Goal: Task Accomplishment & Management: Complete application form

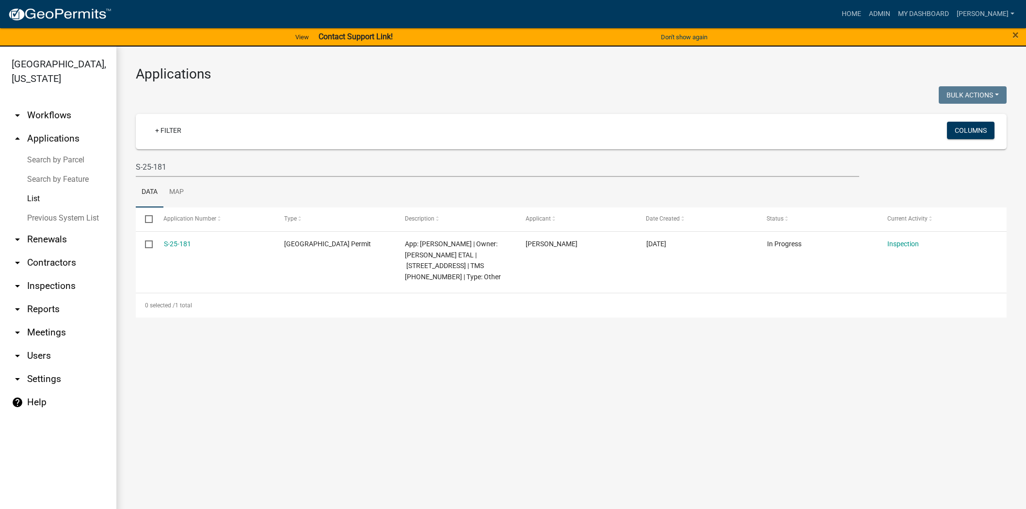
scroll to position [12, 0]
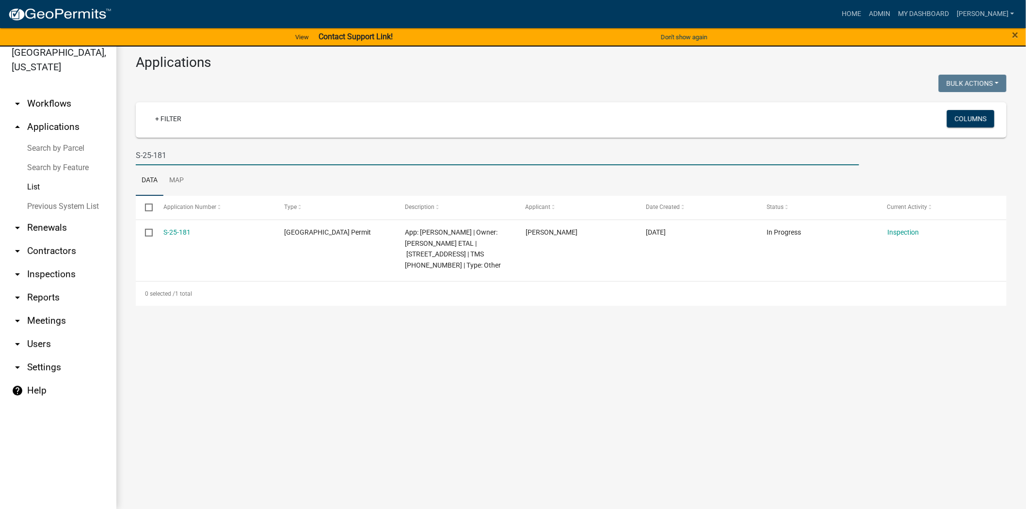
drag, startPoint x: 183, startPoint y: 149, endPoint x: 121, endPoint y: 152, distance: 62.2
click at [121, 152] on div "Applications Bulk Actions Void Expire Lock Withdraw + Filter Columns S-25-181 D…" at bounding box center [571, 180] width 910 height 290
paste input "BLD-24-383"
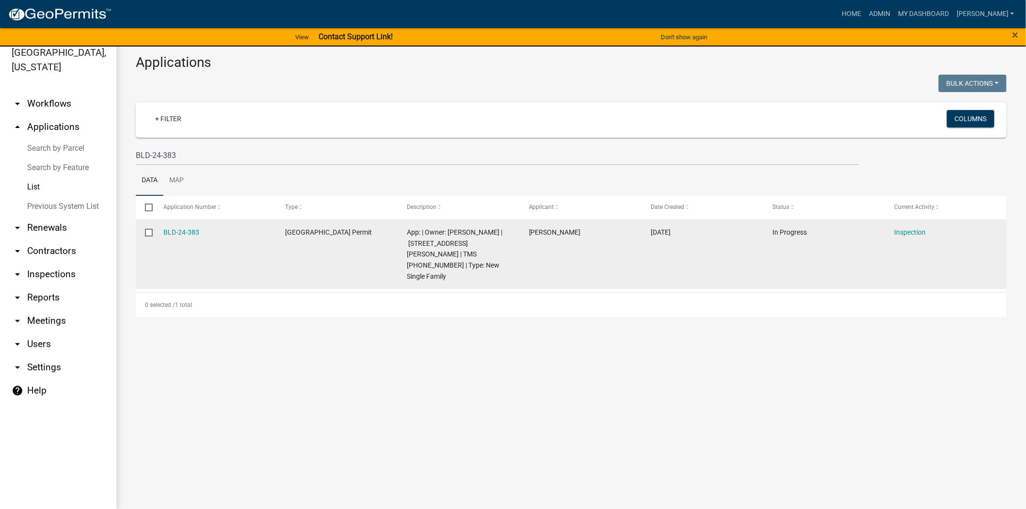
drag, startPoint x: 201, startPoint y: 230, endPoint x: 148, endPoint y: 230, distance: 53.3
click at [146, 230] on div "BLD-24-383 [GEOGRAPHIC_DATA] Permit App: | Owner: [PERSON_NAME] | [STREET_ADDRE…" at bounding box center [571, 254] width 871 height 69
copy div "BLD-24-383"
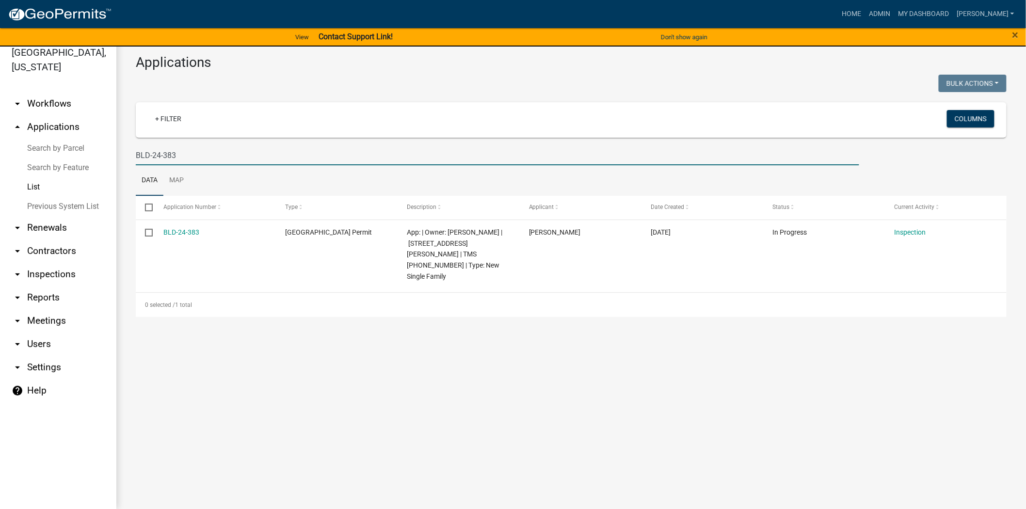
drag, startPoint x: 186, startPoint y: 151, endPoint x: 81, endPoint y: 151, distance: 104.3
click at [81, 151] on div "[GEOGRAPHIC_DATA], [US_STATE] arrow_drop_down Workflows List arrow_drop_up Appl…" at bounding box center [513, 272] width 1026 height 474
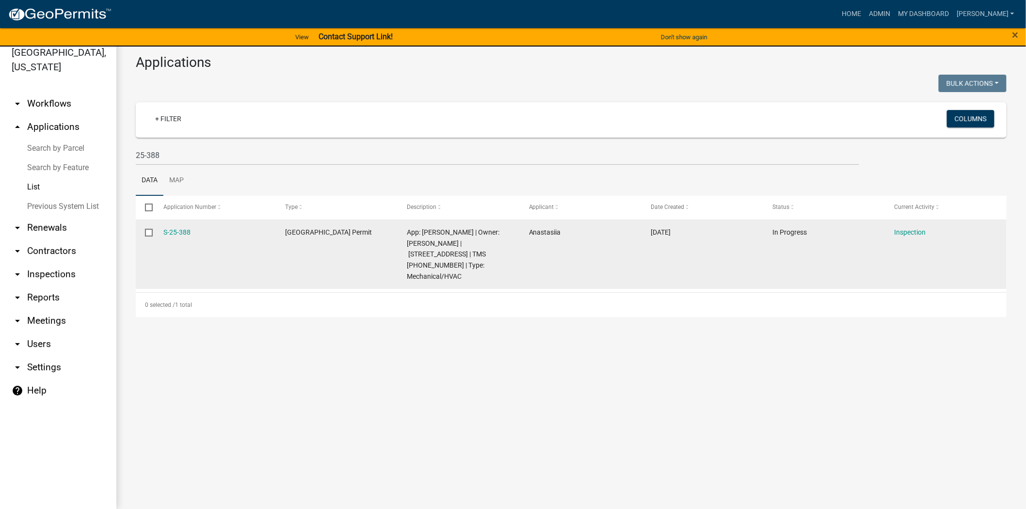
drag, startPoint x: 194, startPoint y: 229, endPoint x: 157, endPoint y: 230, distance: 37.3
click at [157, 230] on datatable-body-cell "S-25-388" at bounding box center [215, 254] width 122 height 69
copy link "S-25-388"
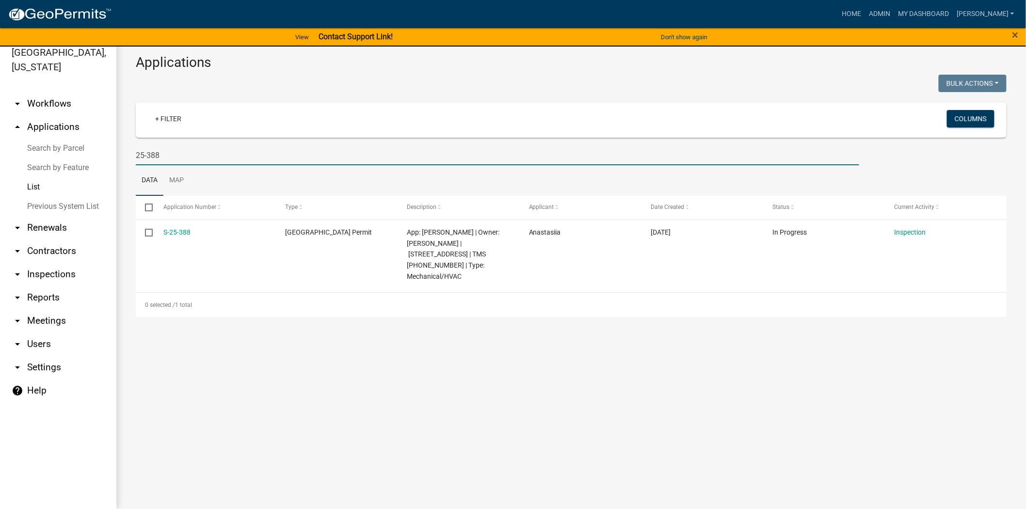
click at [216, 157] on input "25-388" at bounding box center [497, 155] width 723 height 20
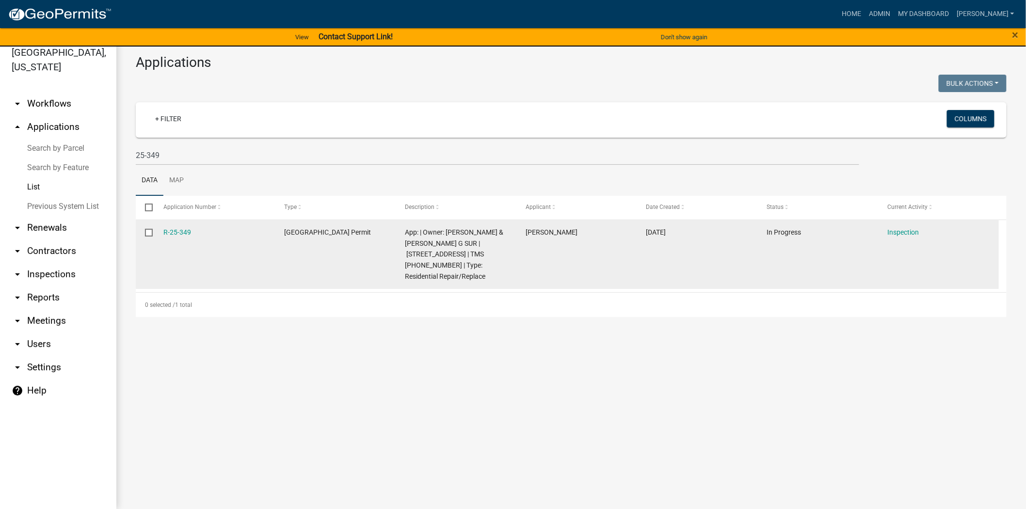
drag, startPoint x: 202, startPoint y: 231, endPoint x: 157, endPoint y: 231, distance: 45.1
click at [154, 230] on datatable-body-cell "R-25-349" at bounding box center [214, 254] width 121 height 69
copy link "R-25-349"
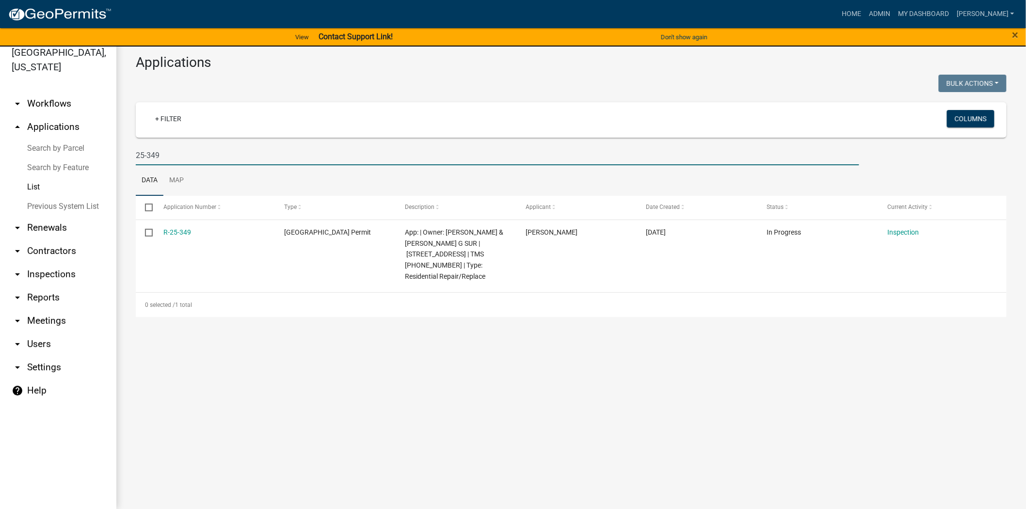
click at [176, 149] on input "25-349" at bounding box center [497, 155] width 723 height 20
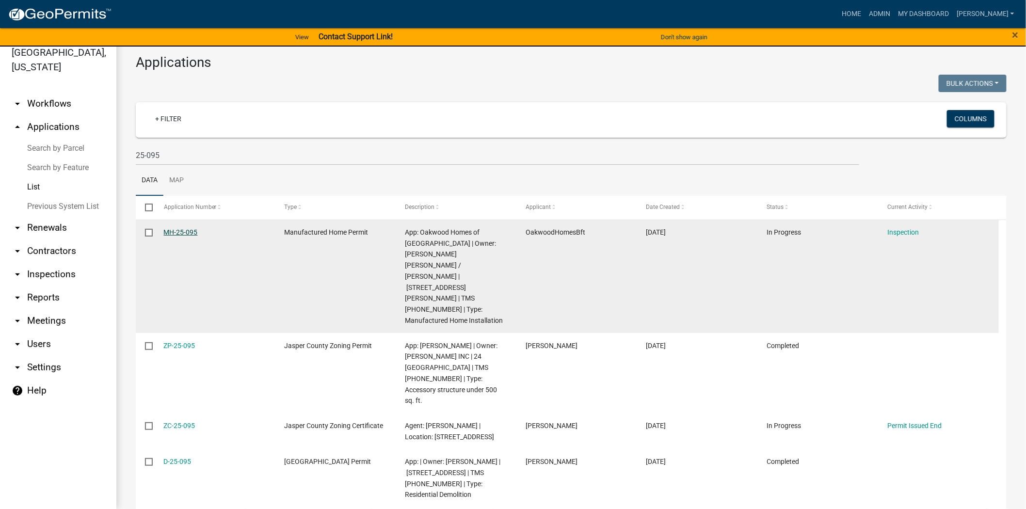
drag, startPoint x: 210, startPoint y: 230, endPoint x: 165, endPoint y: 234, distance: 45.7
click at [165, 234] on div "MH-25-095" at bounding box center [215, 232] width 102 height 11
copy link "MH-25-095"
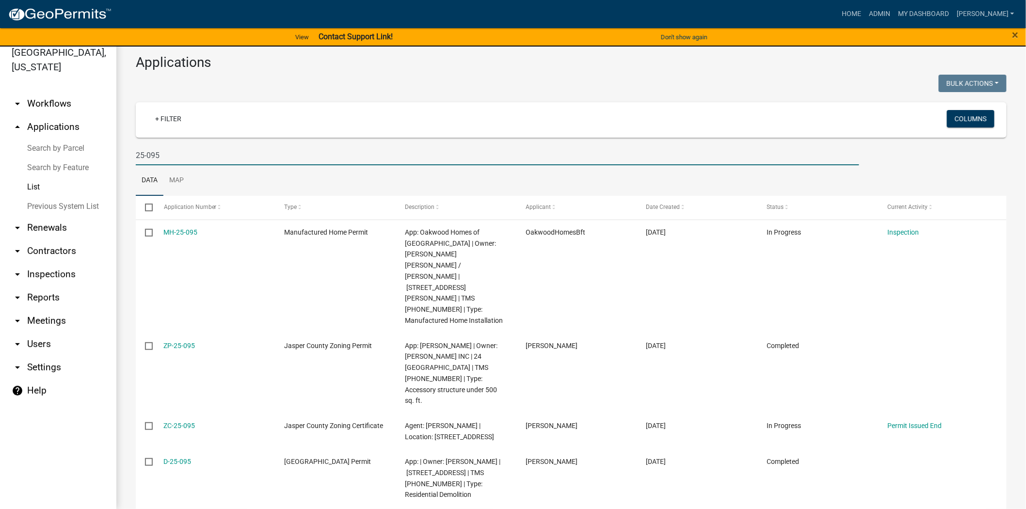
click at [194, 151] on input "25-095" at bounding box center [497, 155] width 723 height 20
type input "2"
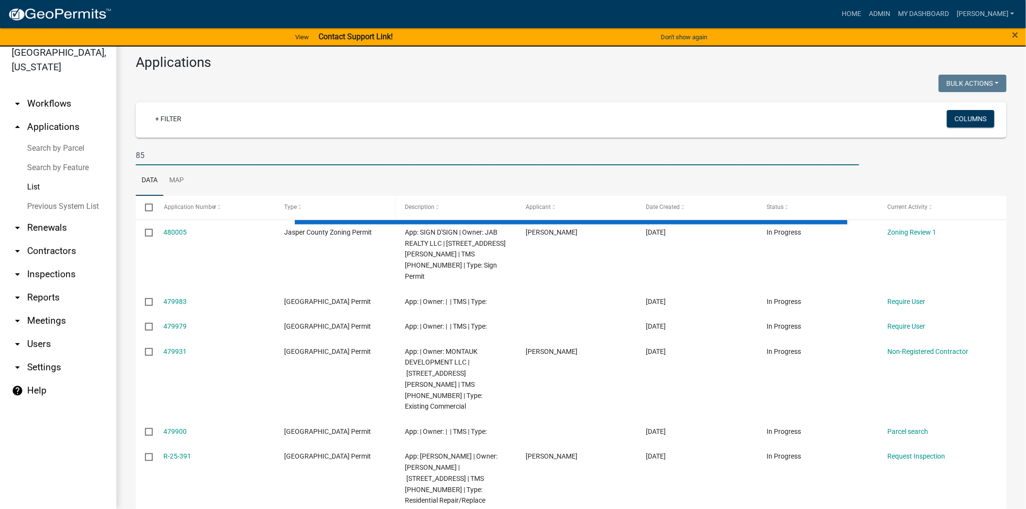
type input "8"
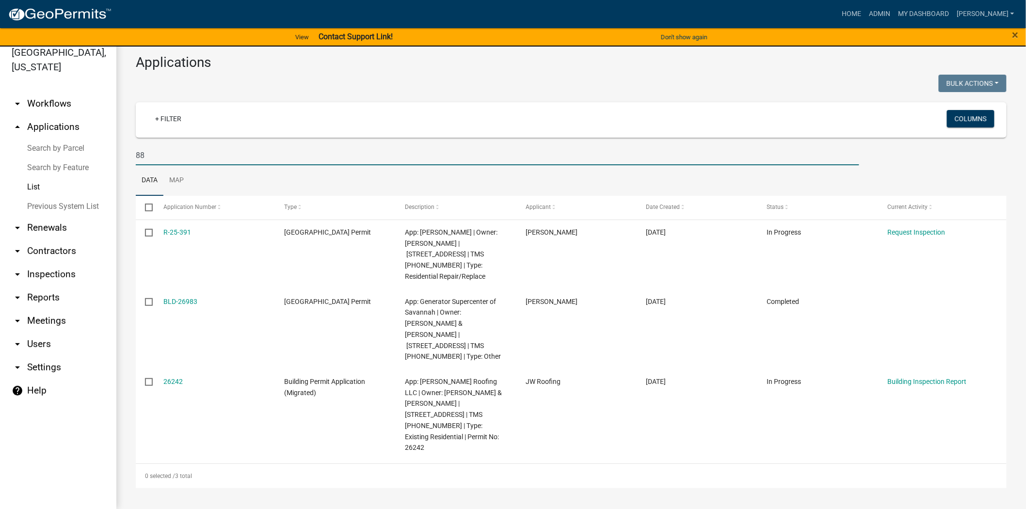
type input "8"
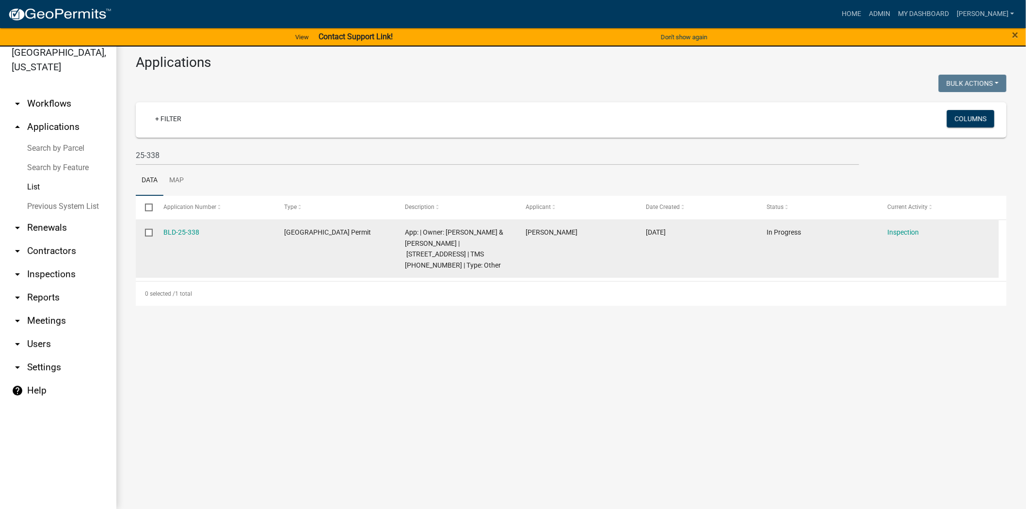
drag, startPoint x: 213, startPoint y: 231, endPoint x: 157, endPoint y: 228, distance: 56.3
click at [157, 228] on datatable-body-cell "BLD-25-338" at bounding box center [214, 249] width 121 height 58
copy link "BLD-25-338"
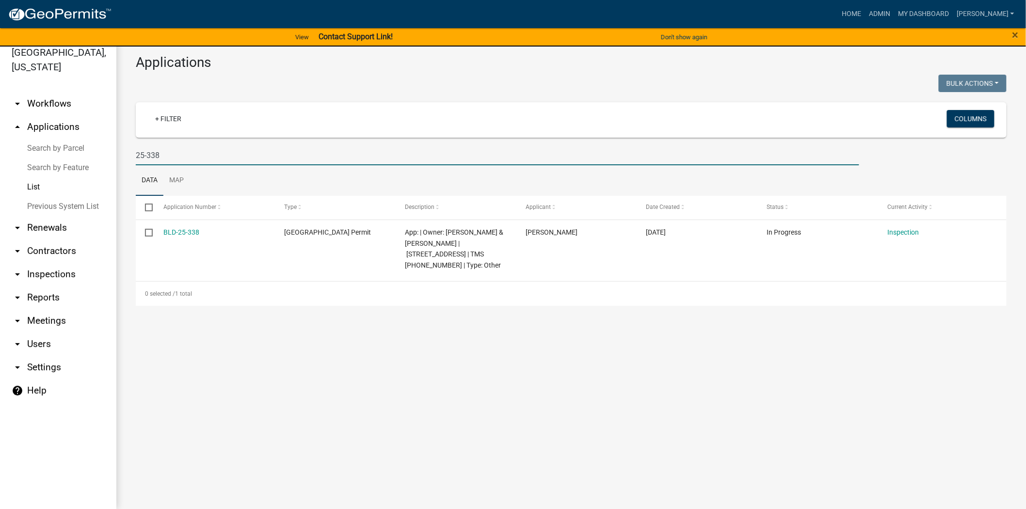
drag, startPoint x: 102, startPoint y: 155, endPoint x: 13, endPoint y: 143, distance: 90.0
click at [13, 143] on div "Jasper County, South Carolina arrow_drop_down Workflows List arrow_drop_up Appl…" at bounding box center [513, 272] width 1026 height 474
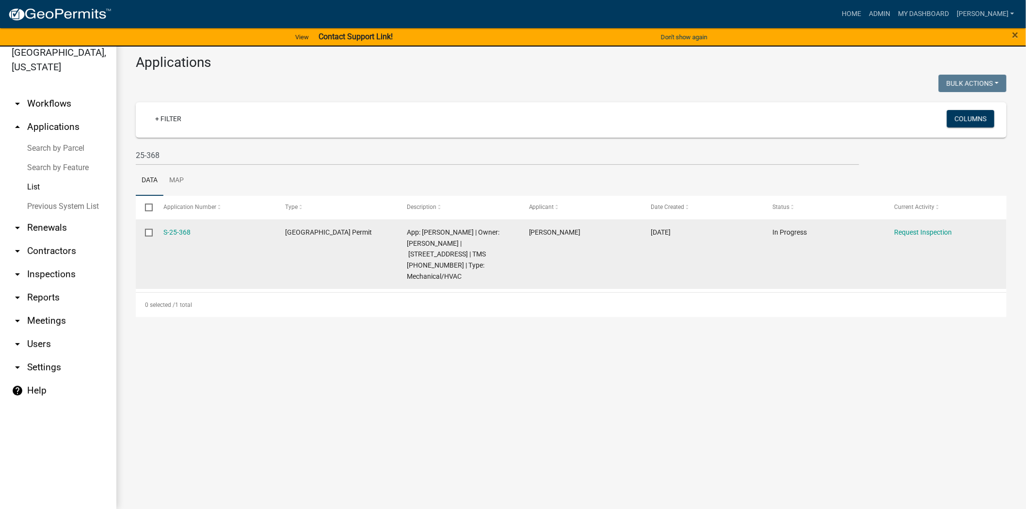
drag, startPoint x: 199, startPoint y: 232, endPoint x: 158, endPoint y: 239, distance: 41.8
click at [158, 239] on datatable-body-cell "S-25-368" at bounding box center [215, 254] width 122 height 69
copy link "S-25-368"
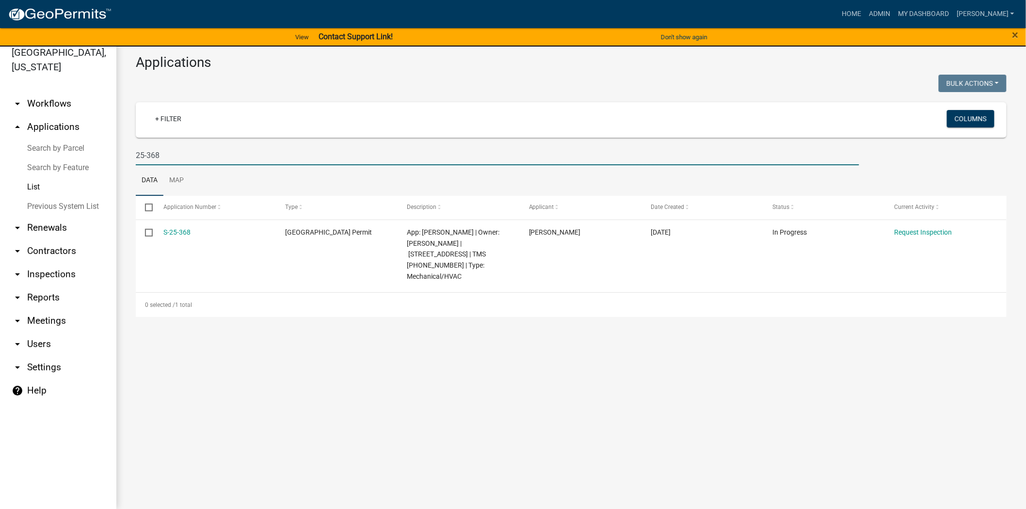
click at [192, 153] on input "25-368" at bounding box center [497, 155] width 723 height 20
type input "2"
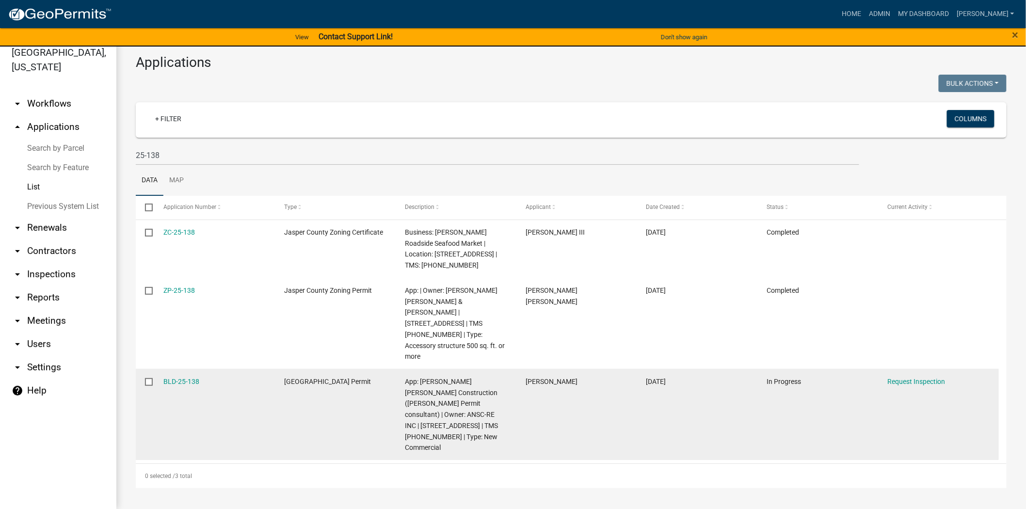
drag, startPoint x: 205, startPoint y: 358, endPoint x: 158, endPoint y: 354, distance: 47.7
click at [158, 369] on datatable-body-cell "BLD-25-138" at bounding box center [214, 414] width 121 height 91
copy link "BLD-25-138"
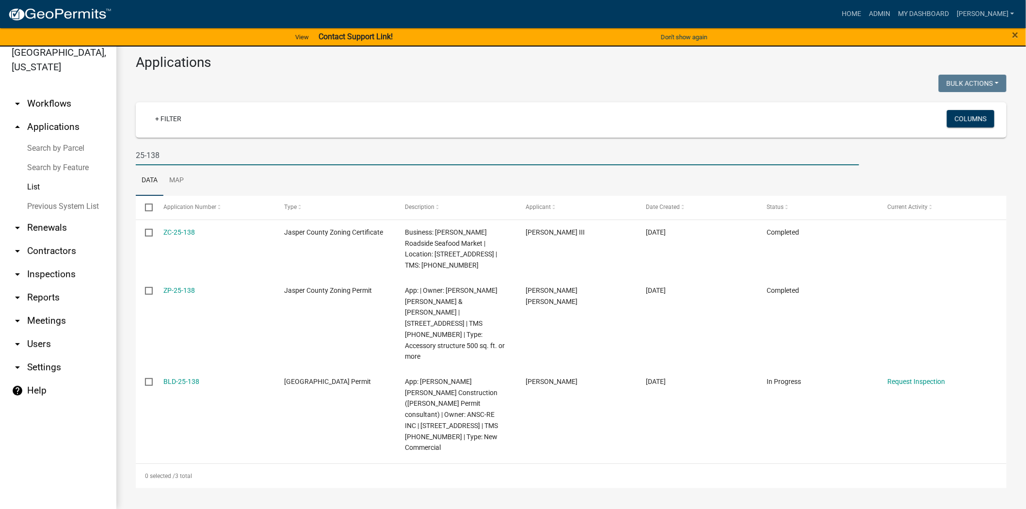
drag, startPoint x: 161, startPoint y: 156, endPoint x: 52, endPoint y: 160, distance: 108.7
click at [52, 160] on div "Jasper County, South Carolina arrow_drop_down Workflows List arrow_drop_up Appl…" at bounding box center [513, 272] width 1026 height 474
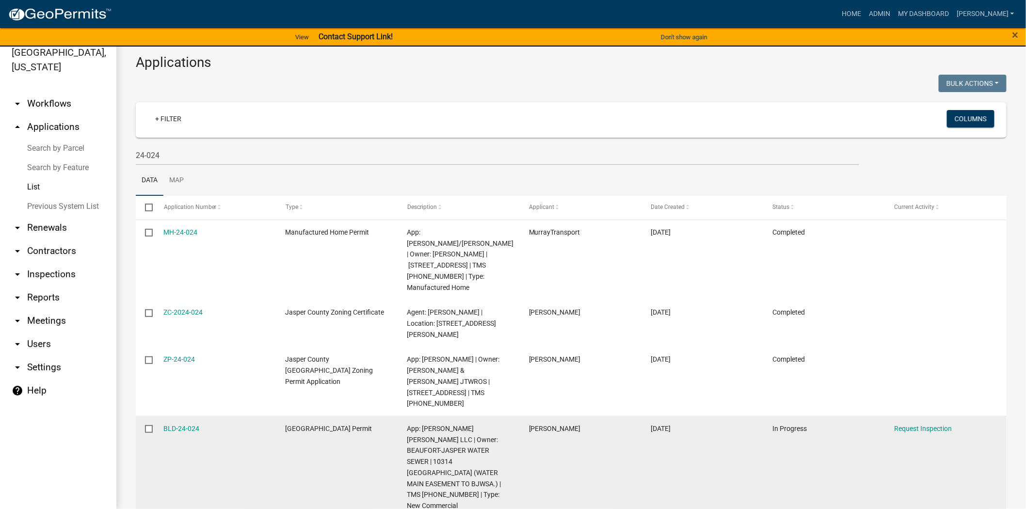
drag, startPoint x: 214, startPoint y: 417, endPoint x: 160, endPoint y: 414, distance: 53.9
click at [160, 416] on datatable-body-cell "BLD-24-024" at bounding box center [215, 467] width 122 height 102
copy link "BLD-24-024"
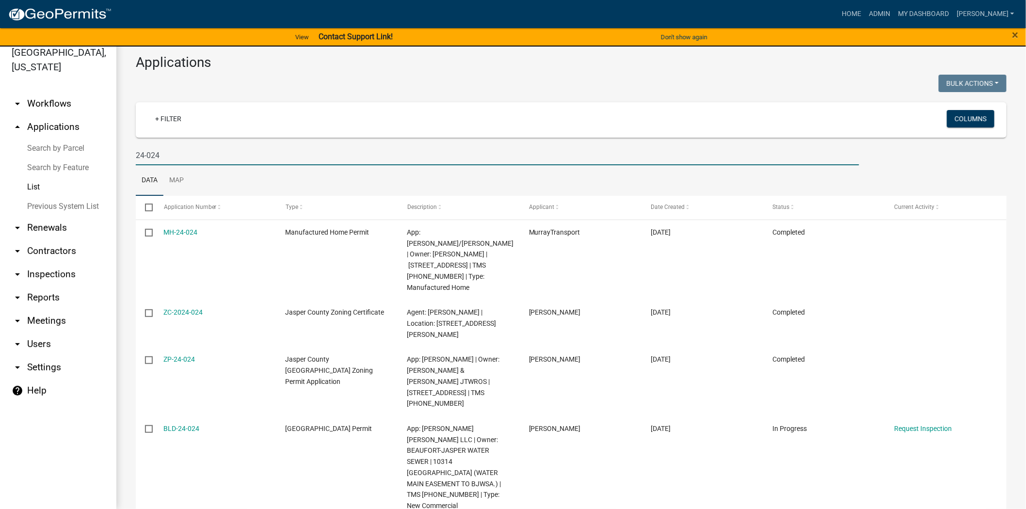
drag, startPoint x: 177, startPoint y: 154, endPoint x: 100, endPoint y: 150, distance: 77.7
click at [115, 154] on div "Jasper County, South Carolina arrow_drop_down Workflows List arrow_drop_up Appl…" at bounding box center [513, 272] width 1026 height 474
type input "25-330"
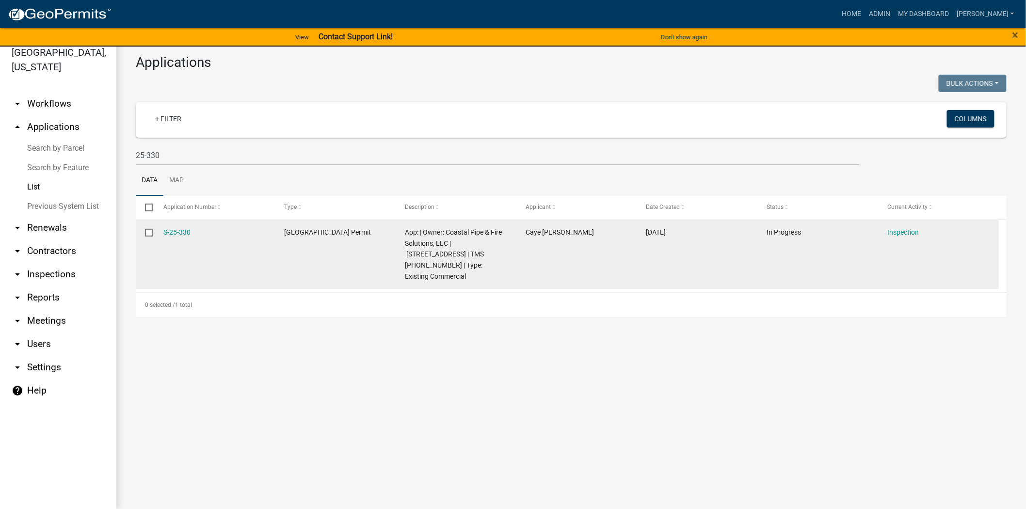
drag, startPoint x: 195, startPoint y: 231, endPoint x: 152, endPoint y: 230, distance: 43.2
click at [152, 230] on div "S-25-330 Jasper County Building Permit App: | Owner: Coastal Pipe & Fire Soluti…" at bounding box center [567, 254] width 863 height 69
copy div "S-25-330"
drag, startPoint x: 451, startPoint y: 243, endPoint x: 496, endPoint y: 246, distance: 44.7
click at [496, 246] on span "App: | Owner: Coastal Pipe & Fire Solutions, LLC | 84 AUTO MALL BLVD | TMS 067-…" at bounding box center [453, 254] width 97 height 52
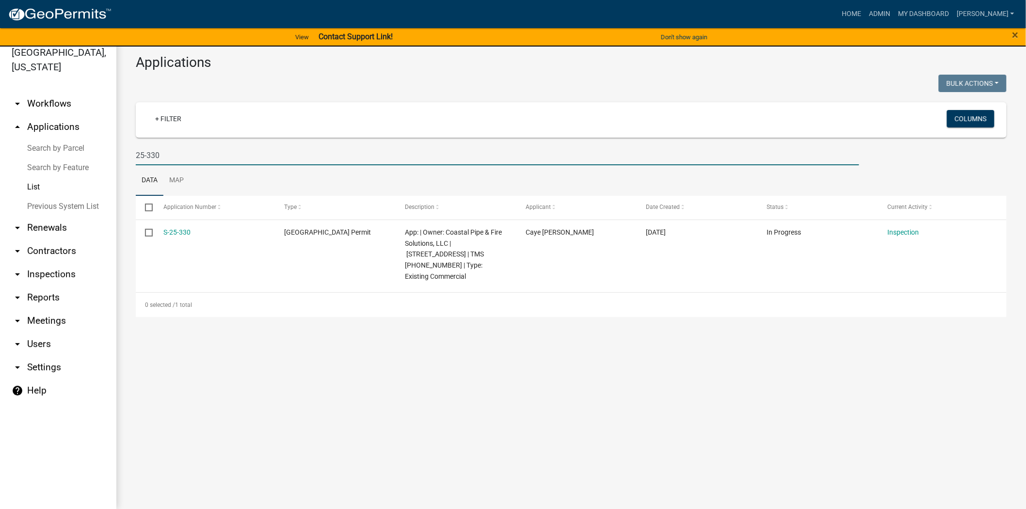
drag, startPoint x: 115, startPoint y: 155, endPoint x: 73, endPoint y: 153, distance: 42.3
click at [73, 153] on div "Jasper County, South Carolina arrow_drop_down Workflows List arrow_drop_up Appl…" at bounding box center [513, 272] width 1026 height 474
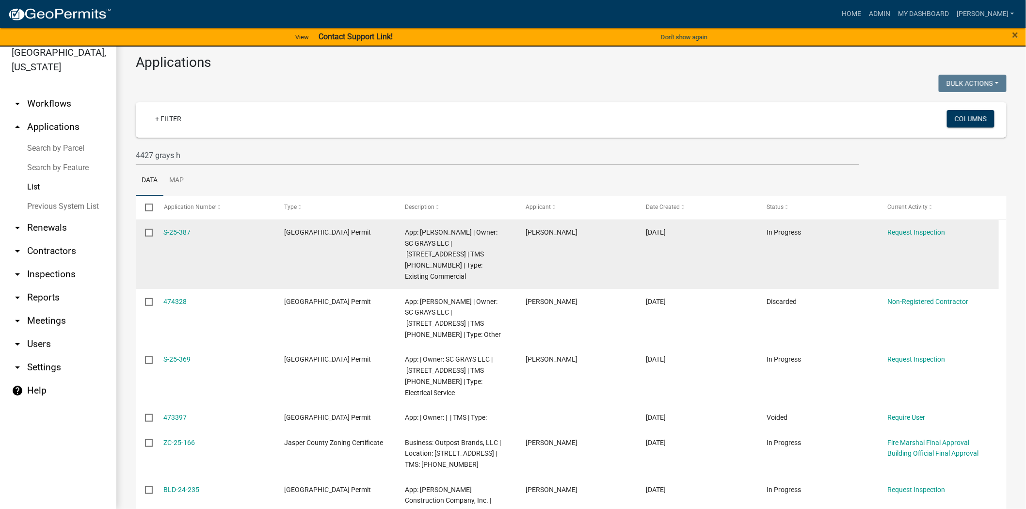
drag, startPoint x: 196, startPoint y: 229, endPoint x: 160, endPoint y: 236, distance: 36.0
click at [160, 236] on datatable-body-cell "S-25-387" at bounding box center [214, 254] width 121 height 69
copy link "S-25-387"
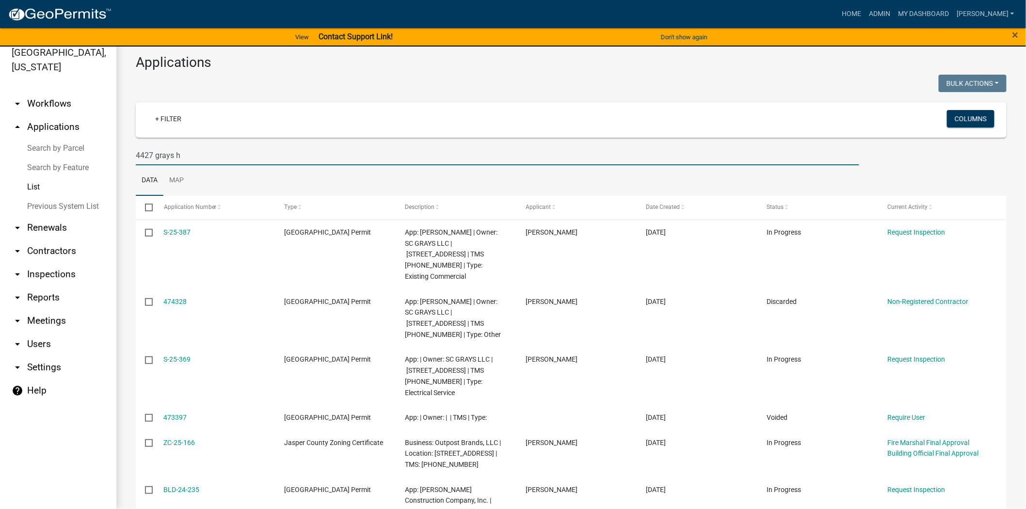
click at [210, 160] on input "4427 grays h" at bounding box center [497, 155] width 723 height 20
type input "4"
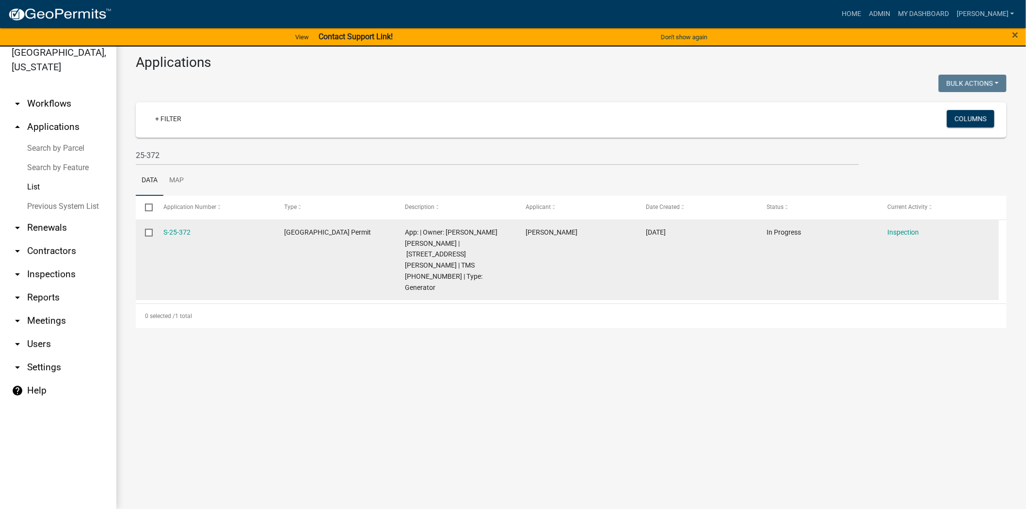
drag, startPoint x: 192, startPoint y: 230, endPoint x: 157, endPoint y: 229, distance: 34.9
click at [157, 229] on datatable-body-cell "S-25-372" at bounding box center [214, 260] width 121 height 80
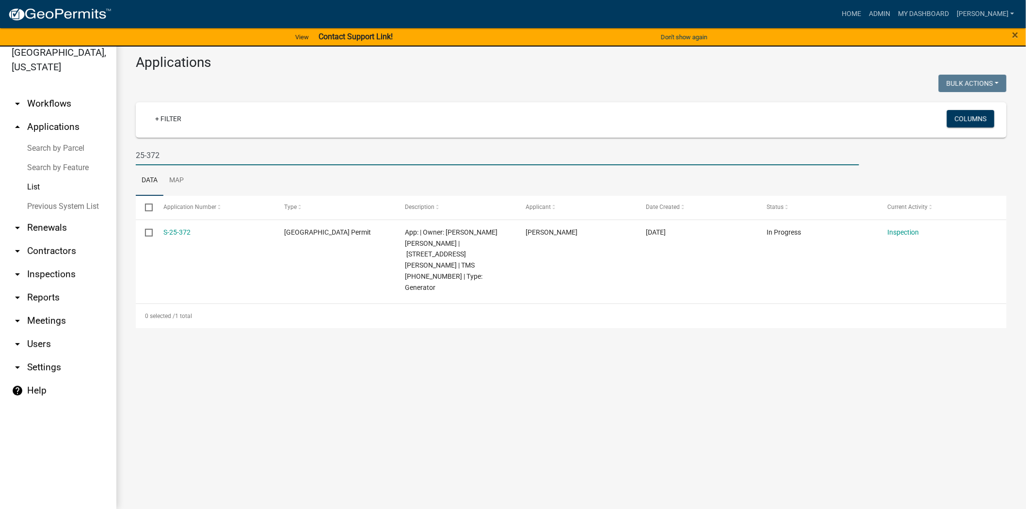
click at [163, 152] on input "25-372" at bounding box center [497, 155] width 723 height 20
type input "2"
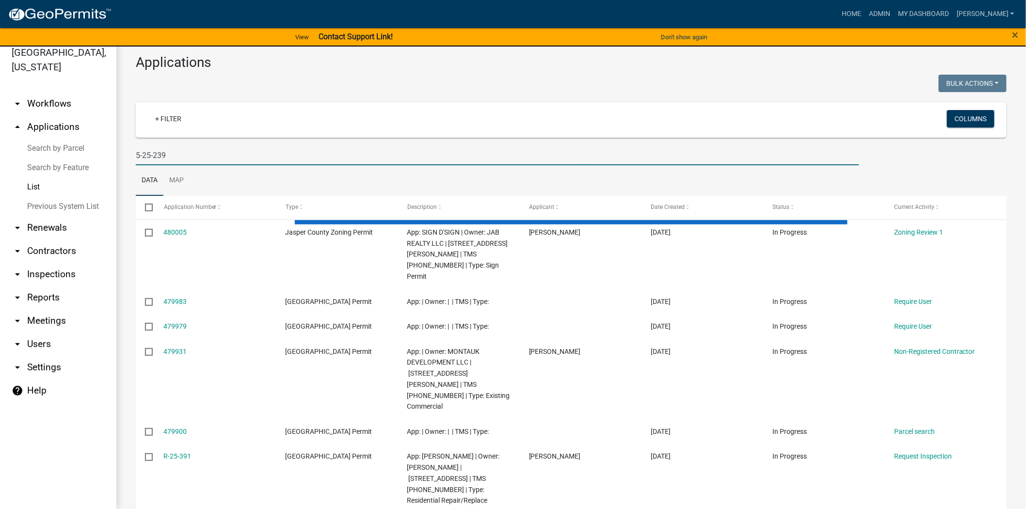
click at [142, 156] on input "5-25-239" at bounding box center [497, 155] width 723 height 20
click at [168, 152] on input "25-239" at bounding box center [497, 155] width 723 height 20
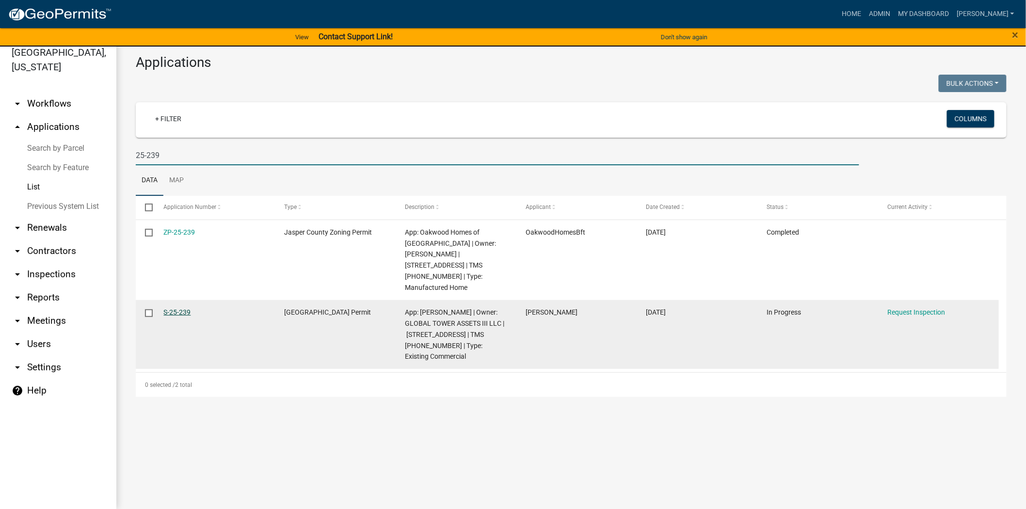
type input "25-239"
click at [182, 308] on link "S-25-239" at bounding box center [177, 312] width 27 height 8
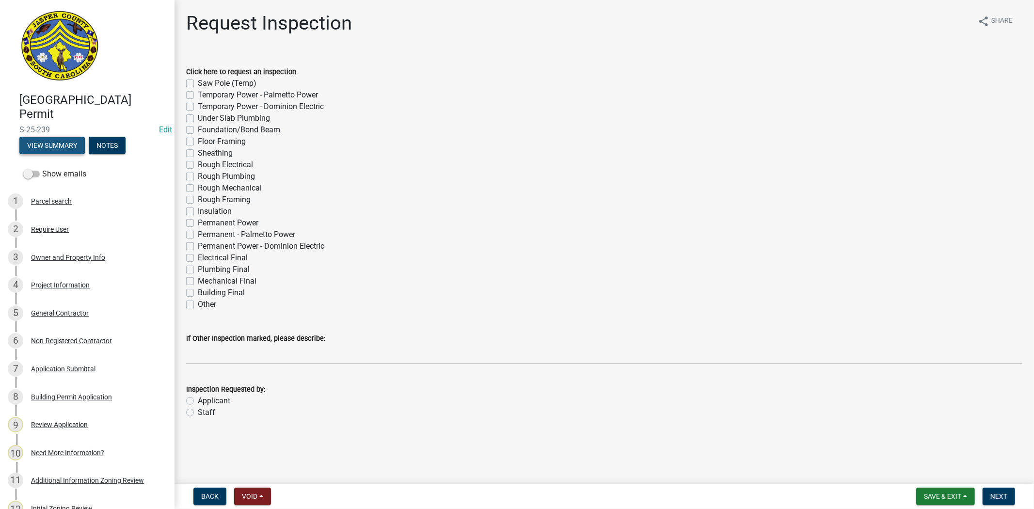
click at [40, 144] on button "View Summary" at bounding box center [51, 145] width 65 height 17
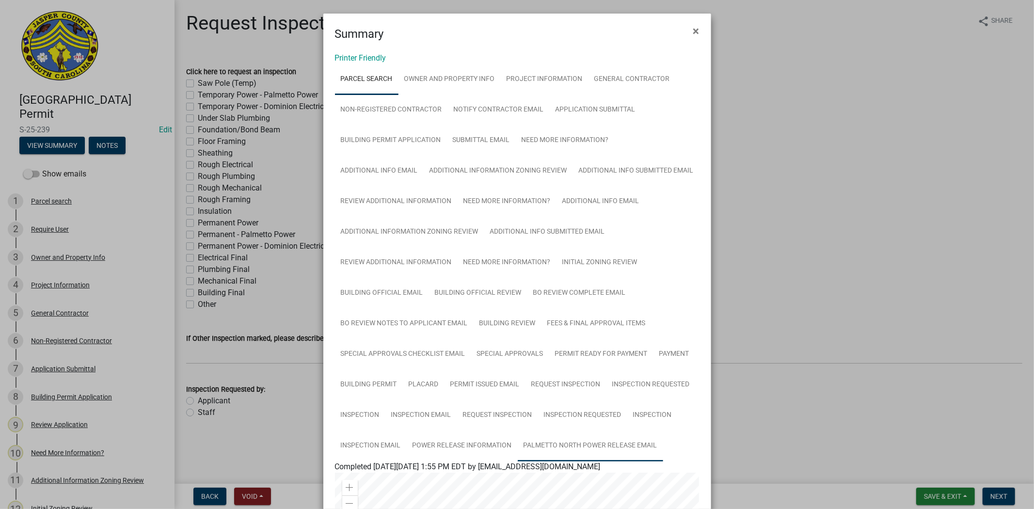
click at [551, 448] on link "Palmetto North Power Release Email" at bounding box center [590, 446] width 145 height 31
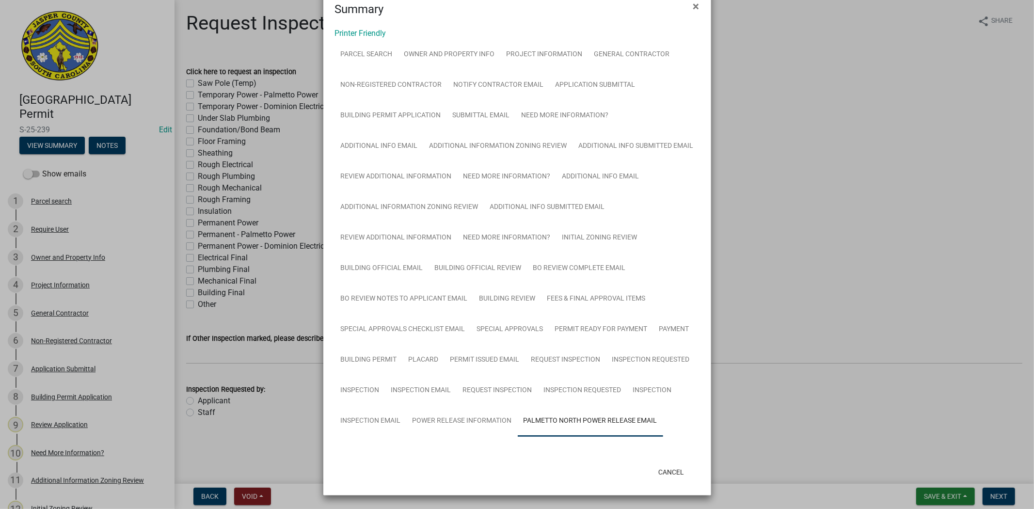
scroll to position [55, 0]
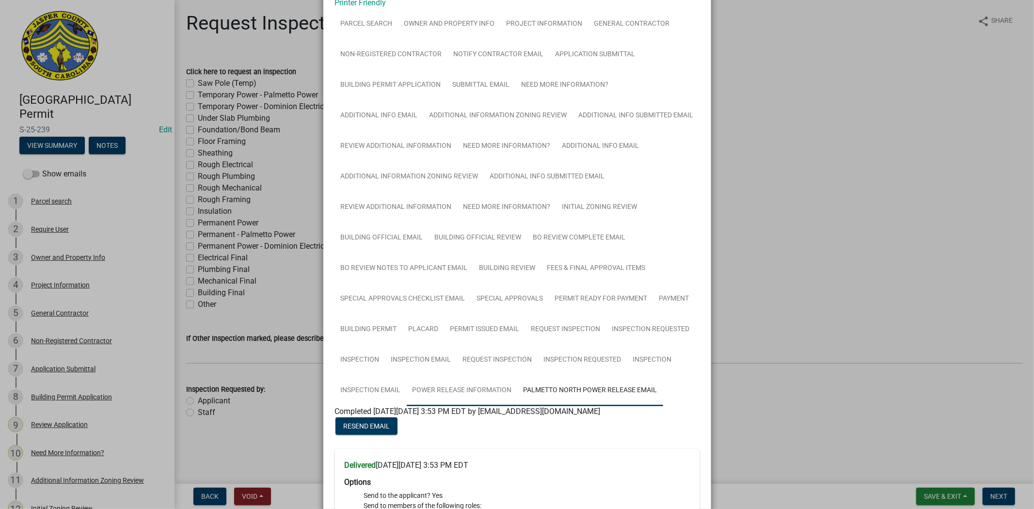
click at [448, 390] on link "Power Release Information" at bounding box center [462, 390] width 111 height 31
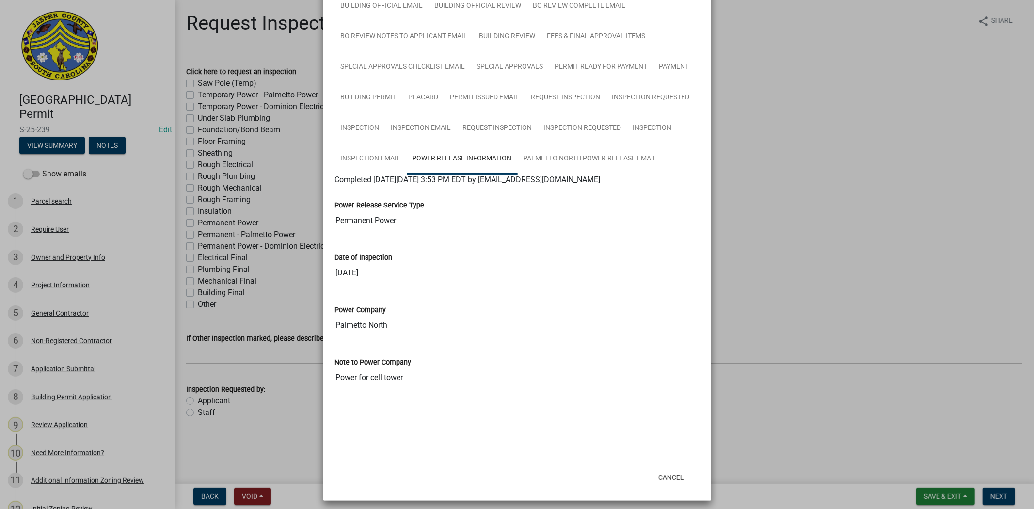
scroll to position [294, 0]
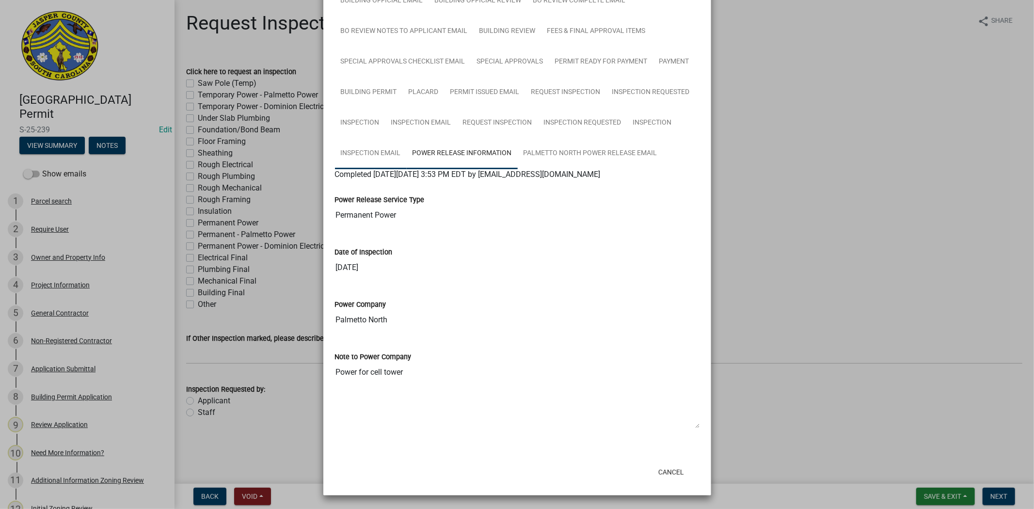
click at [355, 156] on link "Inspection Email" at bounding box center [371, 153] width 72 height 31
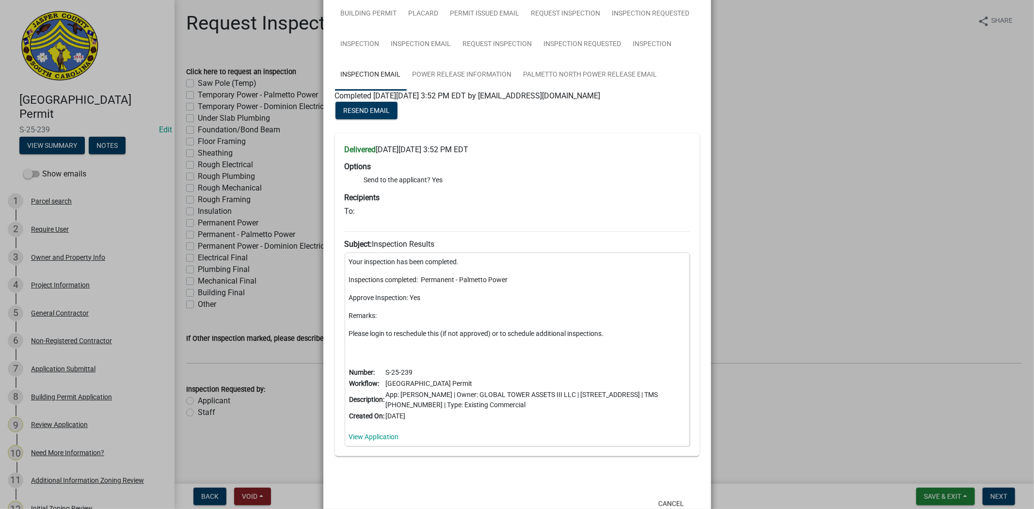
scroll to position [379, 0]
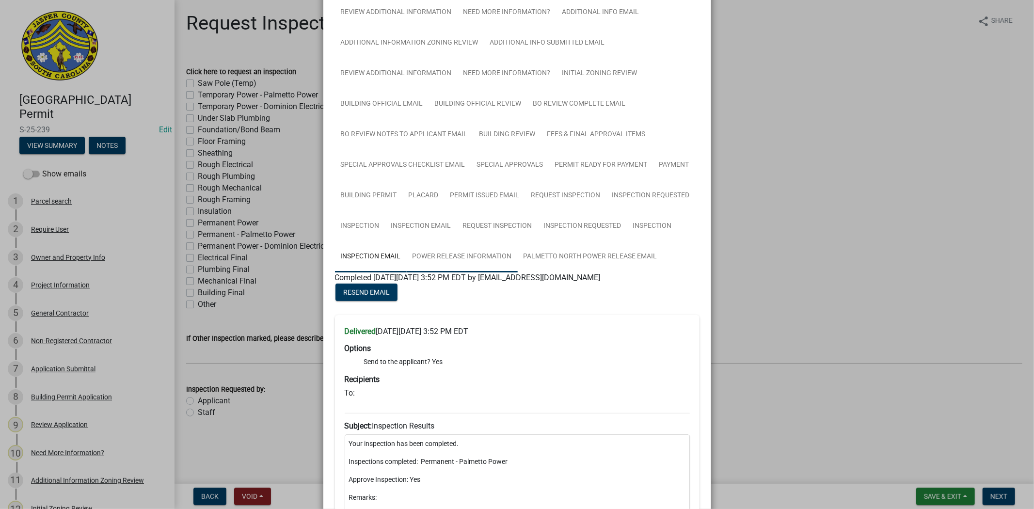
click at [440, 256] on link "Power Release Information" at bounding box center [462, 256] width 111 height 31
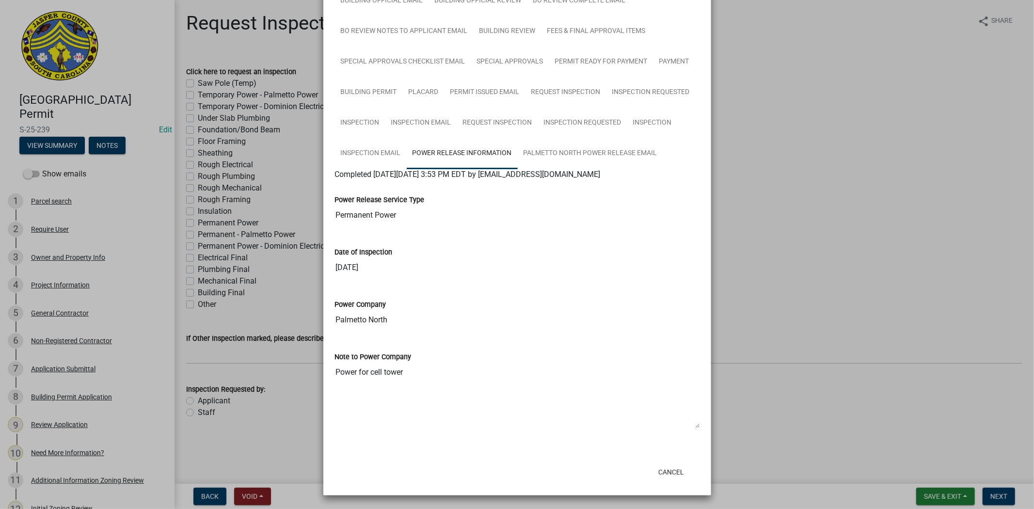
scroll to position [294, 0]
click at [598, 149] on link "Palmetto North Power Release Email" at bounding box center [590, 153] width 145 height 31
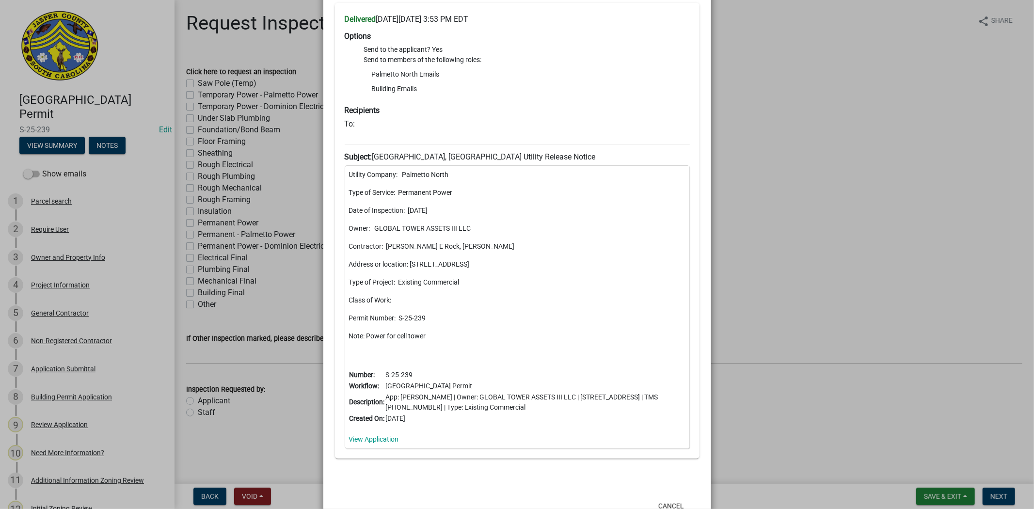
scroll to position [510, 0]
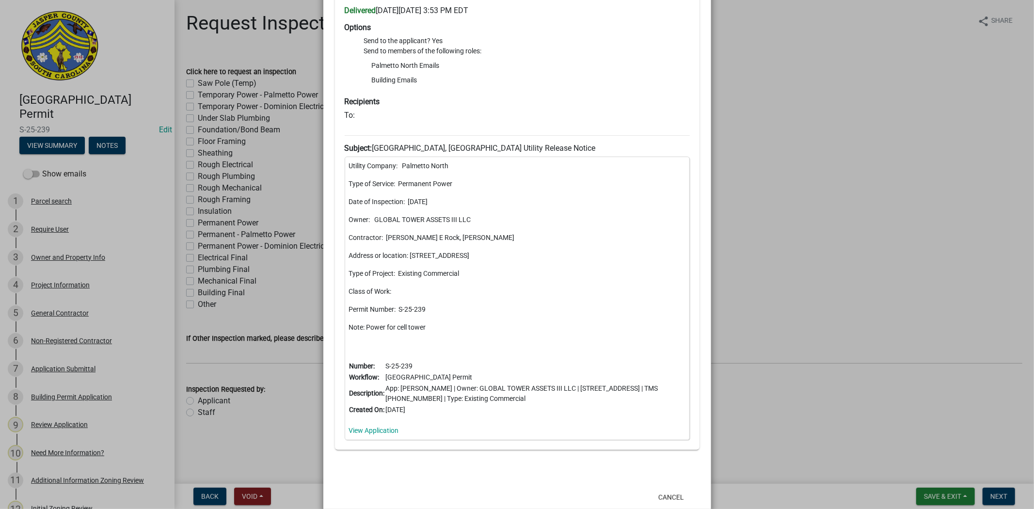
click at [849, 164] on ngb-modal-window "Summary × Printer Friendly Parcel search Owner and Property Info Project Inform…" at bounding box center [517, 254] width 1034 height 509
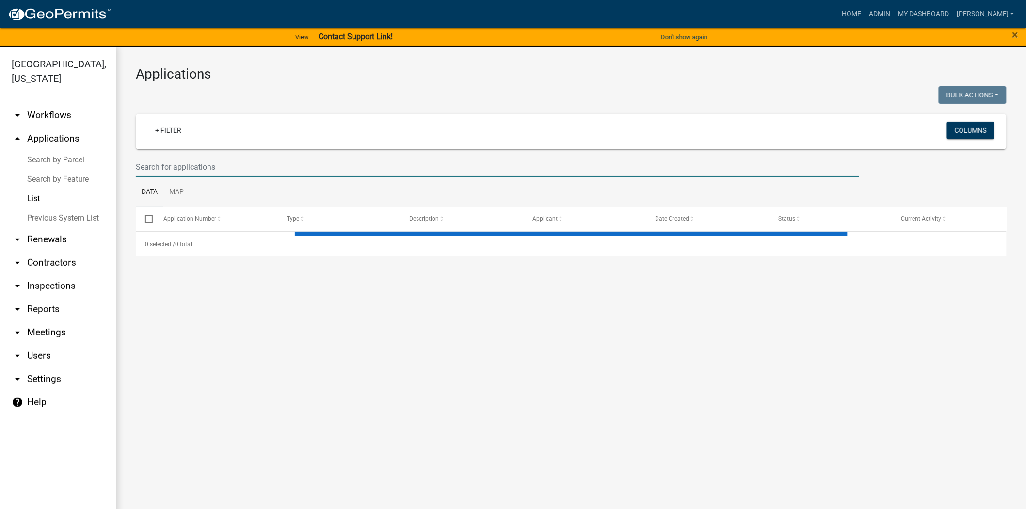
click at [195, 164] on input "text" at bounding box center [497, 167] width 723 height 20
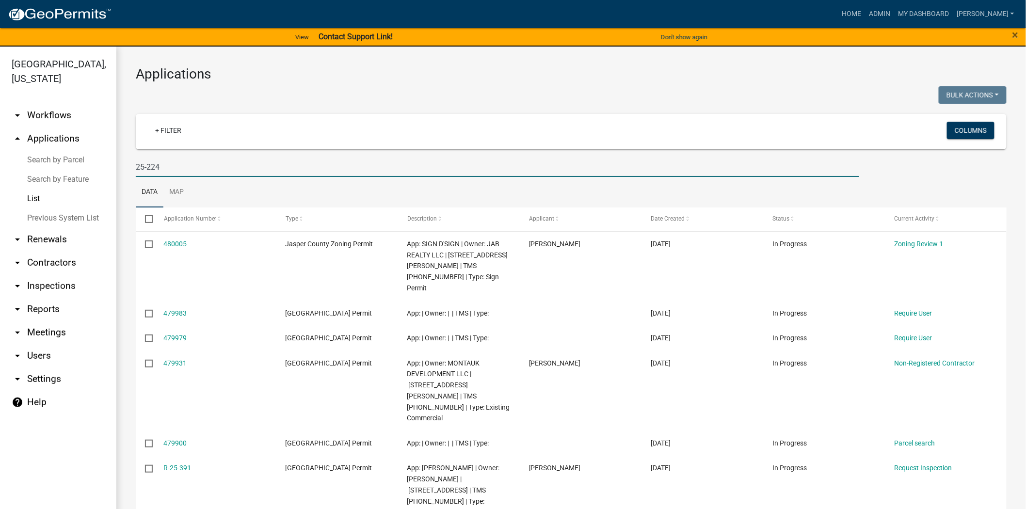
type input "25-224"
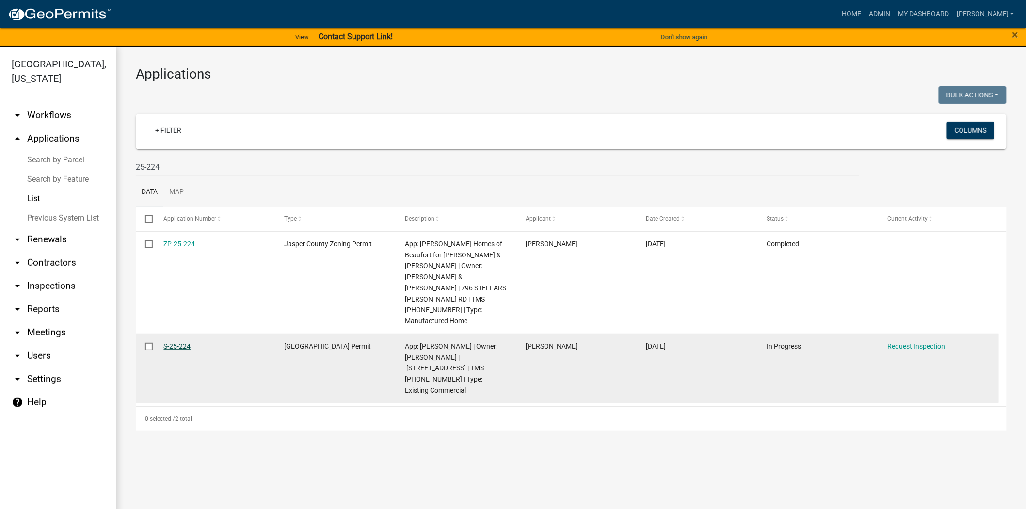
click at [185, 342] on link "S-25-224" at bounding box center [177, 346] width 27 height 8
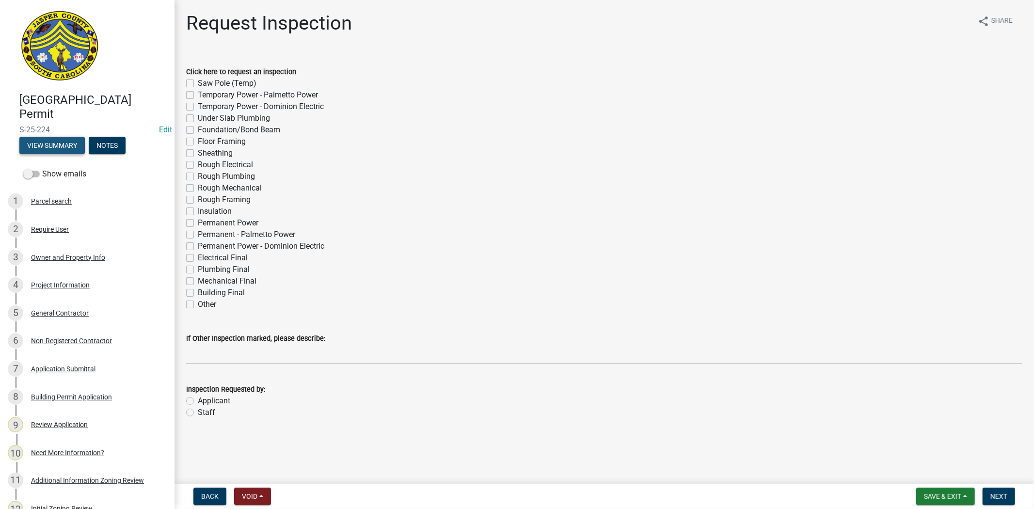
click at [56, 141] on button "View Summary" at bounding box center [51, 145] width 65 height 17
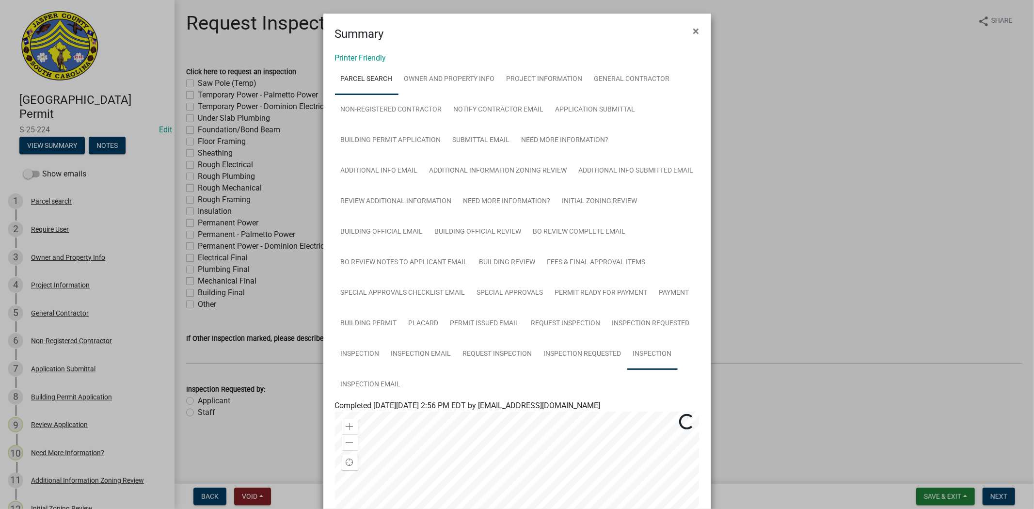
click at [633, 364] on link "Inspection" at bounding box center [652, 354] width 50 height 31
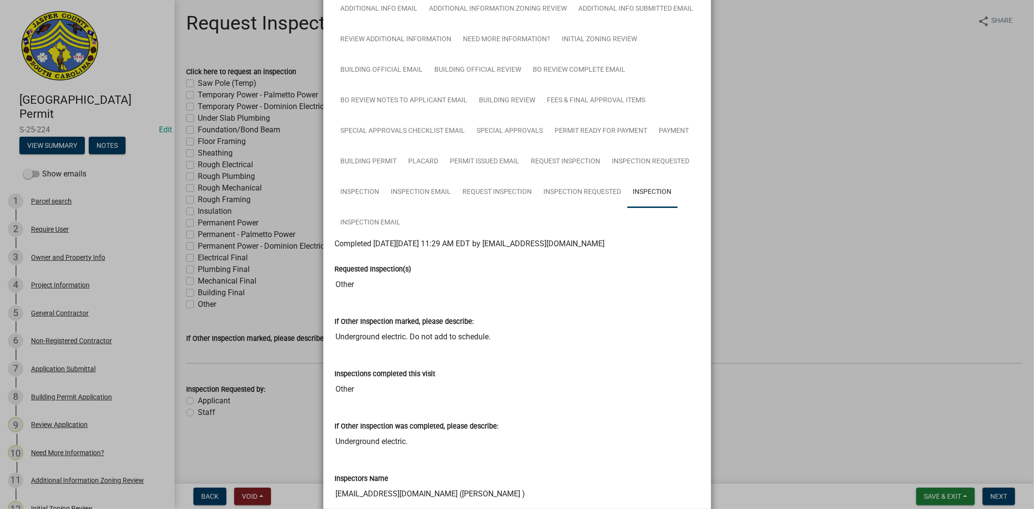
scroll to position [161, 0]
click at [341, 221] on link "Inspection Email" at bounding box center [371, 223] width 72 height 31
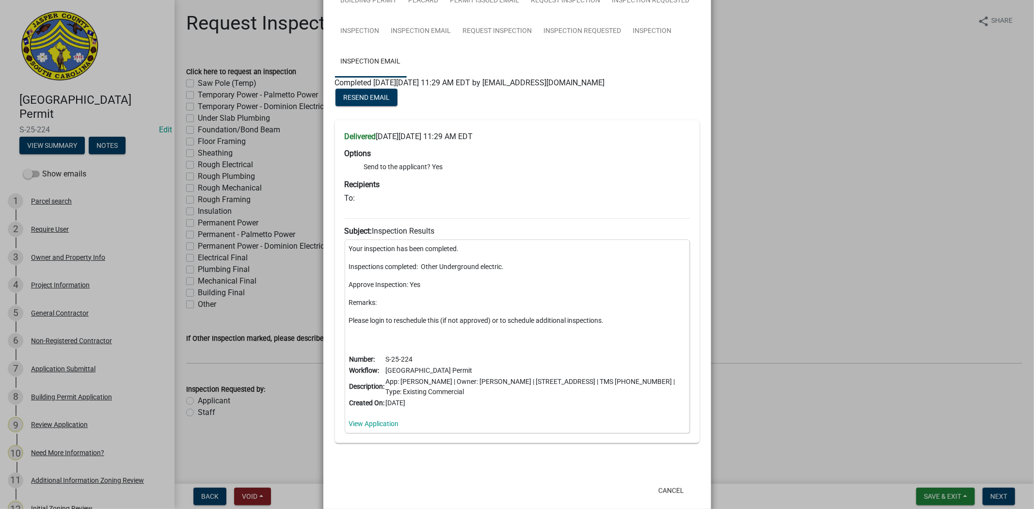
scroll to position [269, 0]
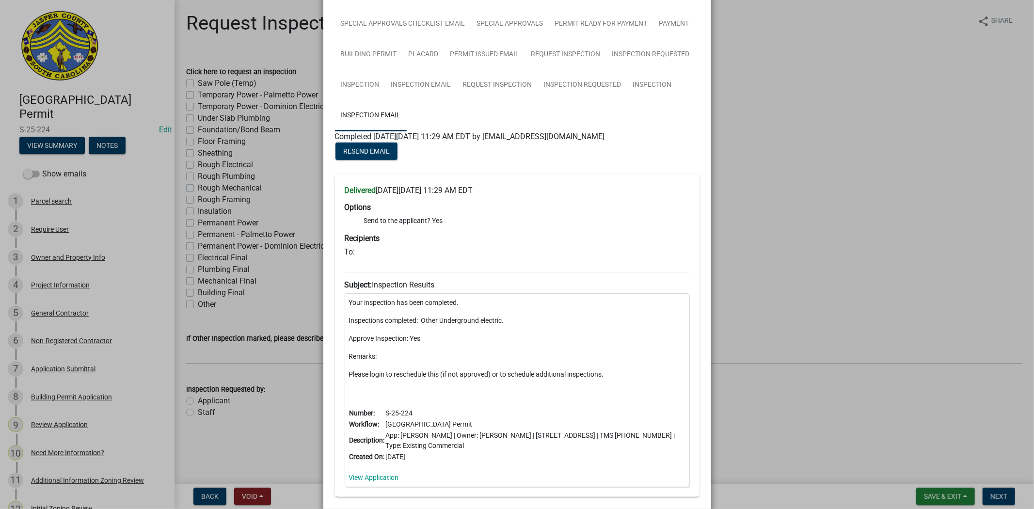
click at [799, 210] on ngb-modal-window "Summary × Printer Friendly Parcel search Owner and Property Info Project Inform…" at bounding box center [517, 254] width 1034 height 509
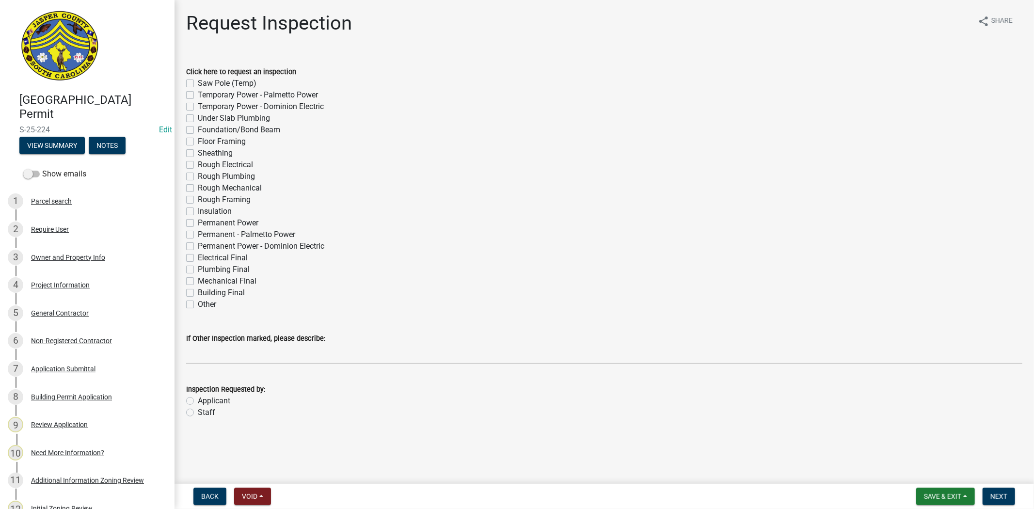
click at [198, 308] on label "Other" at bounding box center [207, 305] width 18 height 12
click at [198, 305] on input "Other" at bounding box center [201, 302] width 6 height 6
checkbox input "true"
checkbox input "false"
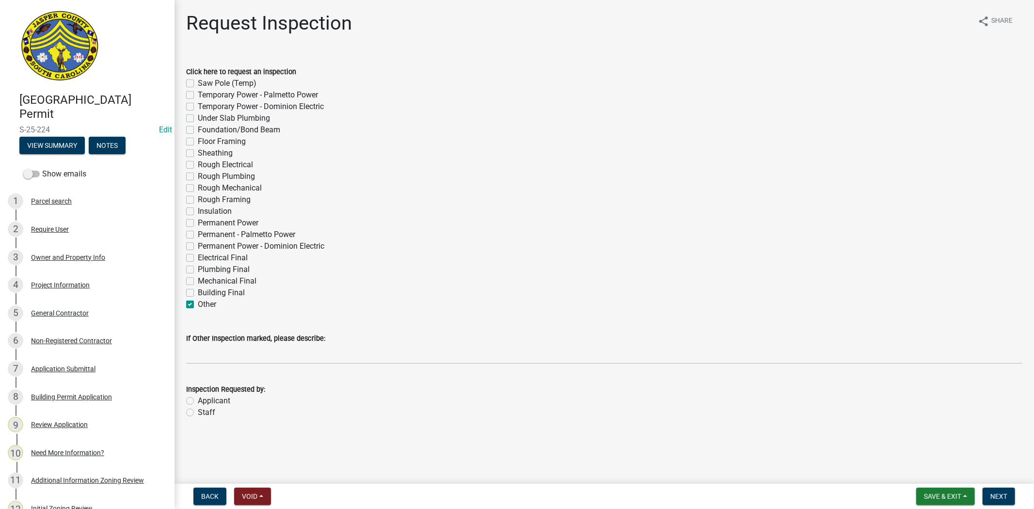
checkbox input "false"
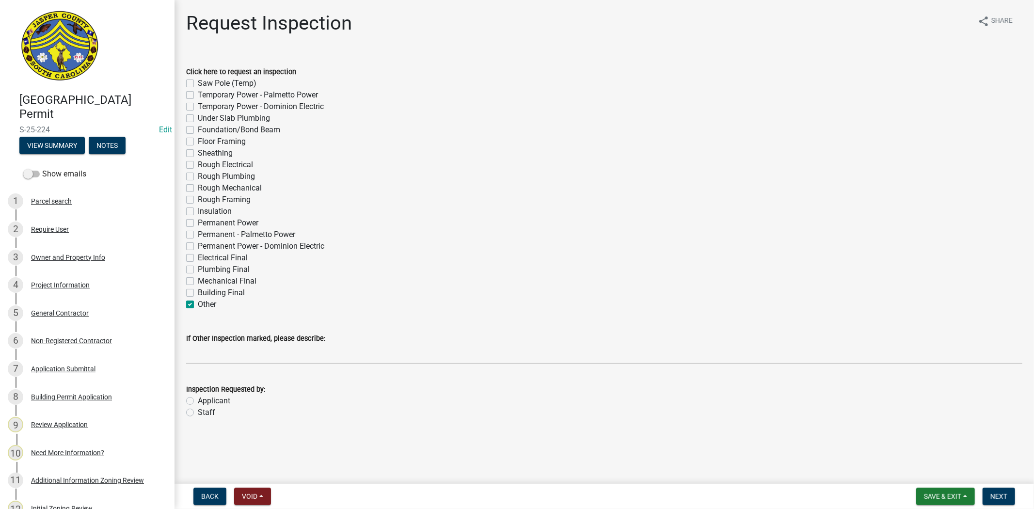
checkbox input "false"
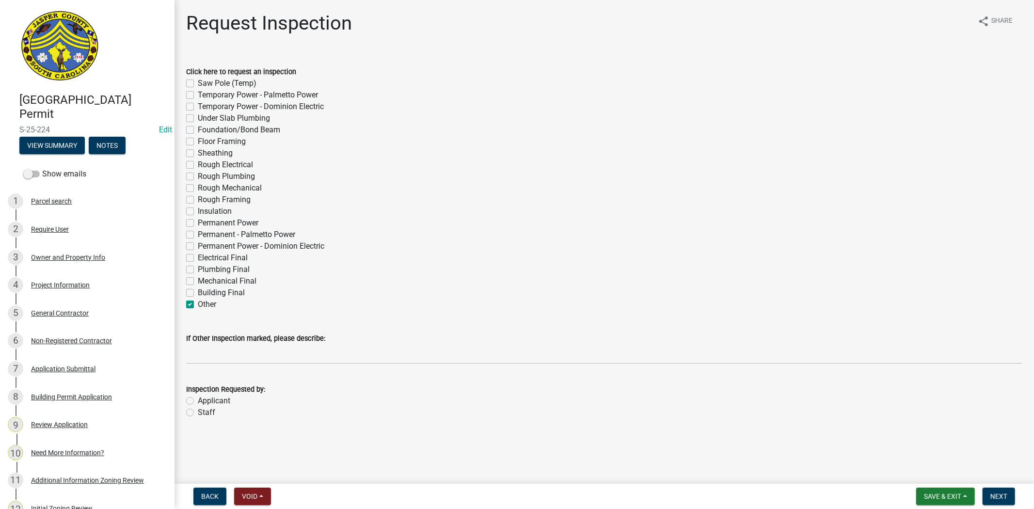
checkbox input "false"
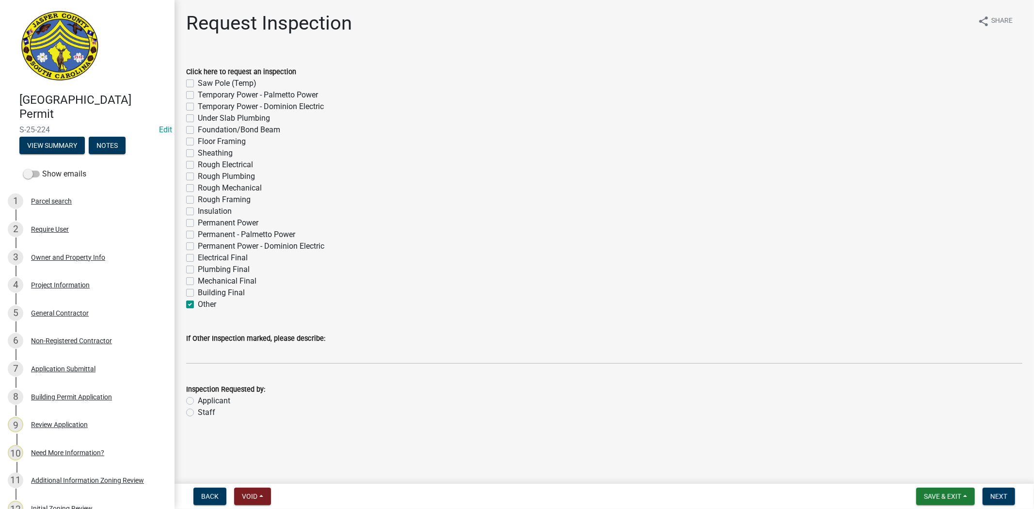
checkbox input "false"
checkbox input "true"
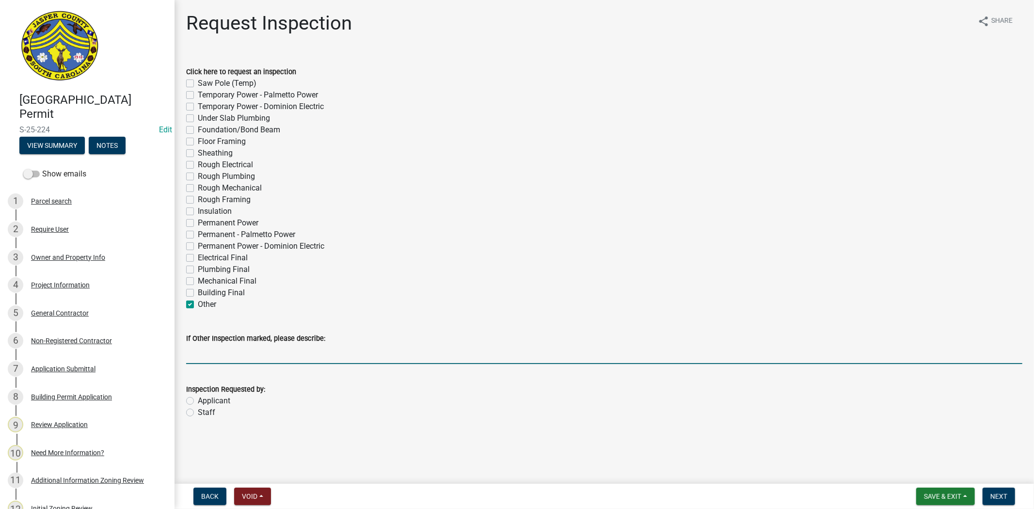
drag, startPoint x: 209, startPoint y: 361, endPoint x: 204, endPoint y: 356, distance: 6.5
click at [209, 361] on input "If Other Inspection marked, please describe:" at bounding box center [604, 354] width 836 height 20
type input "final for cell tower - gate code 1225"
click at [198, 412] on label "Staff" at bounding box center [206, 413] width 17 height 12
click at [198, 412] on input "Staff" at bounding box center [201, 410] width 6 height 6
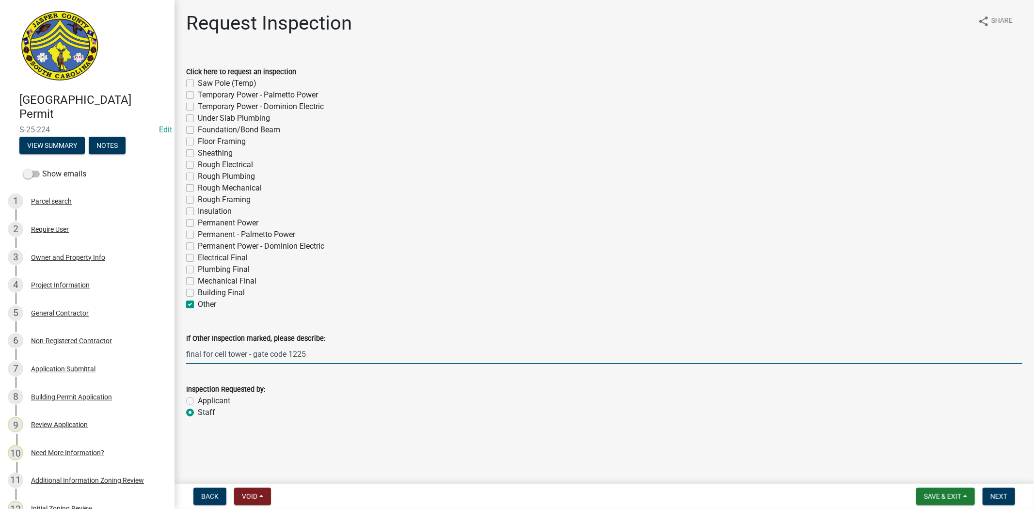
radio input "true"
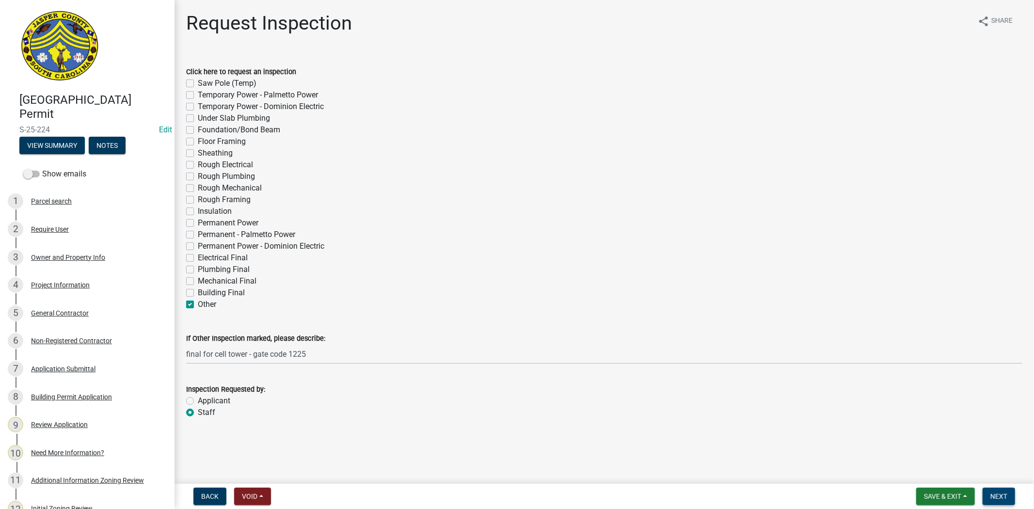
click at [999, 496] on span "Next" at bounding box center [999, 497] width 17 height 8
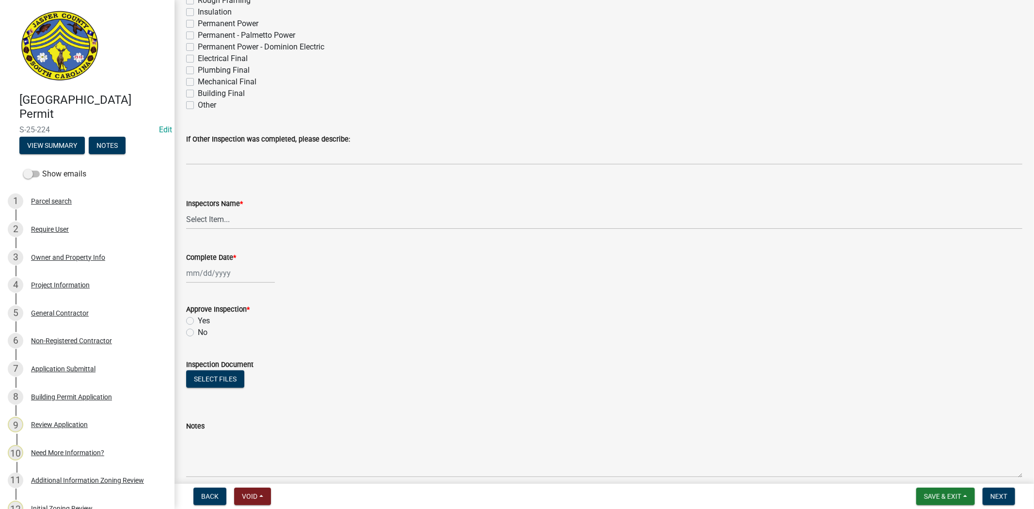
scroll to position [323, 0]
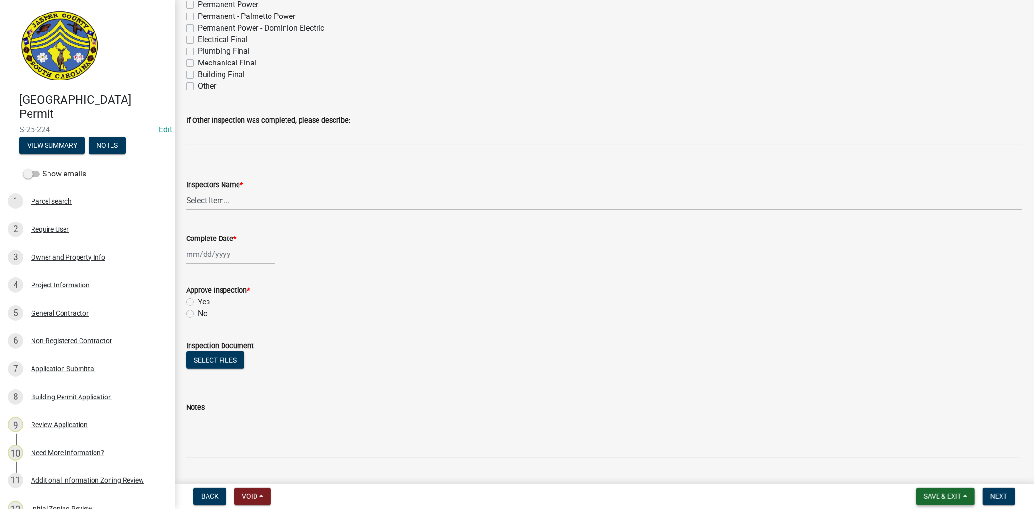
click at [951, 496] on span "Save & Exit" at bounding box center [942, 497] width 37 height 8
click at [932, 473] on button "Save & Exit" at bounding box center [937, 471] width 78 height 23
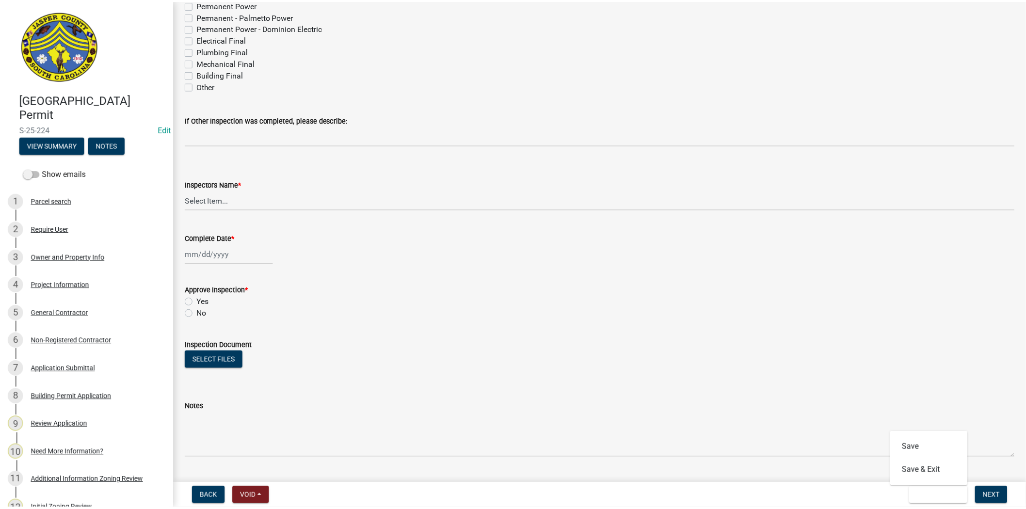
scroll to position [0, 0]
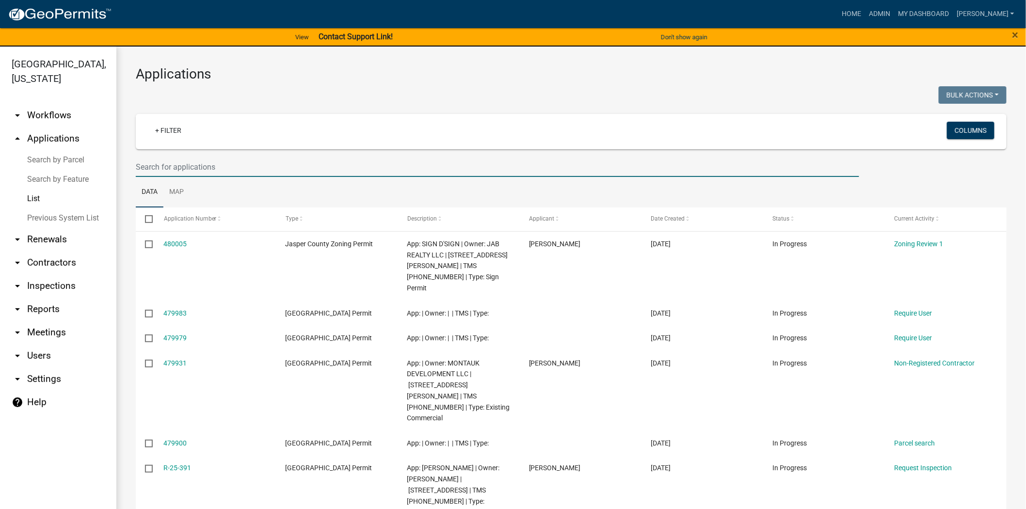
drag, startPoint x: 292, startPoint y: 167, endPoint x: 297, endPoint y: 168, distance: 4.9
click at [292, 167] on input "text" at bounding box center [497, 167] width 723 height 20
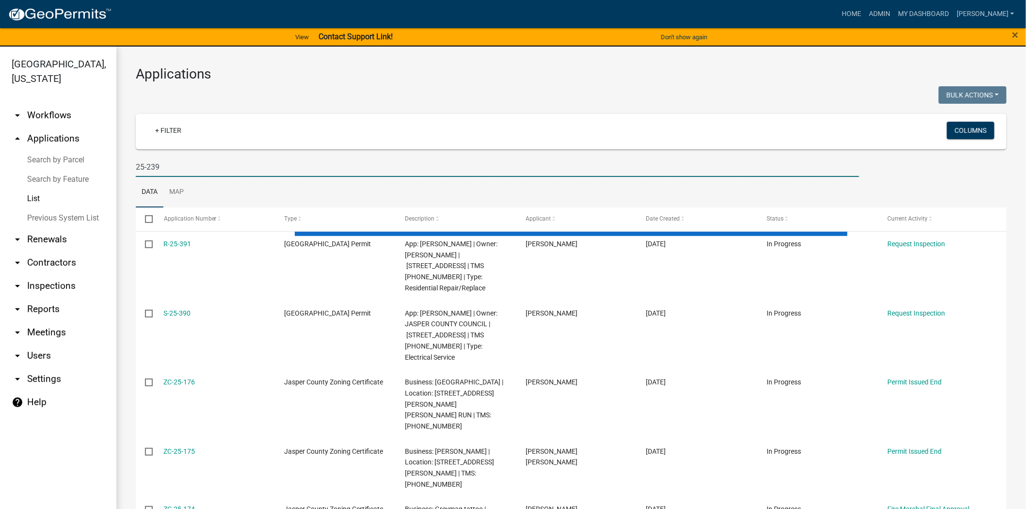
type input "25-239"
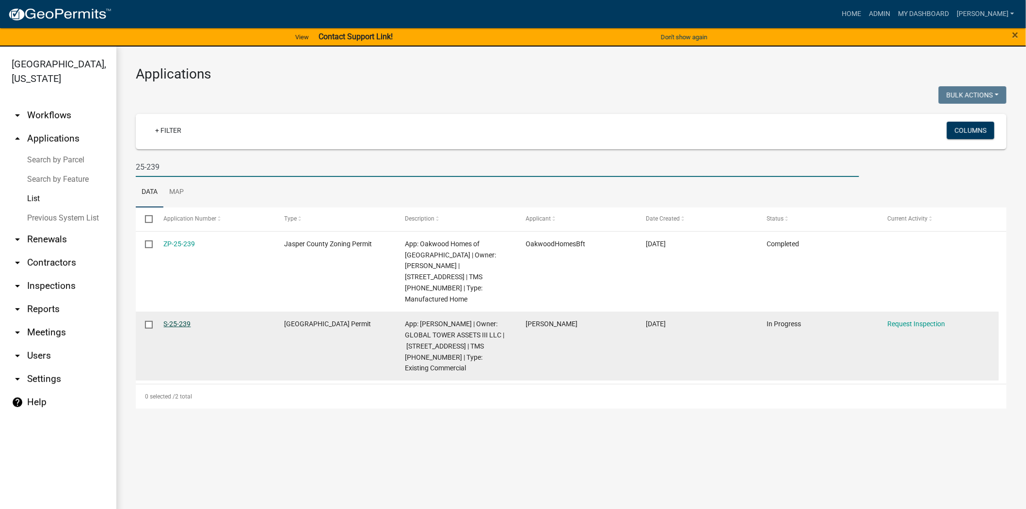
click at [166, 320] on link "S-25-239" at bounding box center [177, 324] width 27 height 8
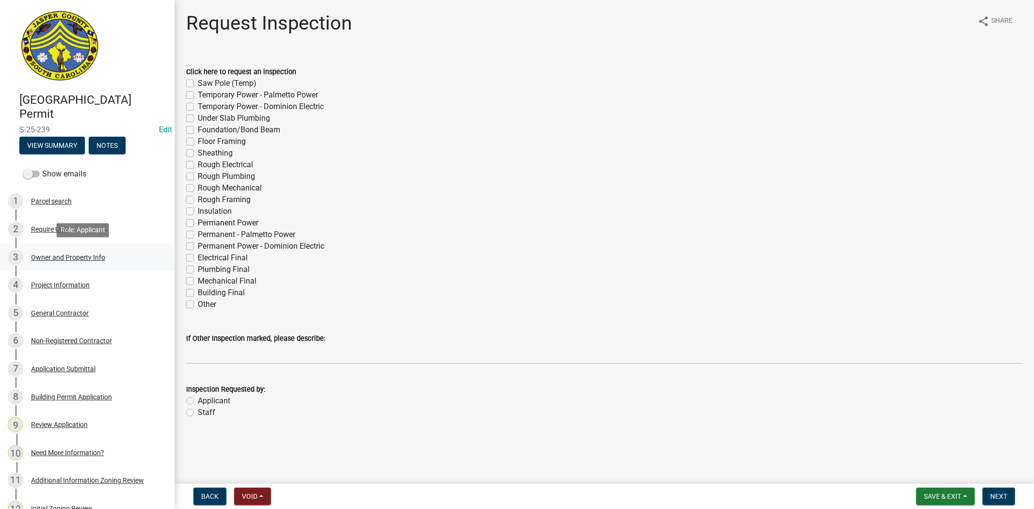
click at [128, 256] on div "3 Owner and Property Info" at bounding box center [83, 258] width 151 height 16
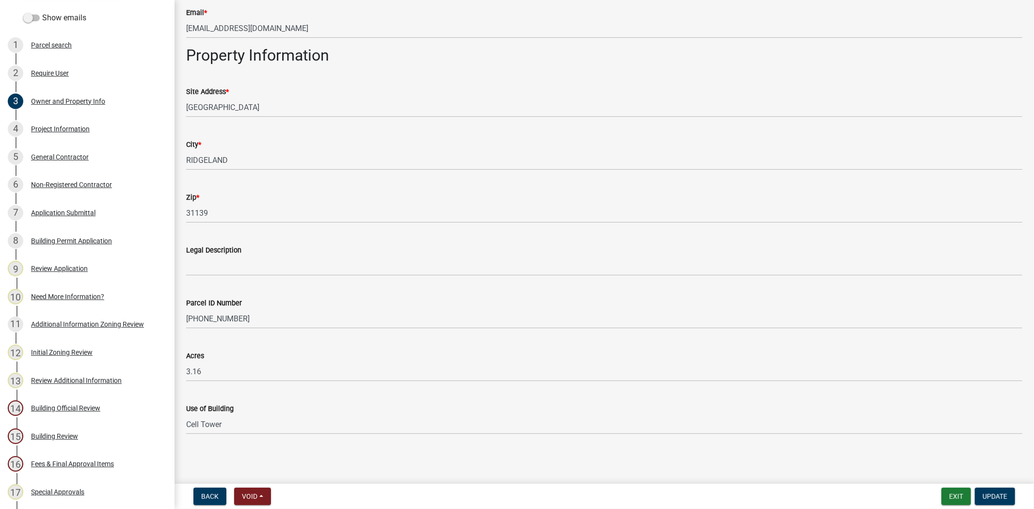
scroll to position [377, 0]
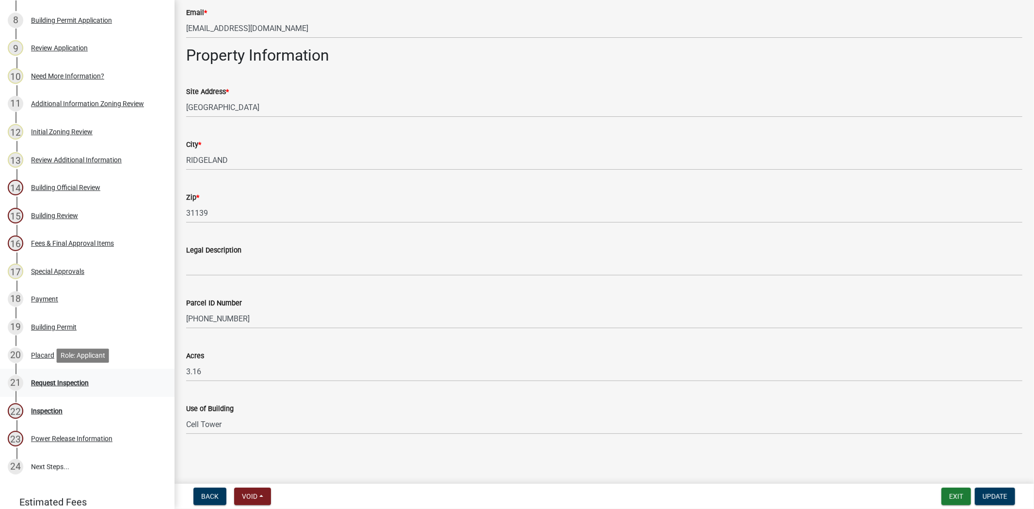
click at [56, 380] on div "Request Inspection" at bounding box center [60, 383] width 58 height 7
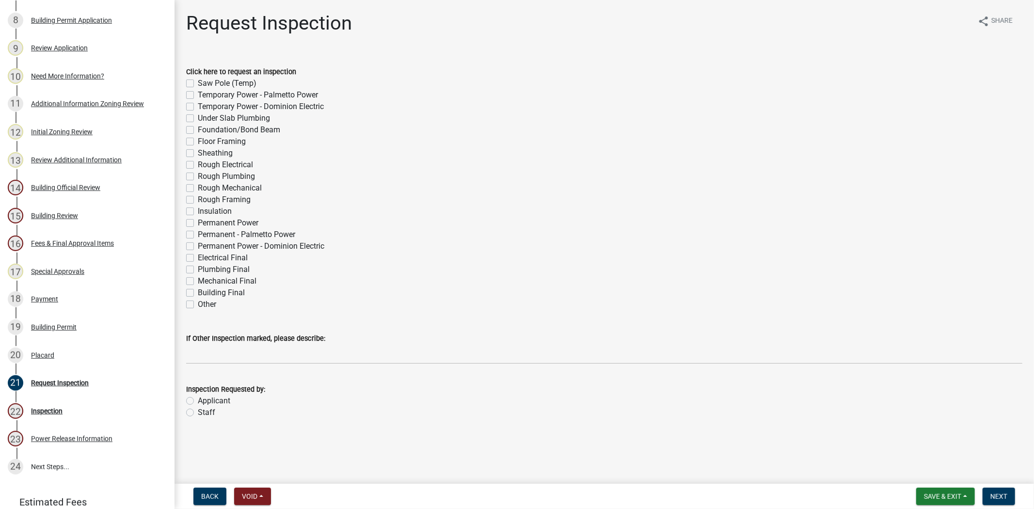
click at [198, 303] on label "Other" at bounding box center [207, 305] width 18 height 12
click at [198, 303] on input "Other" at bounding box center [201, 302] width 6 height 6
checkbox input "true"
checkbox input "false"
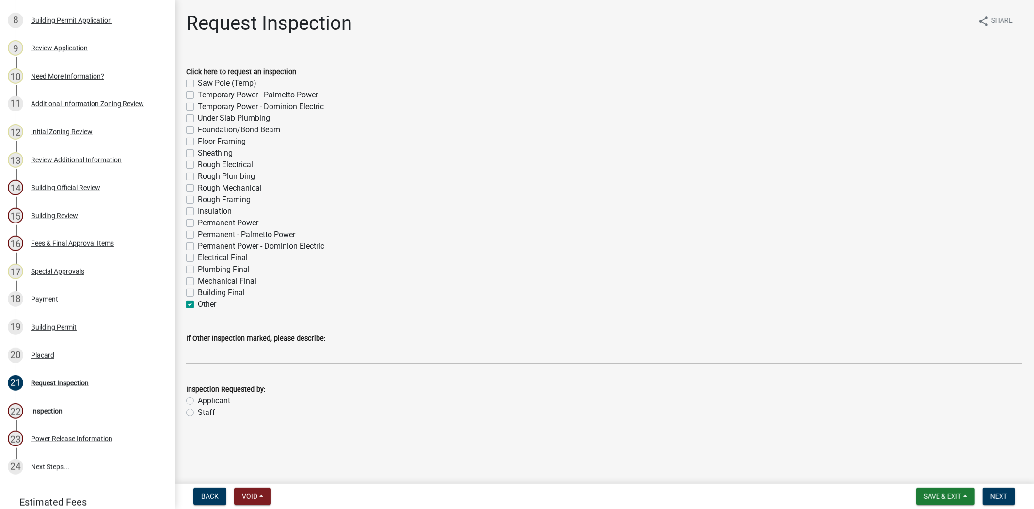
checkbox input "false"
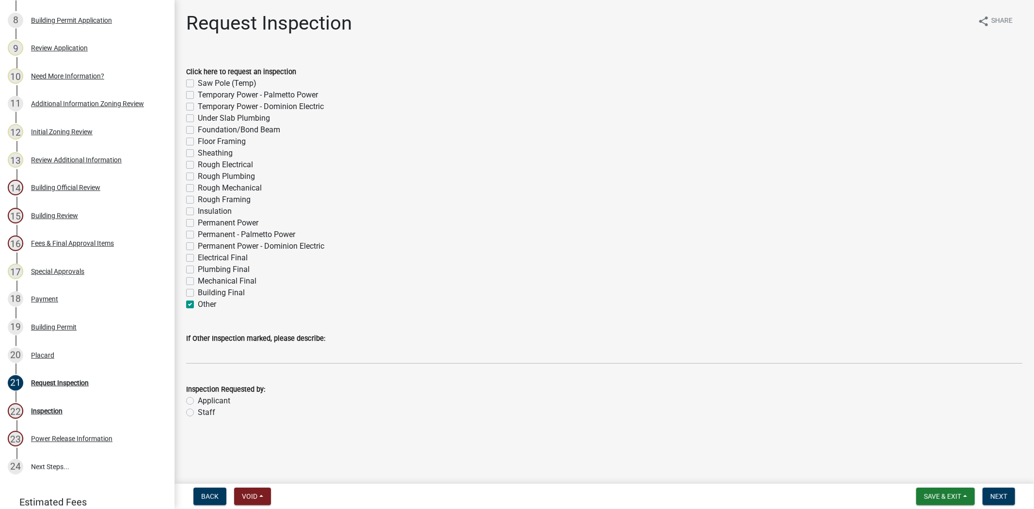
checkbox input "false"
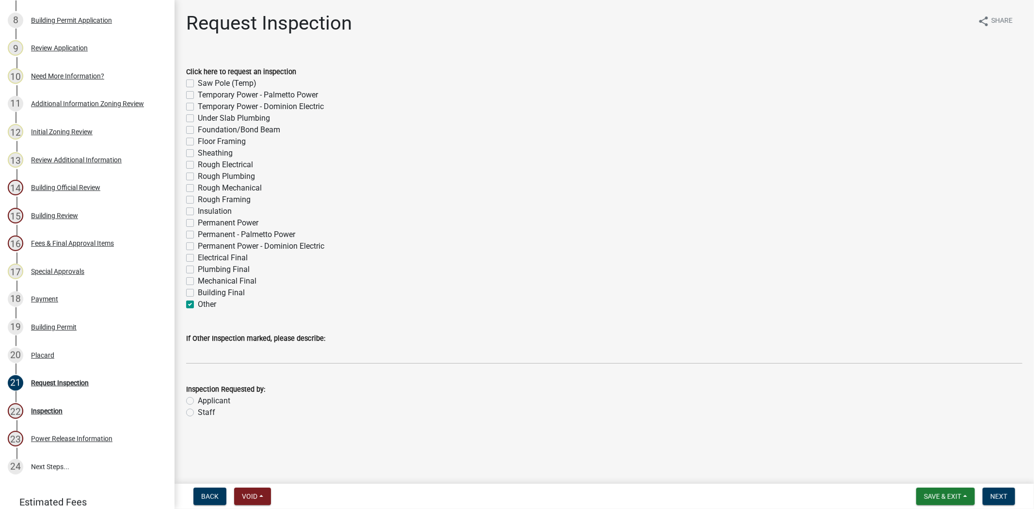
checkbox input "false"
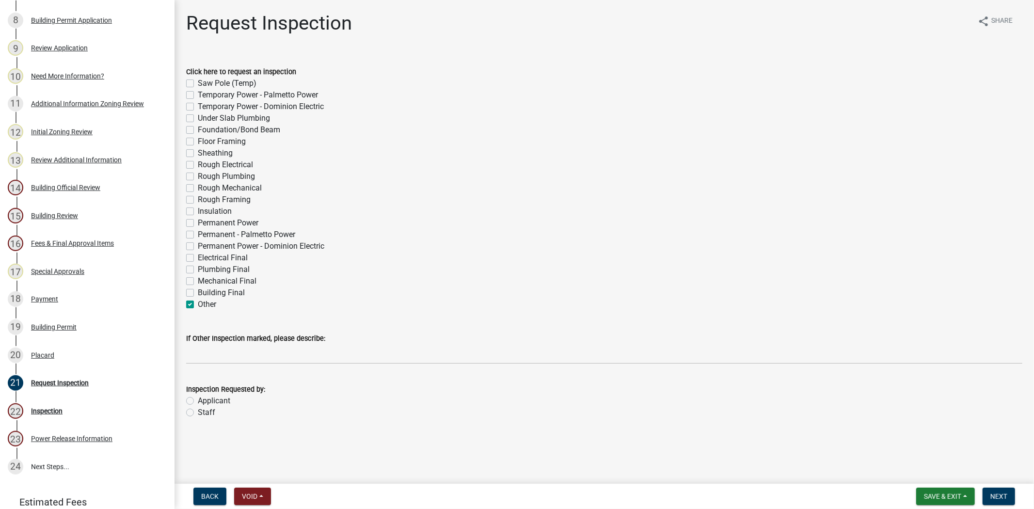
checkbox input "false"
checkbox input "true"
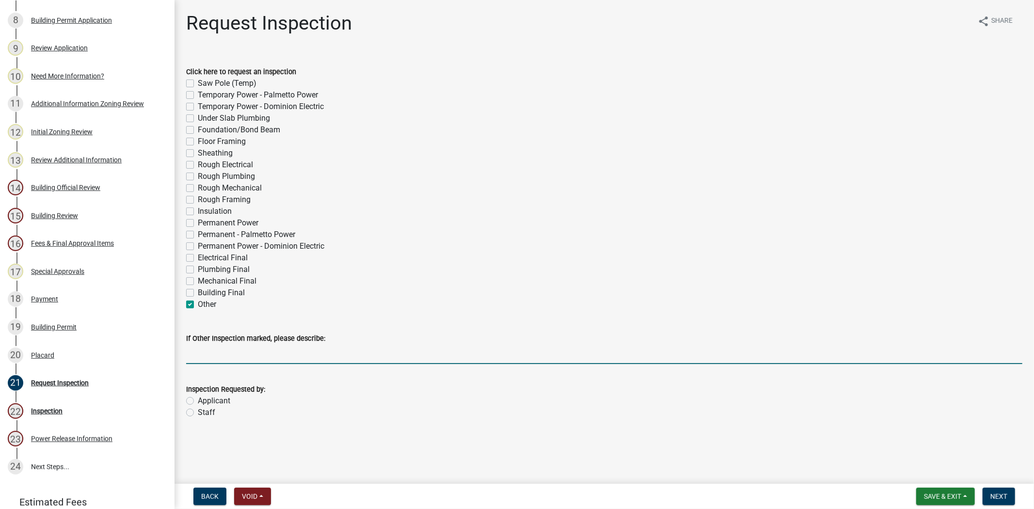
click at [198, 351] on input "If Other Inspection marked, please describe:" at bounding box center [604, 354] width 836 height 20
type input "final and permanent power for cell tower gate code 1225"
click at [198, 412] on label "Staff" at bounding box center [206, 413] width 17 height 12
click at [198, 412] on input "Staff" at bounding box center [201, 410] width 6 height 6
radio input "true"
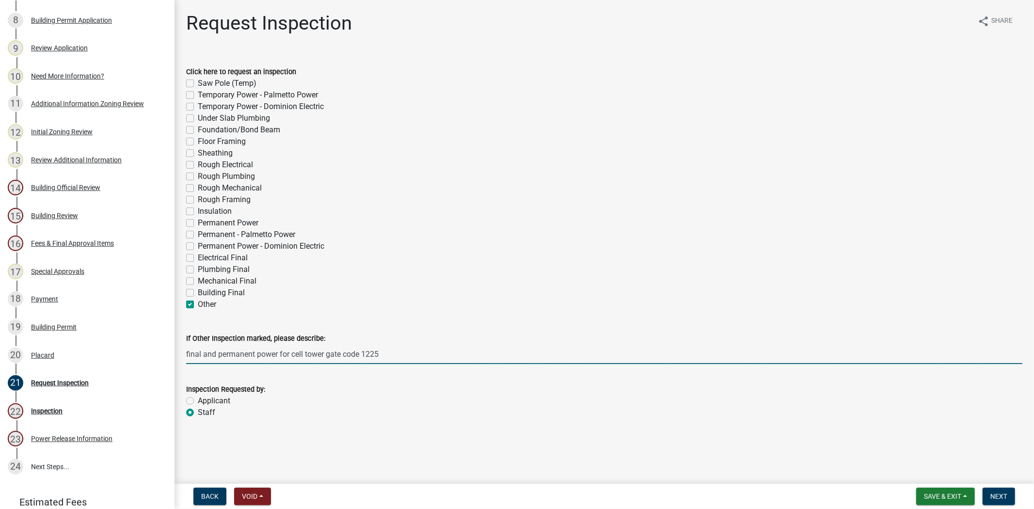
click at [387, 356] on input "final and permanent power for cell tower gate code 1225" at bounding box center [604, 354] width 836 height 20
type input "final and permanent power for cell tower gate code 1225- jeff 864-907-6643"
click at [992, 500] on button "Next" at bounding box center [999, 496] width 32 height 17
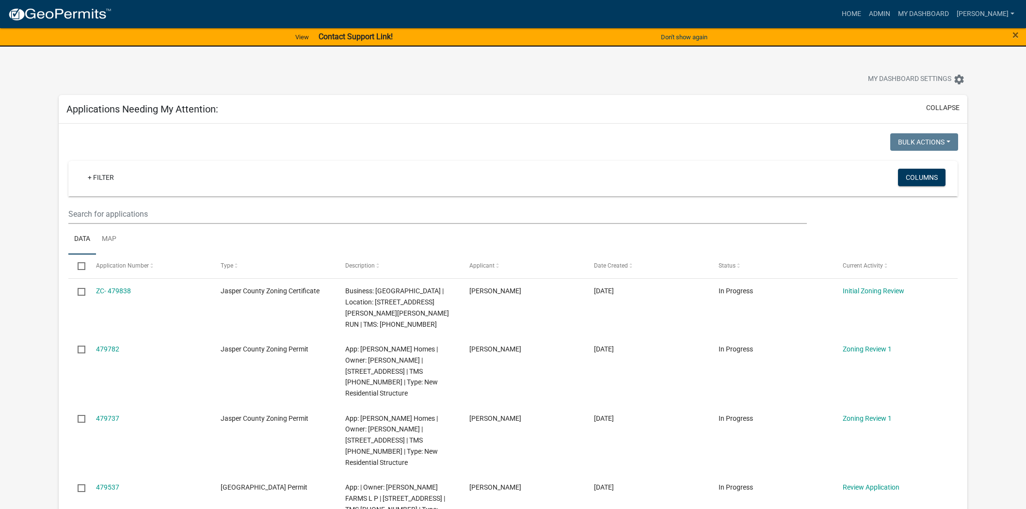
scroll to position [161, 0]
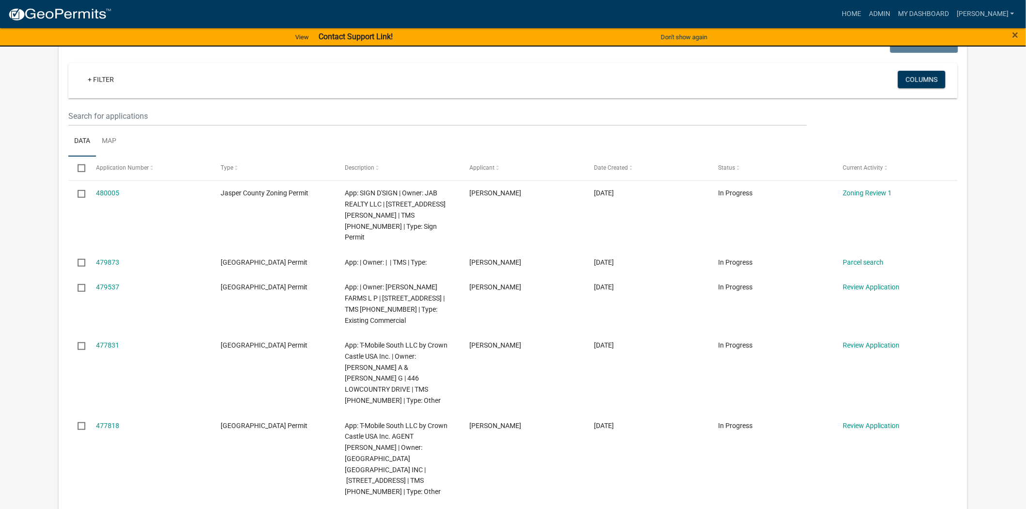
scroll to position [108, 0]
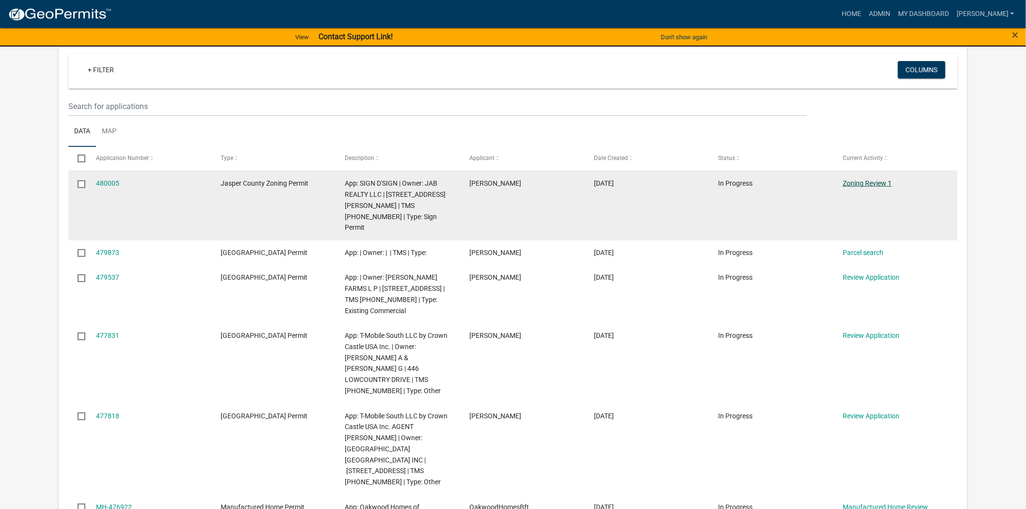
click at [871, 185] on link "Zoning Review 1" at bounding box center [867, 183] width 49 height 8
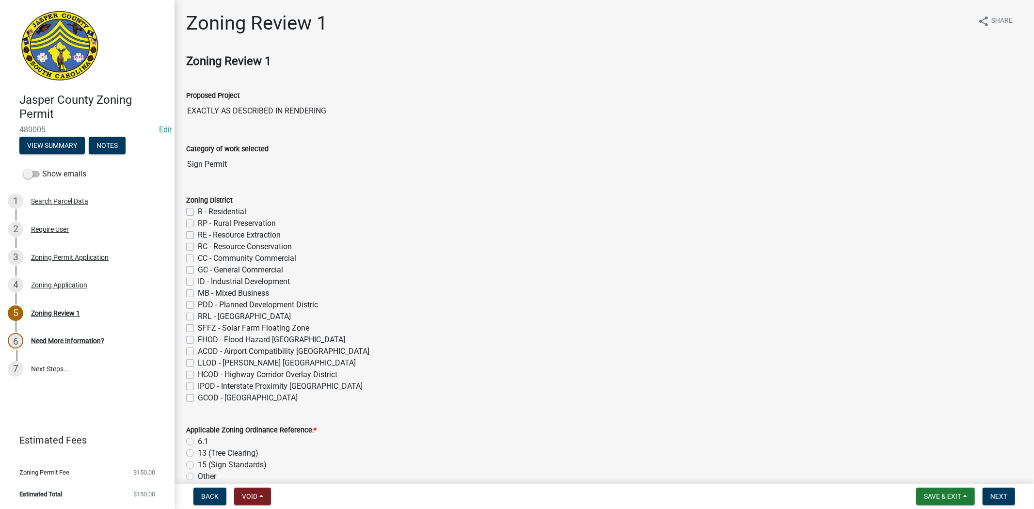
click at [198, 268] on label "GC - General Commercial" at bounding box center [240, 270] width 85 height 12
click at [198, 268] on input "GC - General Commercial" at bounding box center [201, 267] width 6 height 6
checkbox input "true"
checkbox input "false"
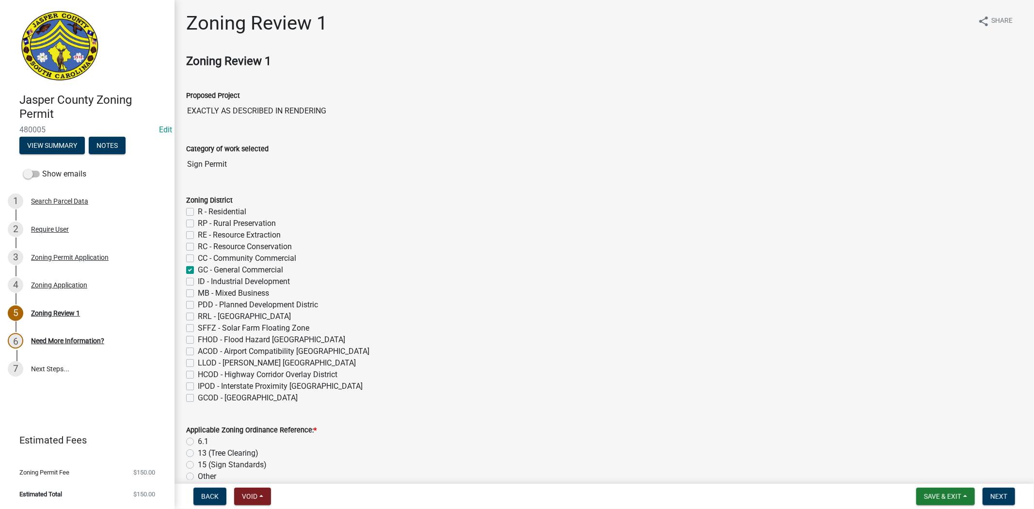
checkbox input "false"
checkbox input "true"
checkbox input "false"
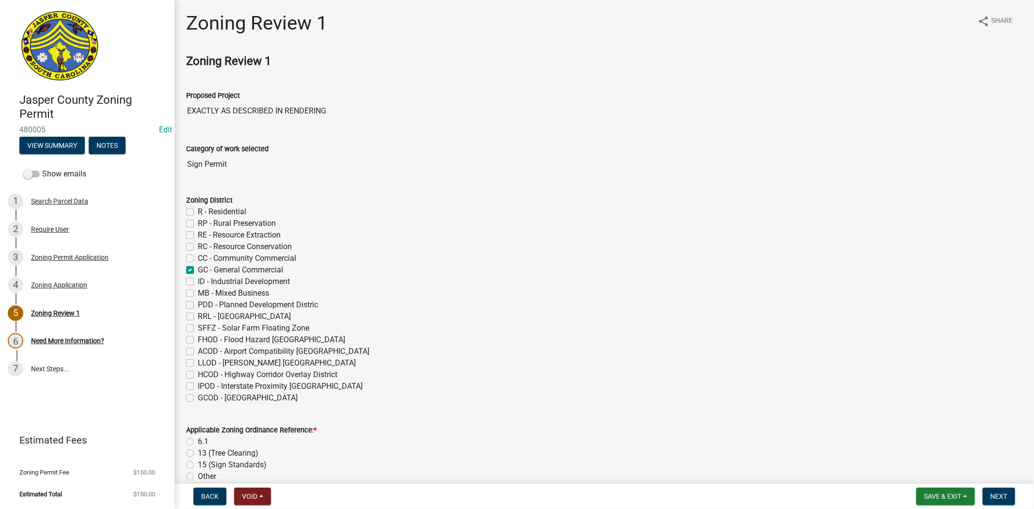
checkbox input "false"
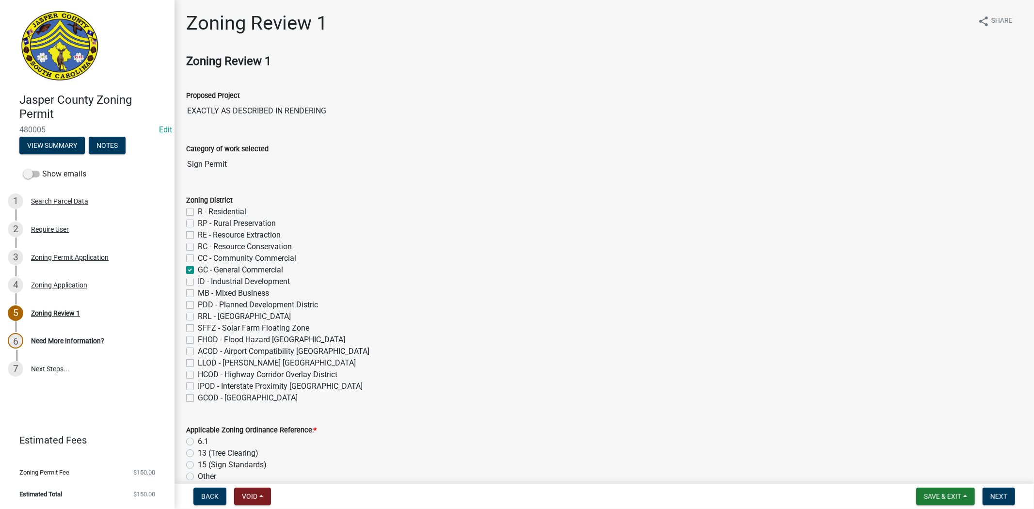
checkbox input "false"
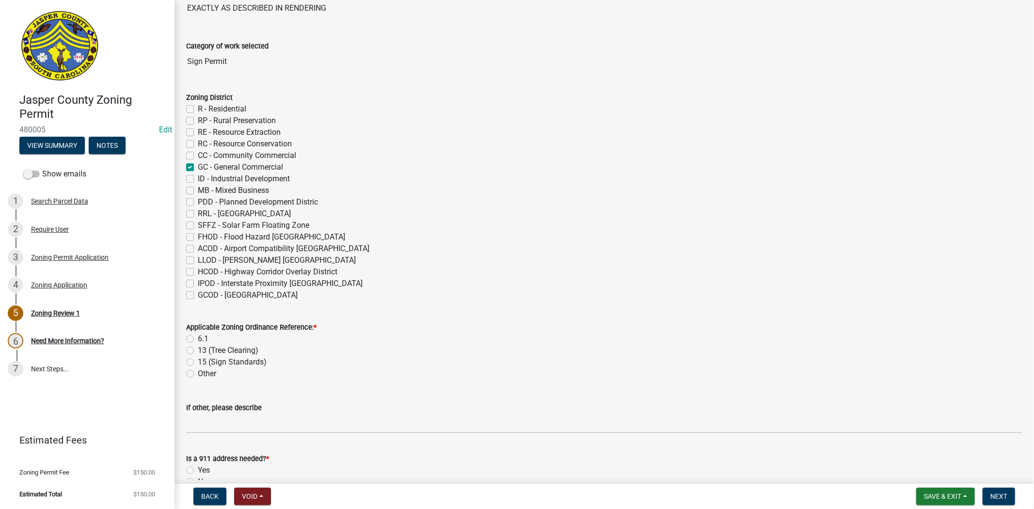
scroll to position [215, 0]
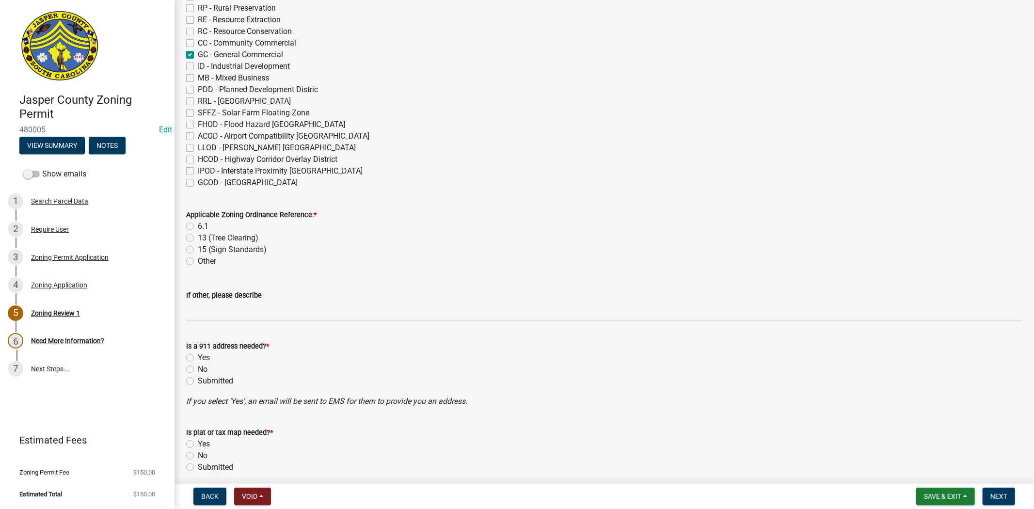
click at [198, 228] on label "6.1" at bounding box center [203, 227] width 11 height 12
click at [198, 227] on input "6.1" at bounding box center [201, 224] width 6 height 6
radio input "true"
click at [198, 365] on label "No" at bounding box center [203, 370] width 10 height 12
click at [198, 365] on input "No" at bounding box center [201, 367] width 6 height 6
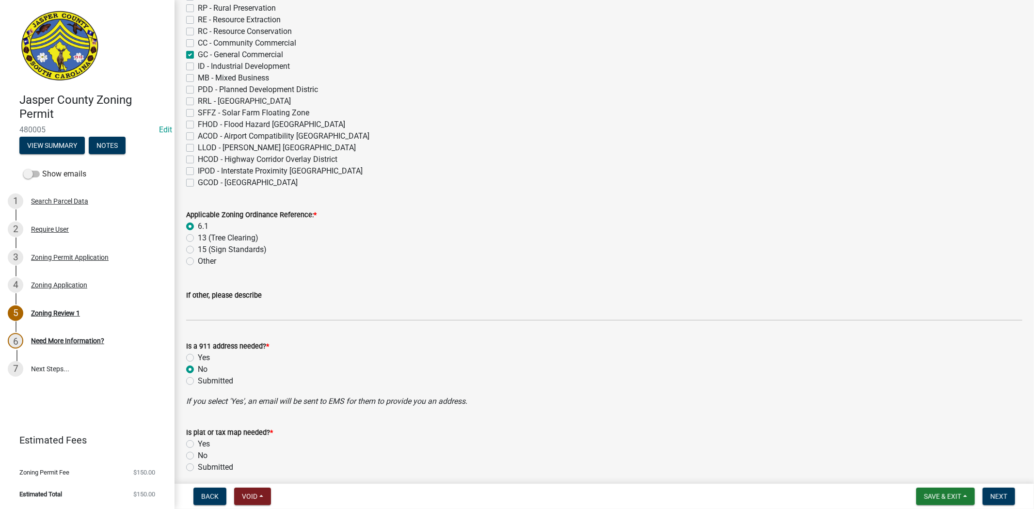
radio input "true"
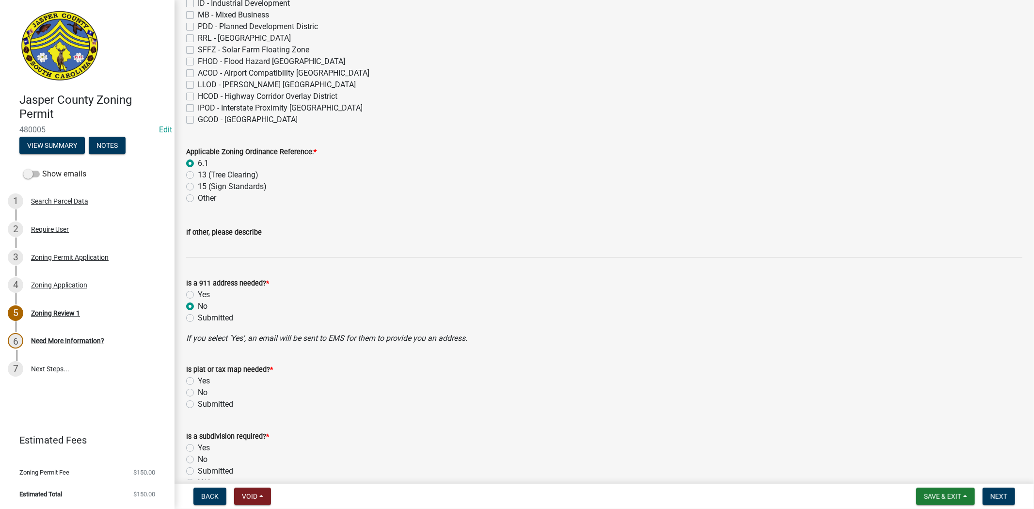
scroll to position [377, 0]
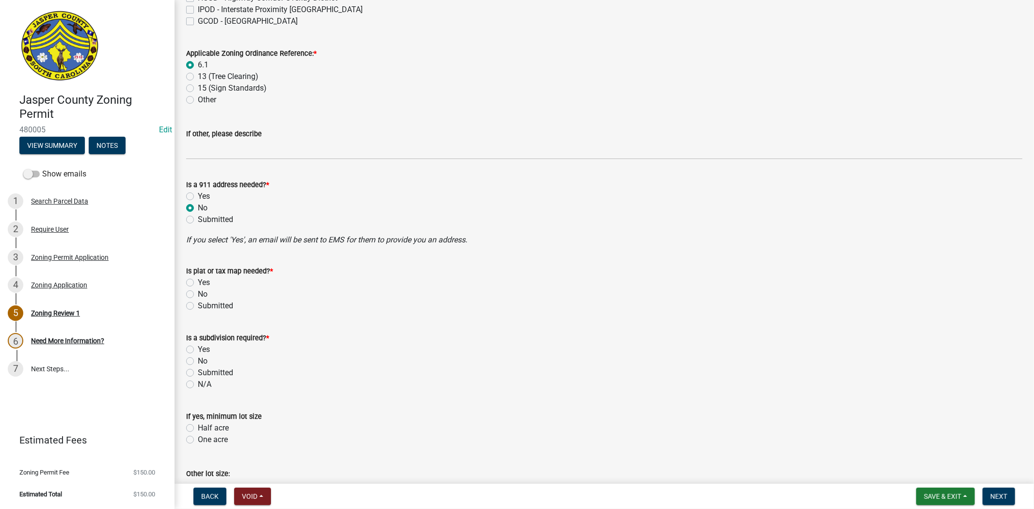
click at [198, 294] on label "No" at bounding box center [203, 295] width 10 height 12
click at [198, 294] on input "No" at bounding box center [201, 292] width 6 height 6
radio input "true"
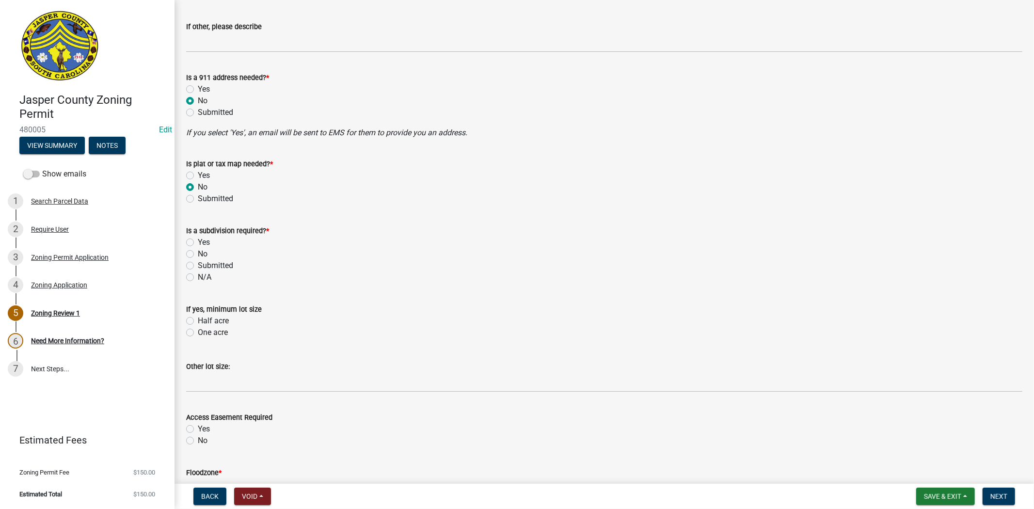
scroll to position [485, 0]
click at [198, 251] on label "No" at bounding box center [203, 253] width 10 height 12
click at [198, 251] on input "No" at bounding box center [201, 250] width 6 height 6
radio input "true"
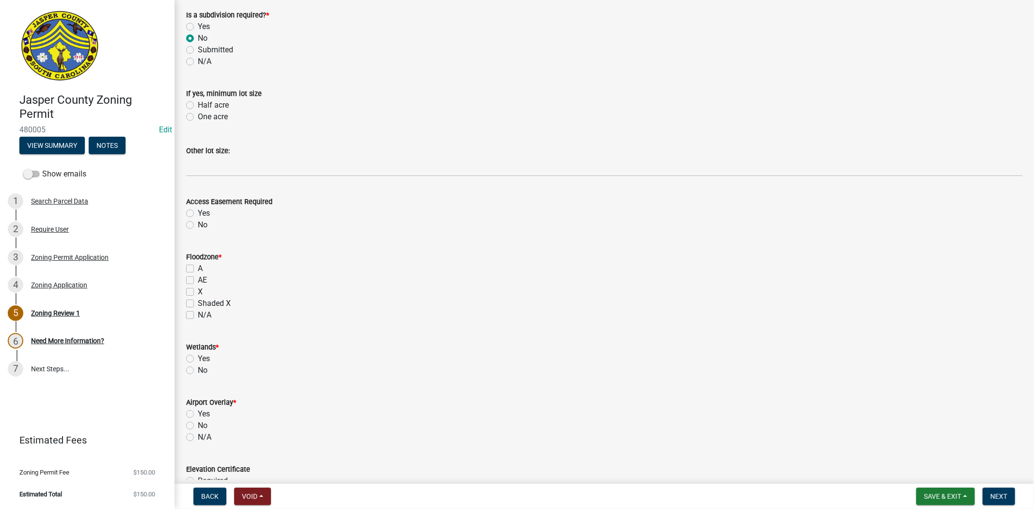
scroll to position [700, 0]
click at [198, 225] on label "No" at bounding box center [203, 225] width 10 height 12
click at [198, 225] on input "No" at bounding box center [201, 222] width 6 height 6
radio input "true"
click at [198, 292] on label "X" at bounding box center [200, 292] width 5 height 12
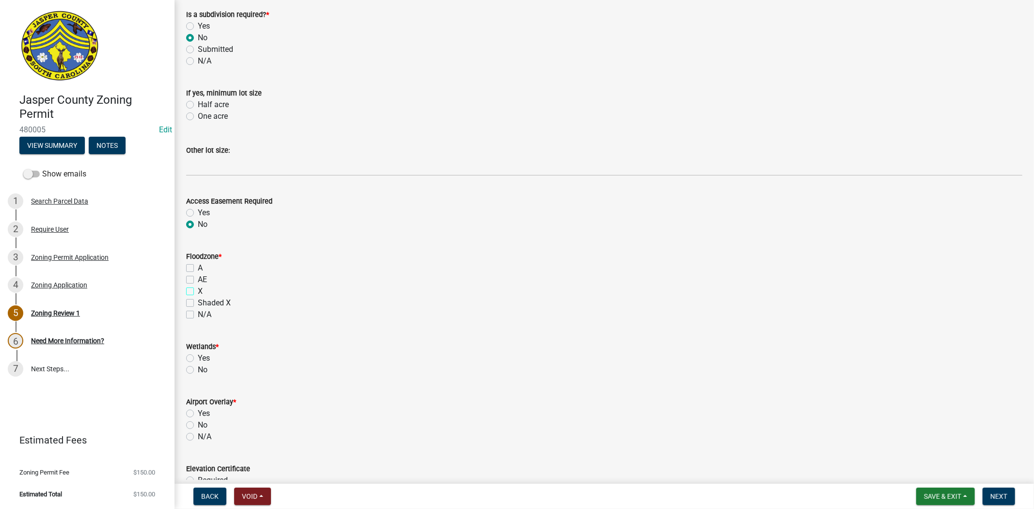
click at [198, 292] on input "X" at bounding box center [201, 289] width 6 height 6
checkbox input "true"
checkbox input "false"
checkbox input "true"
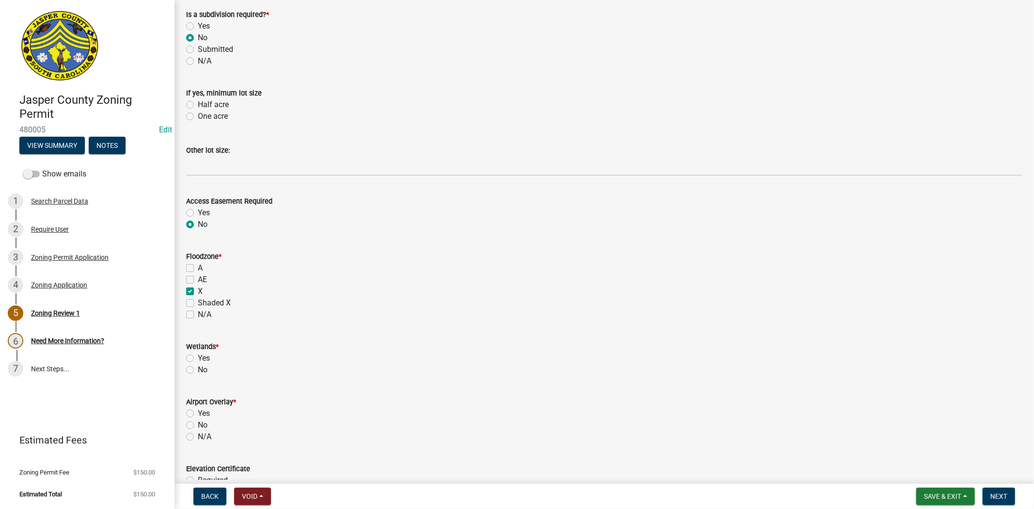
checkbox input "false"
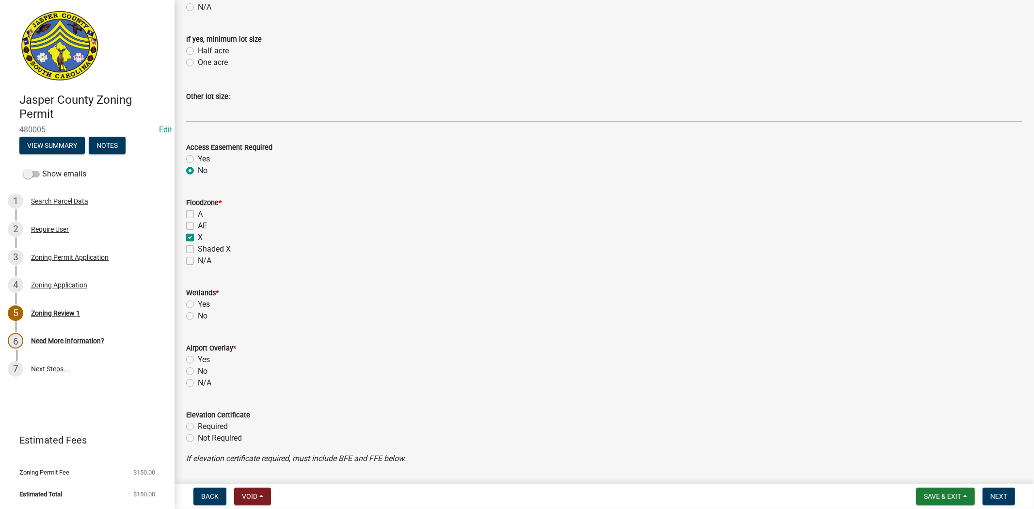
click at [198, 316] on label "No" at bounding box center [203, 316] width 10 height 12
click at [198, 316] on input "No" at bounding box center [201, 313] width 6 height 6
radio input "true"
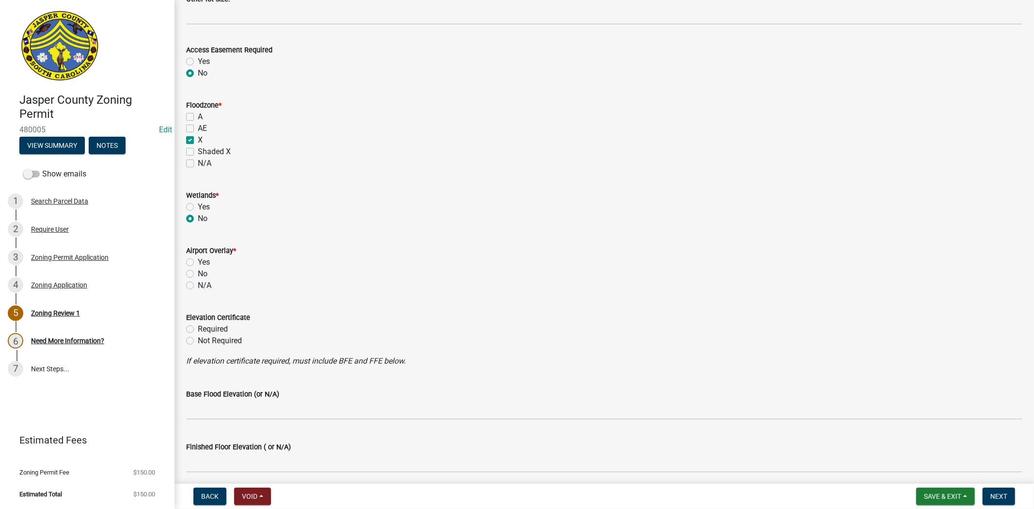
scroll to position [862, 0]
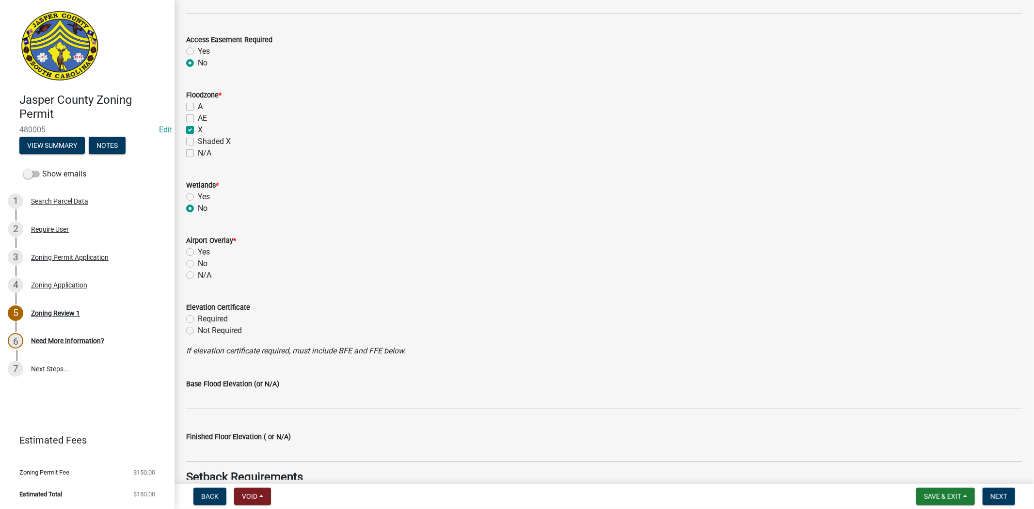
click at [198, 262] on label "No" at bounding box center [203, 264] width 10 height 12
click at [198, 262] on input "No" at bounding box center [201, 261] width 6 height 6
radio input "true"
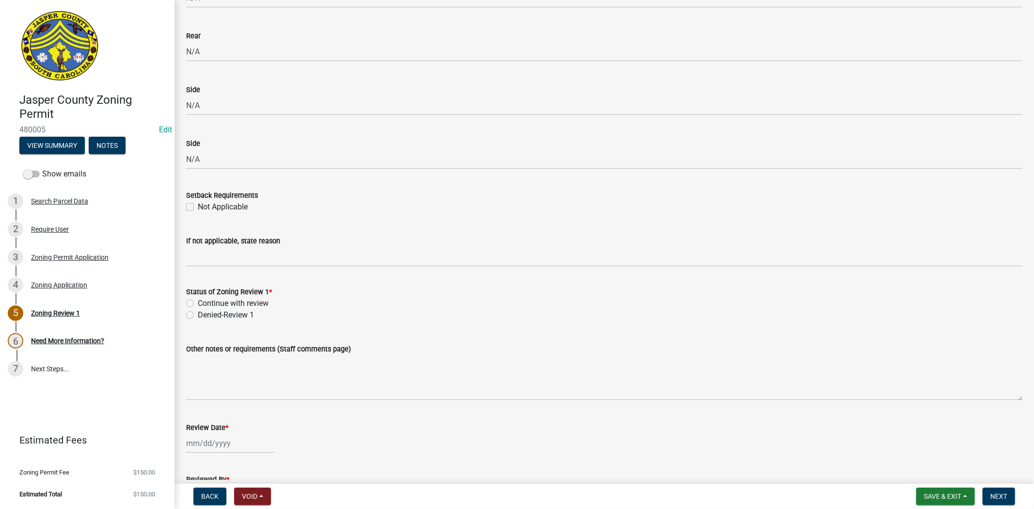
scroll to position [1508, 0]
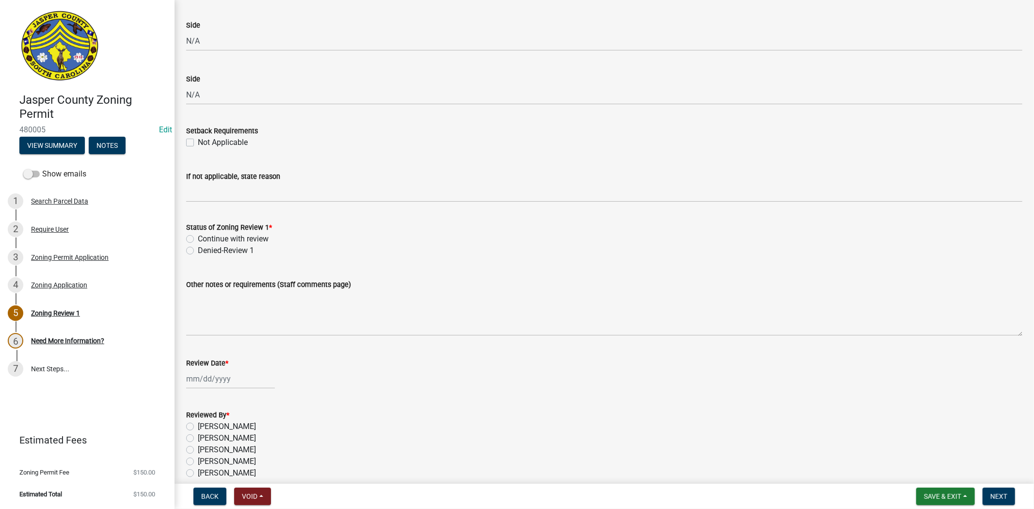
click at [198, 239] on label "Continue with review" at bounding box center [233, 239] width 71 height 12
click at [198, 239] on input "Continue with review" at bounding box center [201, 236] width 6 height 6
radio input "true"
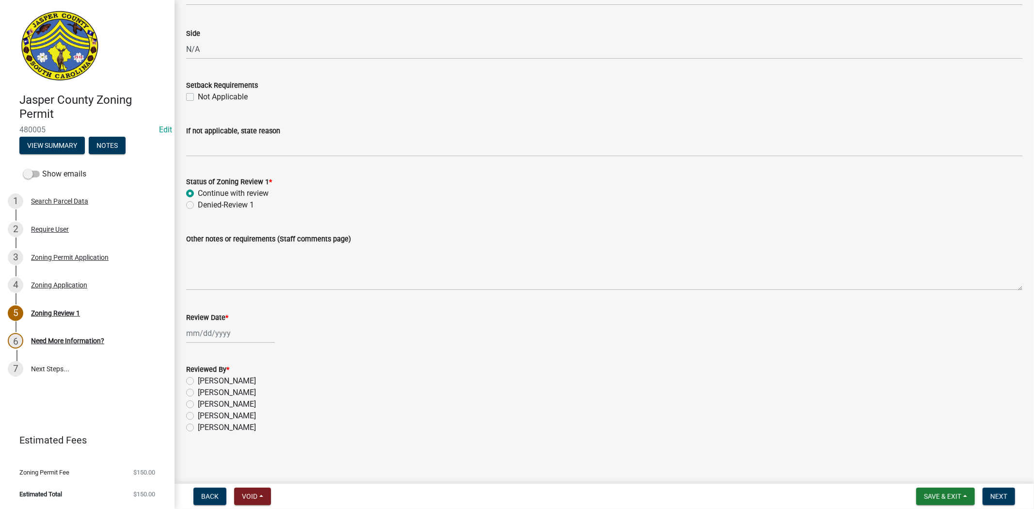
select select "9"
select select "2025"
click at [186, 334] on input "Review Date *" at bounding box center [230, 333] width 89 height 20
click at [219, 414] on div "17" at bounding box center [227, 416] width 16 height 16
type input "[DATE]"
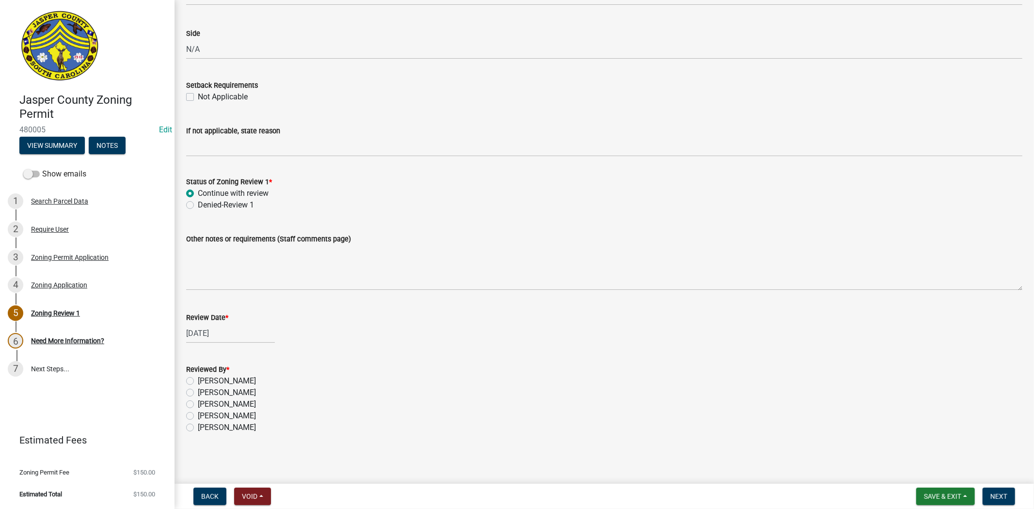
click at [198, 380] on label "[PERSON_NAME]" at bounding box center [227, 381] width 58 height 12
click at [198, 380] on input "[PERSON_NAME]" at bounding box center [201, 378] width 6 height 6
radio input "true"
click at [992, 495] on span "Next" at bounding box center [999, 497] width 17 height 8
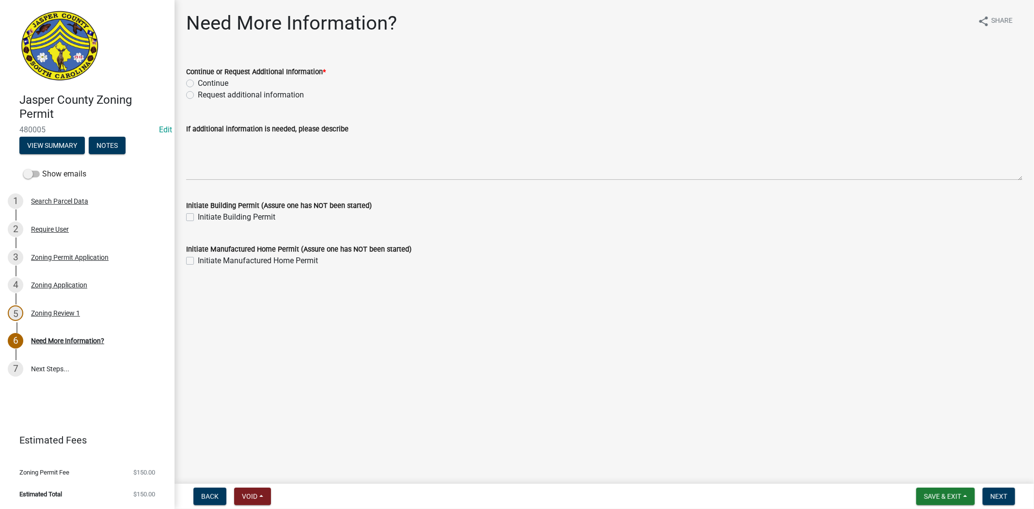
click at [198, 91] on label "Request additional information" at bounding box center [251, 95] width 106 height 12
click at [198, 91] on input "Request additional information" at bounding box center [201, 92] width 6 height 6
radio input "true"
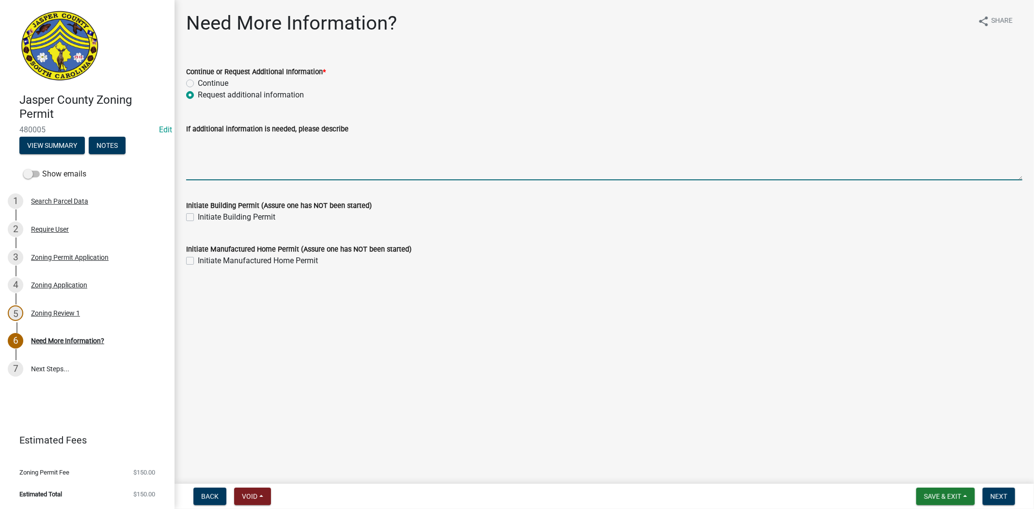
drag, startPoint x: 209, startPoint y: 154, endPoint x: 206, endPoint y: 145, distance: 9.1
click at [209, 151] on textarea "If additional information is needed, please describe" at bounding box center [604, 158] width 836 height 46
click at [78, 256] on div "Zoning Permit Application" at bounding box center [70, 257] width 78 height 7
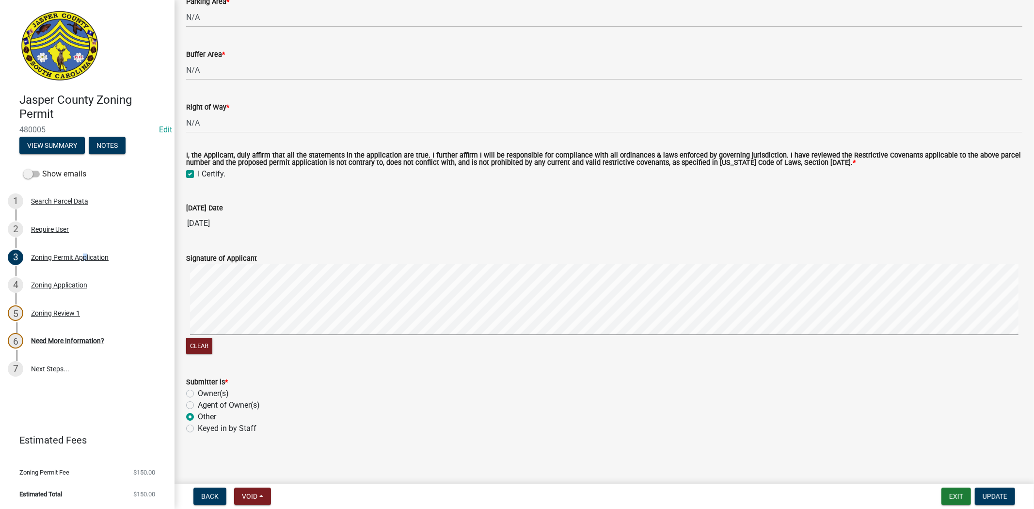
scroll to position [2992, 0]
click at [108, 353] on link "6 Need More Information?" at bounding box center [87, 341] width 175 height 28
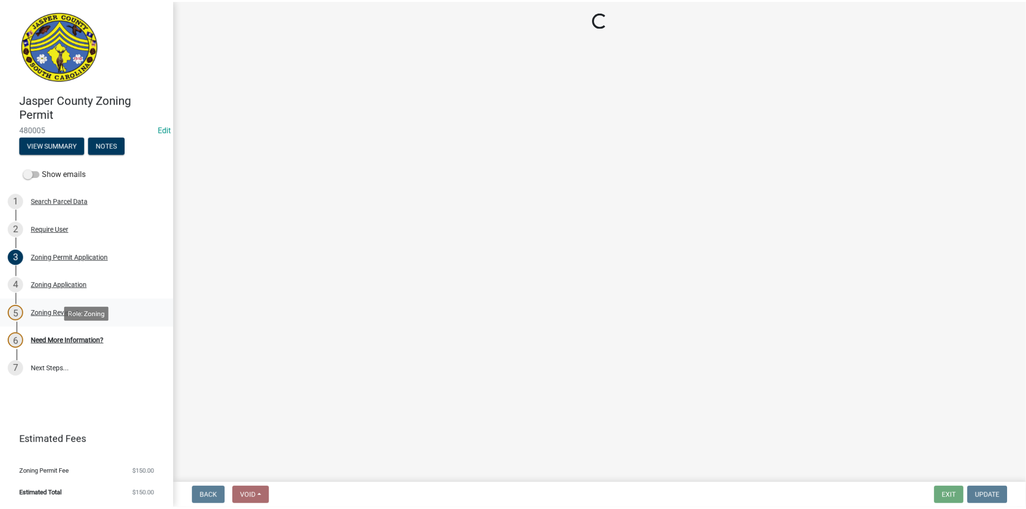
scroll to position [0, 0]
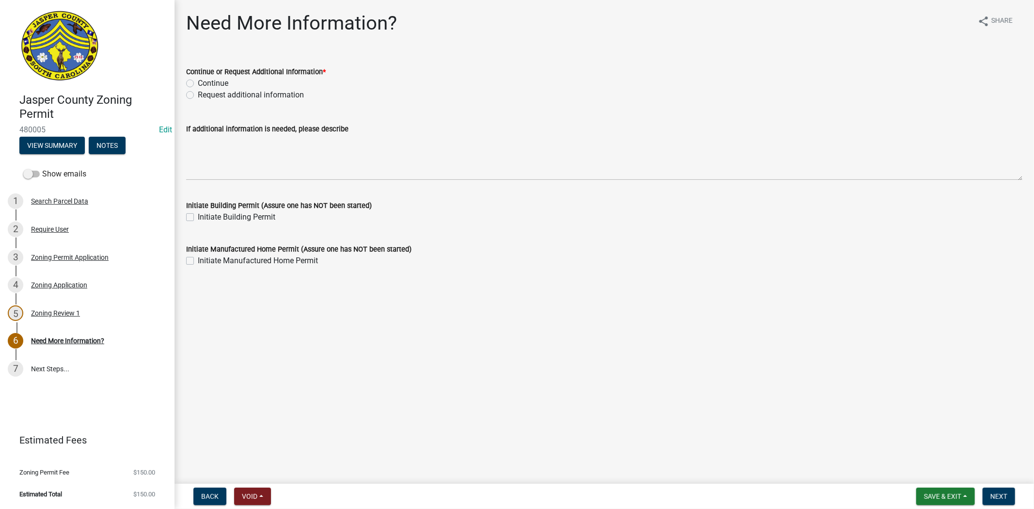
click at [198, 96] on label "Request additional information" at bounding box center [251, 95] width 106 height 12
click at [198, 96] on input "Request additional information" at bounding box center [201, 92] width 6 height 6
radio input "true"
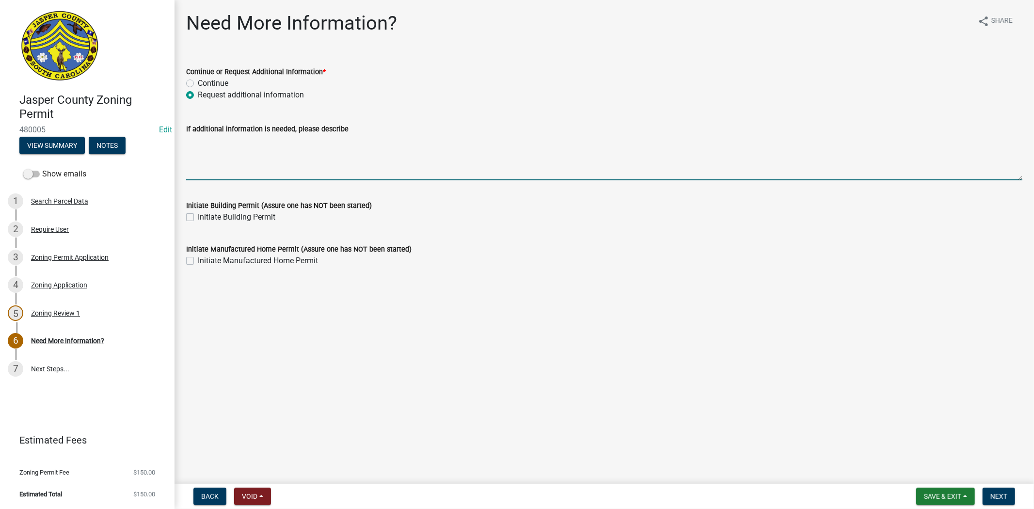
click at [211, 143] on textarea "If additional information is needed, please describe" at bounding box center [604, 158] width 836 height 46
type textarea "p"
click at [198, 149] on textarea "PLEASE PROVIDE THE FOLLOWING: left right front rear setbacks to each property l…" at bounding box center [604, 158] width 836 height 46
click at [215, 152] on textarea "PLEASE PROVIDE THE FOLLOWING: left, right front rear setbacks to each property …" at bounding box center [604, 158] width 836 height 46
click at [235, 151] on textarea "PLEASE PROVIDE THE FOLLOWING: left, right, front rear setbacks to each property…" at bounding box center [604, 158] width 836 height 46
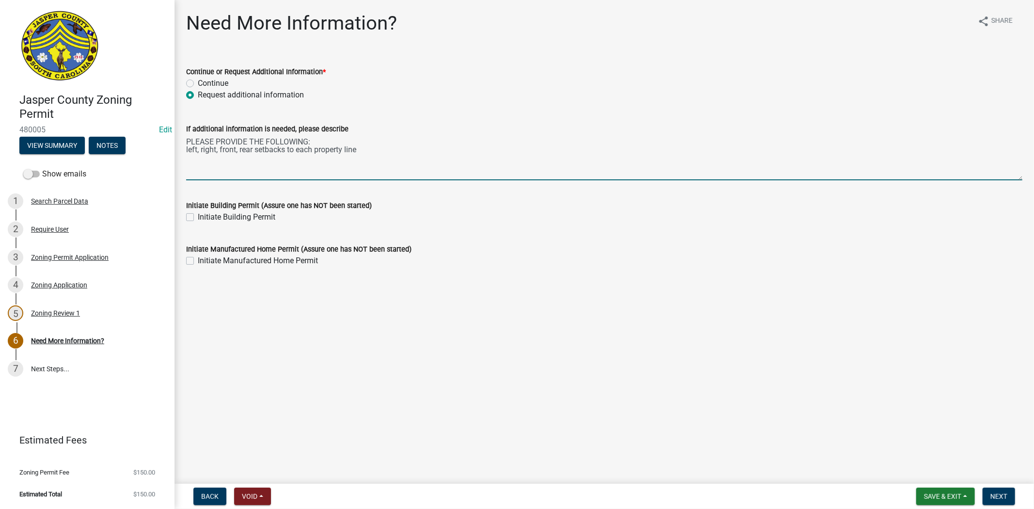
click at [361, 148] on textarea "PLEASE PROVIDE THE FOLLOWING: left, right, front, rear setbacks to each propert…" at bounding box center [604, 158] width 836 height 46
click at [293, 165] on textarea "PLEASE PROVIDE THE FOLLOWING: left, right, front, rear setbacks to each propert…" at bounding box center [604, 158] width 836 height 46
click at [295, 165] on textarea "PLEASE PROVIDE THE FOLLOWING: left, right, front, rear setbacks to each propert…" at bounding box center [604, 158] width 836 height 46
click at [495, 166] on textarea "PLEASE PROVIDE THE FOLLOWING: left, right, front, rear setbacks to each propert…" at bounding box center [604, 158] width 836 height 46
type textarea "PLEASE PROVIDE THE FOLLOWING: left, right, front, rear setbacks to each propert…"
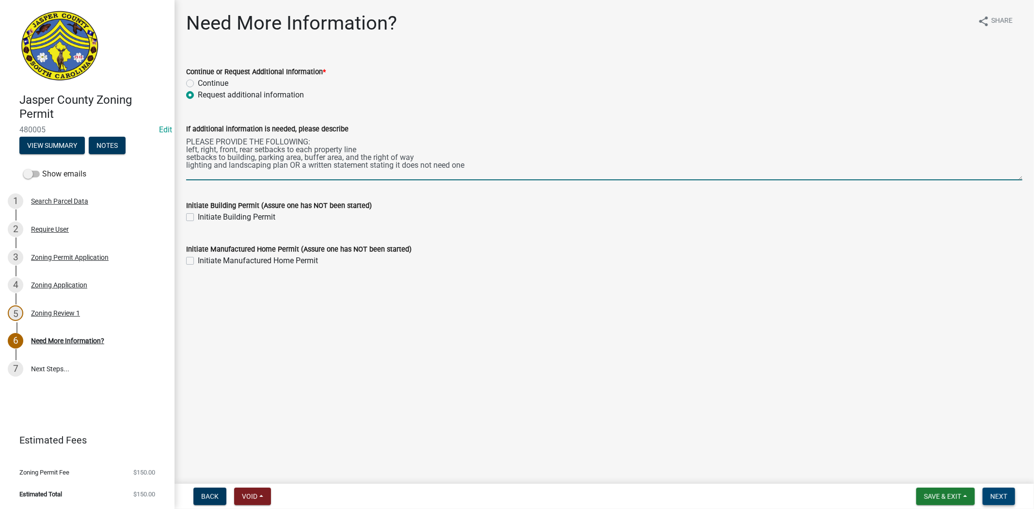
click at [996, 495] on span "Next" at bounding box center [999, 497] width 17 height 8
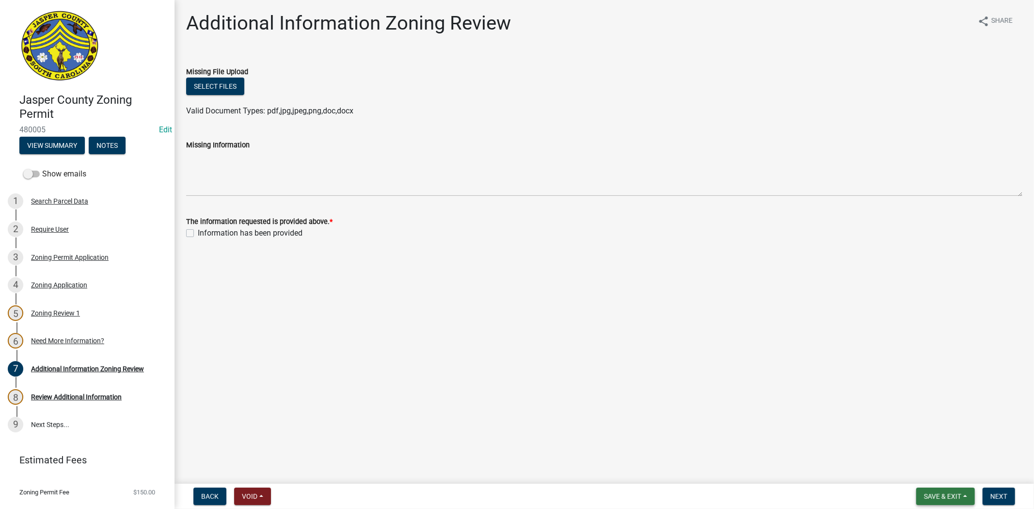
click at [965, 496] on button "Save & Exit" at bounding box center [945, 496] width 59 height 17
click at [932, 467] on button "Save & Exit" at bounding box center [937, 471] width 78 height 23
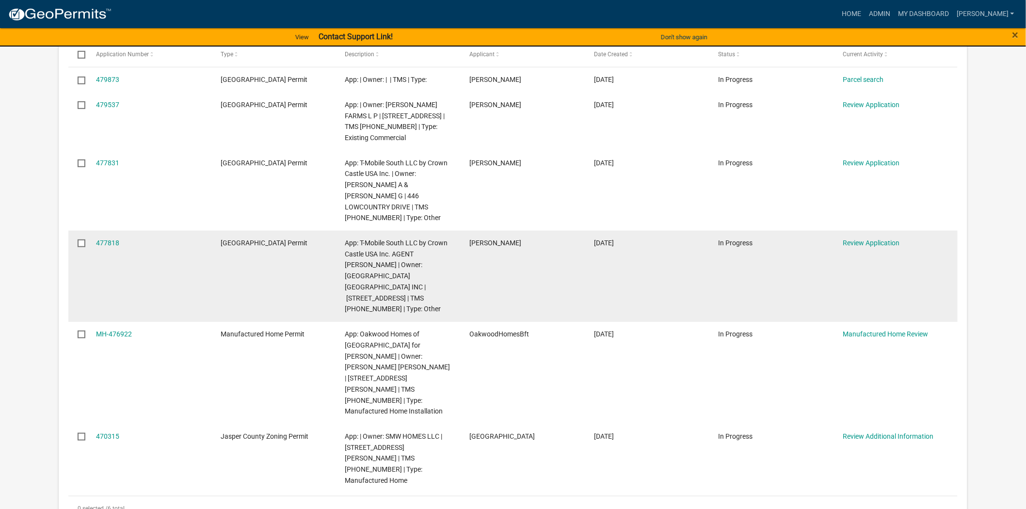
scroll to position [215, 0]
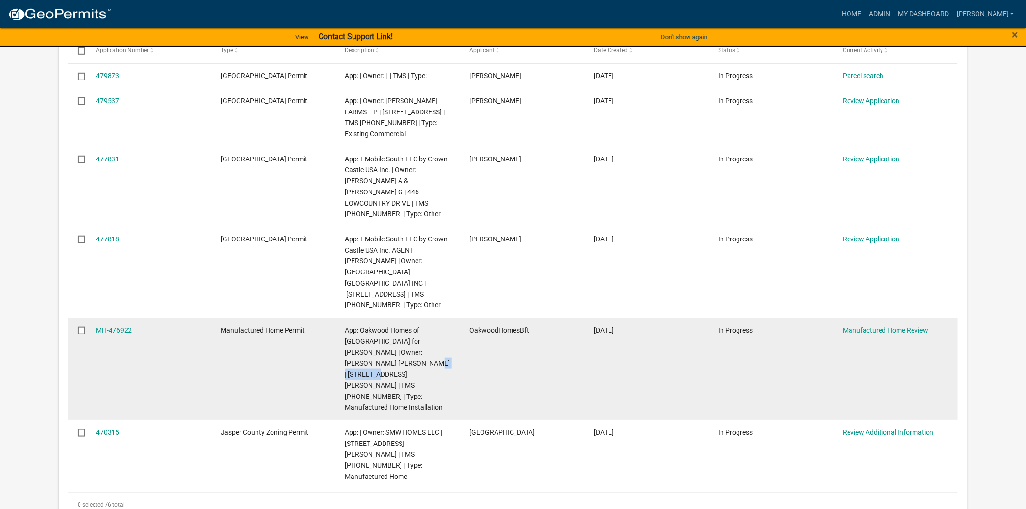
drag, startPoint x: 358, startPoint y: 319, endPoint x: 404, endPoint y: 317, distance: 46.1
click at [404, 326] on span "App: Oakwood Homes of [GEOGRAPHIC_DATA] for [PERSON_NAME] | Owner: [PERSON_NAME…" at bounding box center [397, 368] width 105 height 85
copy span "[PHONE_NUMBER]"
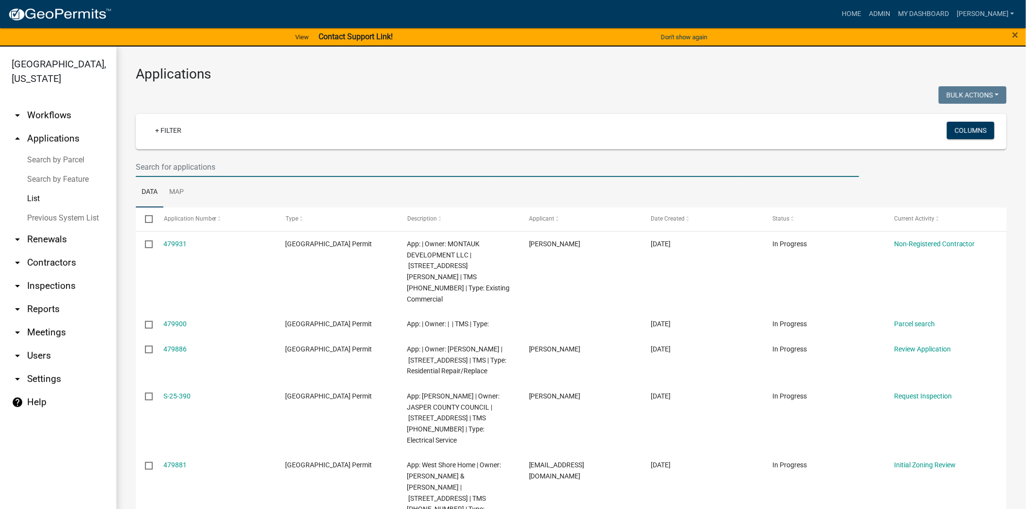
click at [206, 165] on input "text" at bounding box center [497, 167] width 723 height 20
paste input "[PHONE_NUMBER]"
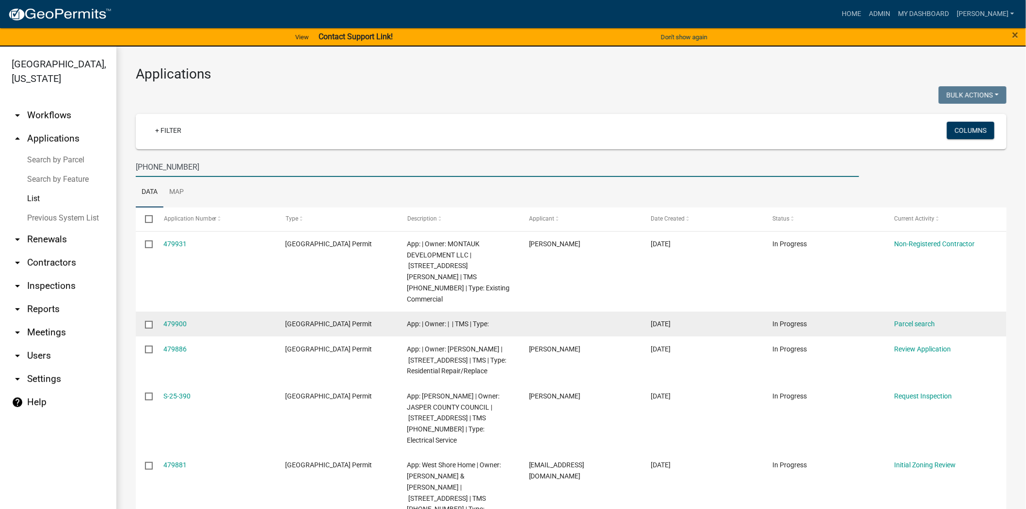
type input "[PHONE_NUMBER]"
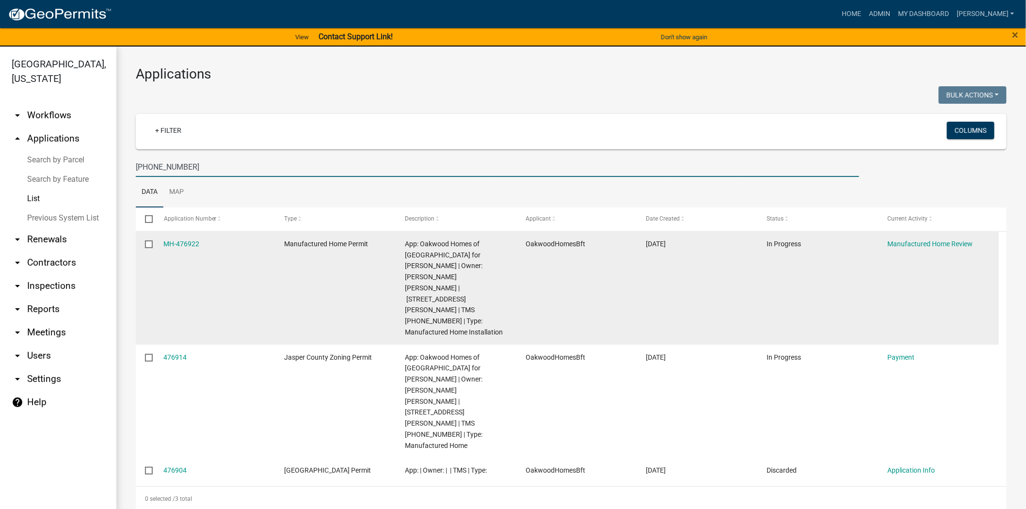
click at [175, 242] on link "MH-476922" at bounding box center [182, 244] width 36 height 8
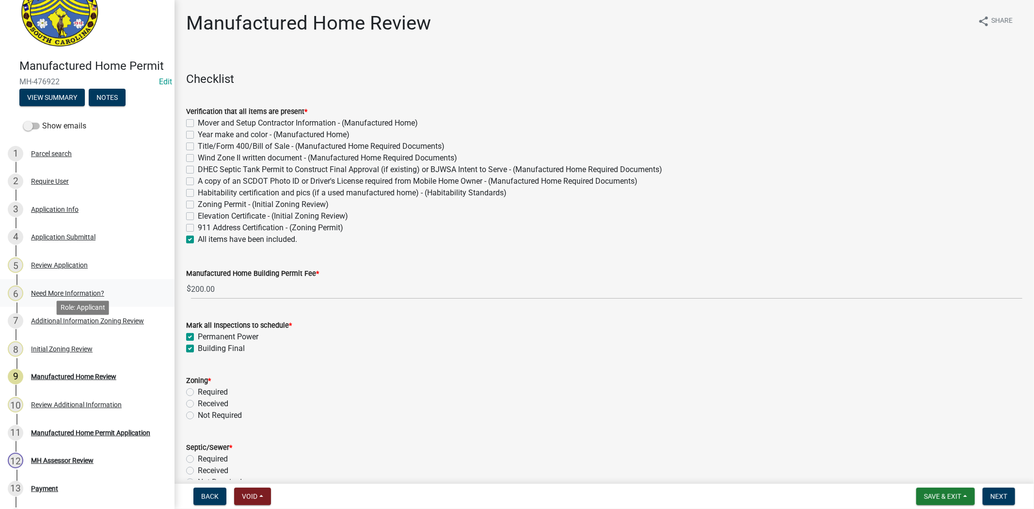
scroll to position [108, 0]
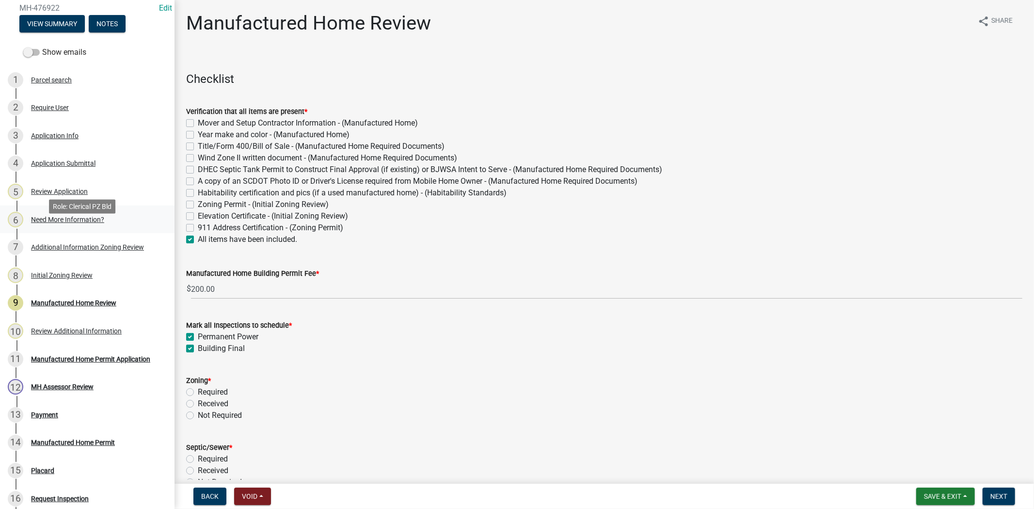
click at [52, 223] on div "Need More Information?" at bounding box center [67, 219] width 73 height 7
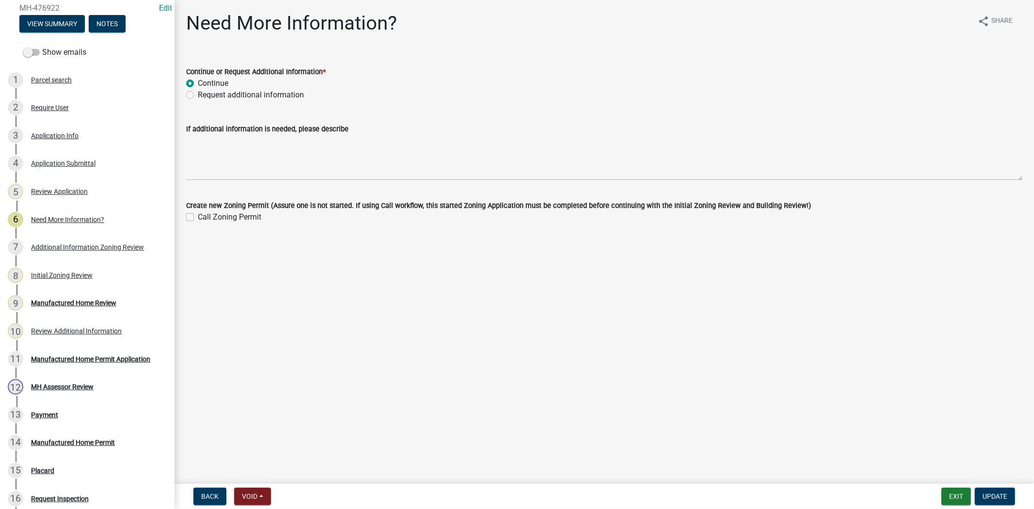
click at [183, 95] on div "Continue or Request Additional Information * Continue Request additional inform…" at bounding box center [604, 77] width 851 height 47
click at [198, 95] on label "Request additional information" at bounding box center [251, 95] width 106 height 12
click at [198, 95] on input "Request additional information" at bounding box center [201, 92] width 6 height 6
radio input "true"
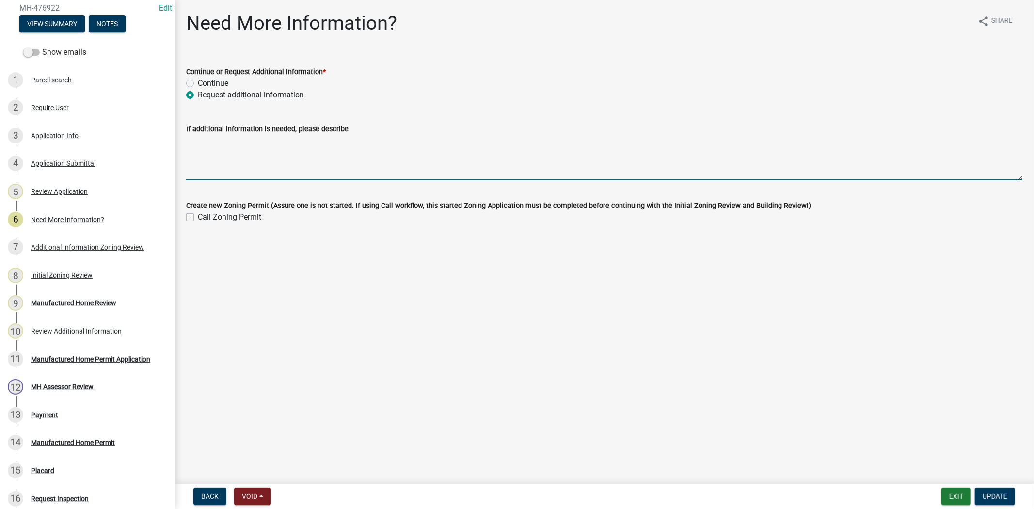
click at [198, 147] on textarea "If additional information is needed, please describe" at bounding box center [604, 158] width 836 height 46
type textarea "please pay for zoning permit before we can move forward with manufactured home …"
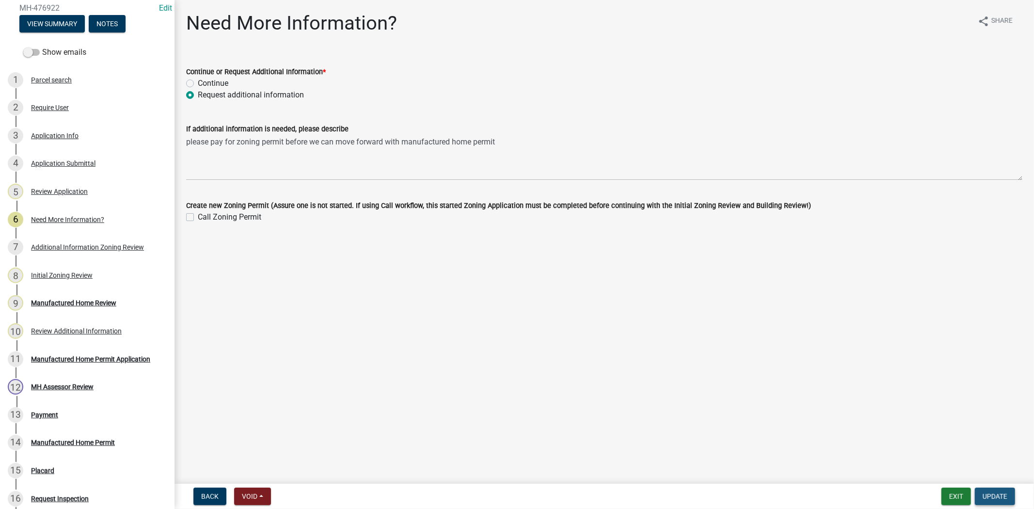
click at [1007, 496] on span "Update" at bounding box center [995, 497] width 25 height 8
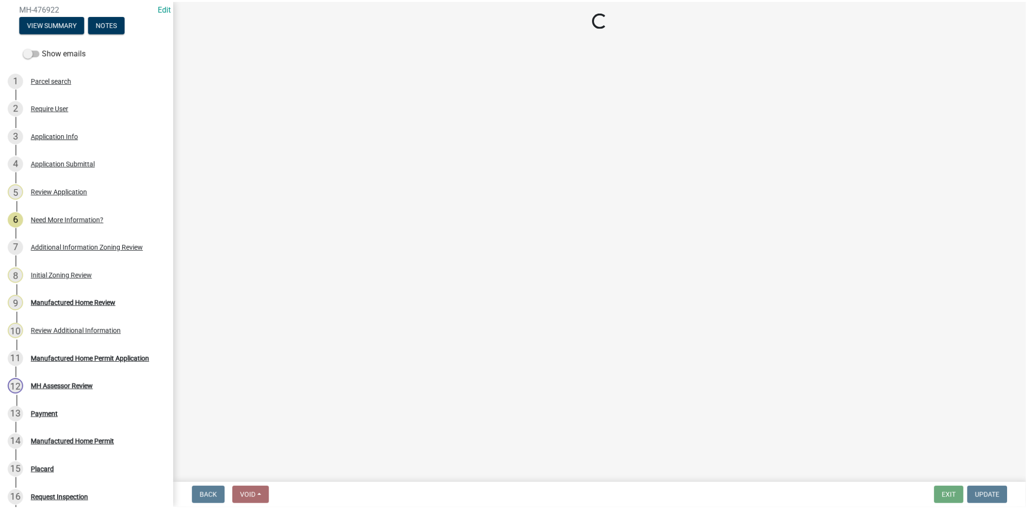
scroll to position [0, 0]
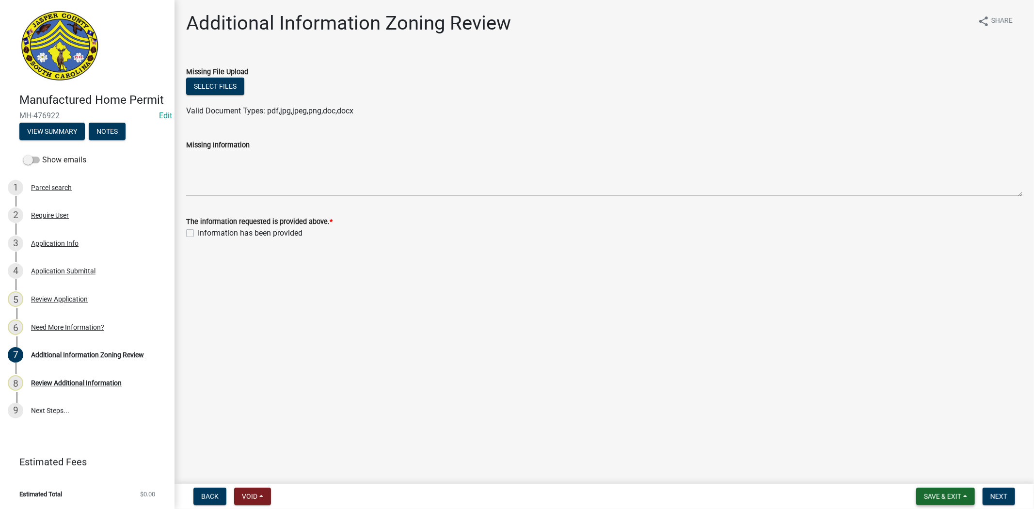
click at [959, 496] on span "Save & Exit" at bounding box center [942, 497] width 37 height 8
click at [942, 474] on button "Save & Exit" at bounding box center [937, 471] width 78 height 23
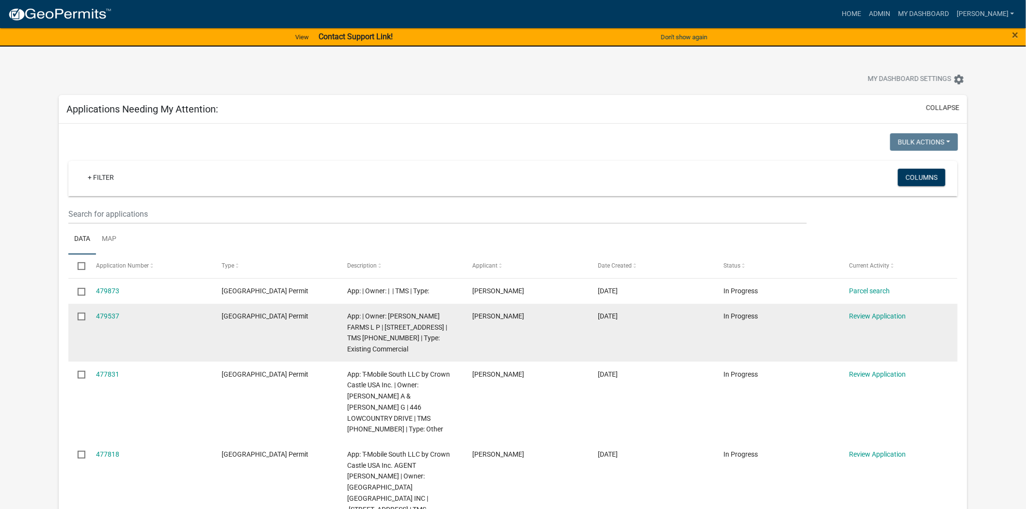
scroll to position [215, 0]
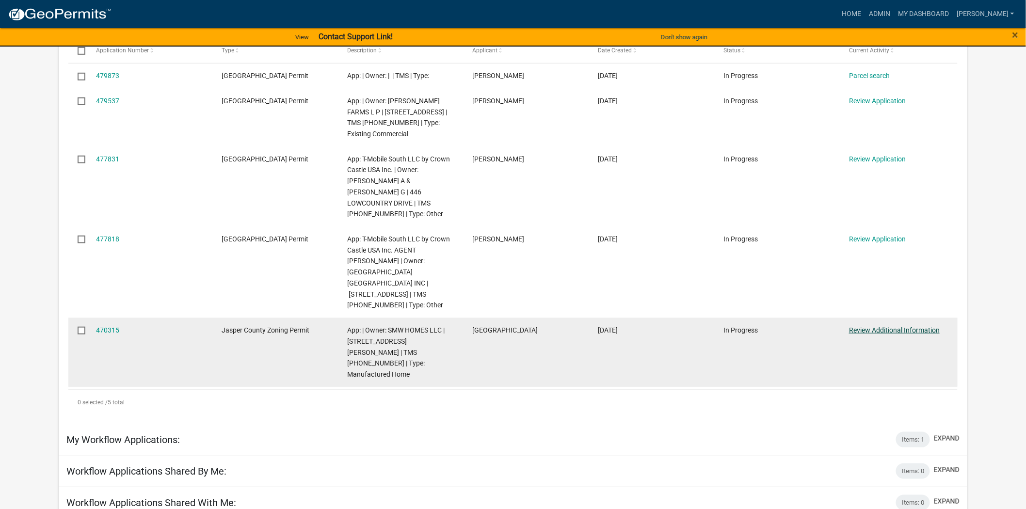
click at [879, 326] on link "Review Additional Information" at bounding box center [894, 330] width 91 height 8
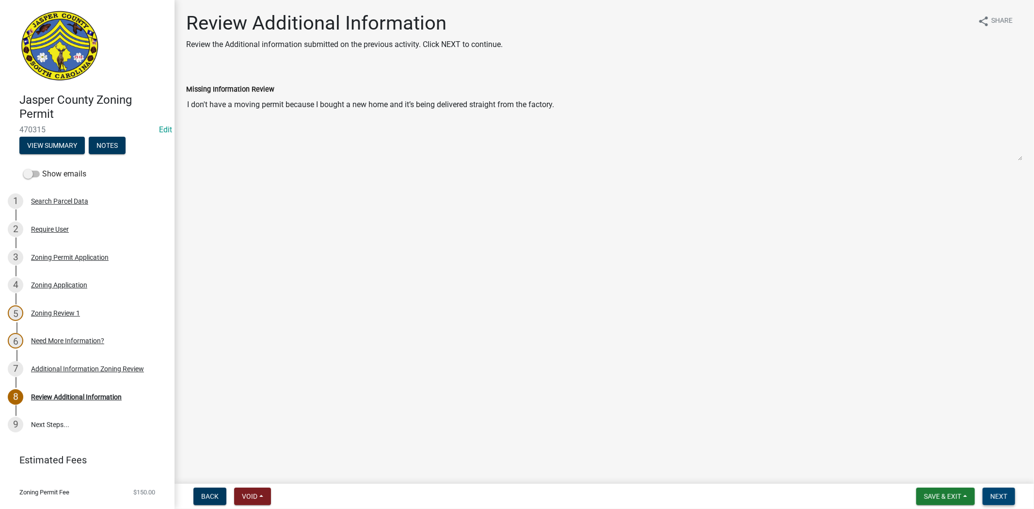
click at [991, 495] on span "Next" at bounding box center [999, 497] width 17 height 8
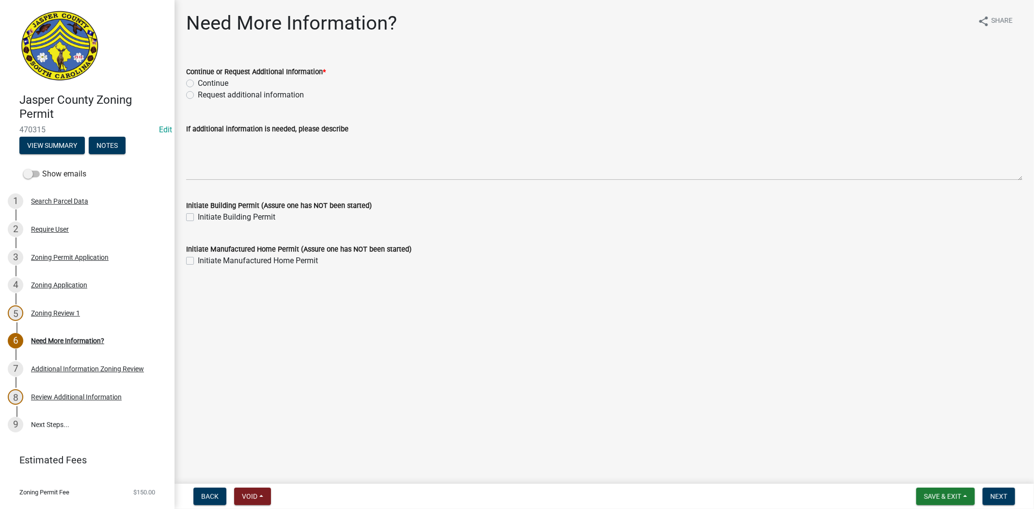
click at [198, 93] on label "Request additional information" at bounding box center [251, 95] width 106 height 12
click at [198, 93] on input "Request additional information" at bounding box center [201, 92] width 6 height 6
radio input "true"
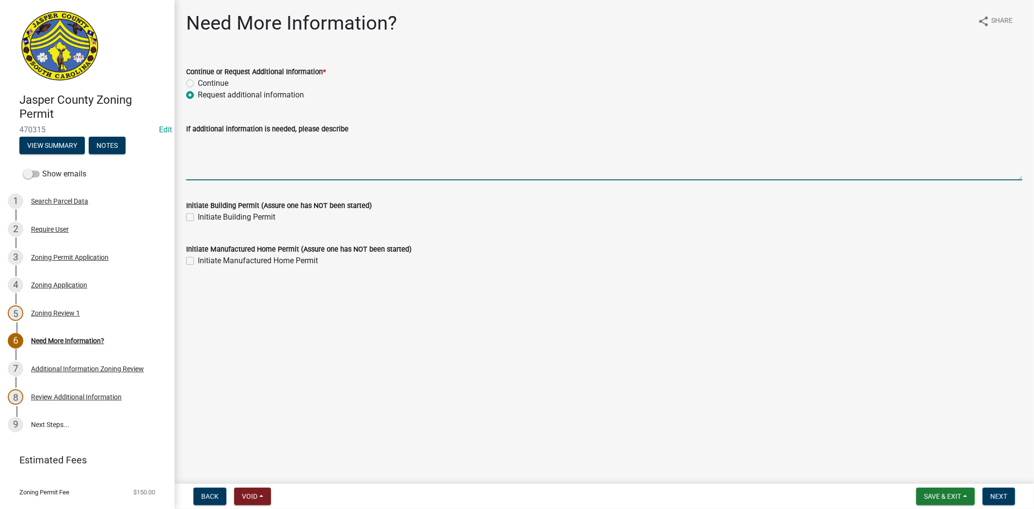
click at [197, 144] on textarea "If additional information is needed, please describe" at bounding box center [604, 158] width 836 height 46
type textarea "please provide the moving permit for the old mobile home"
click at [998, 496] on span "Next" at bounding box center [999, 497] width 17 height 8
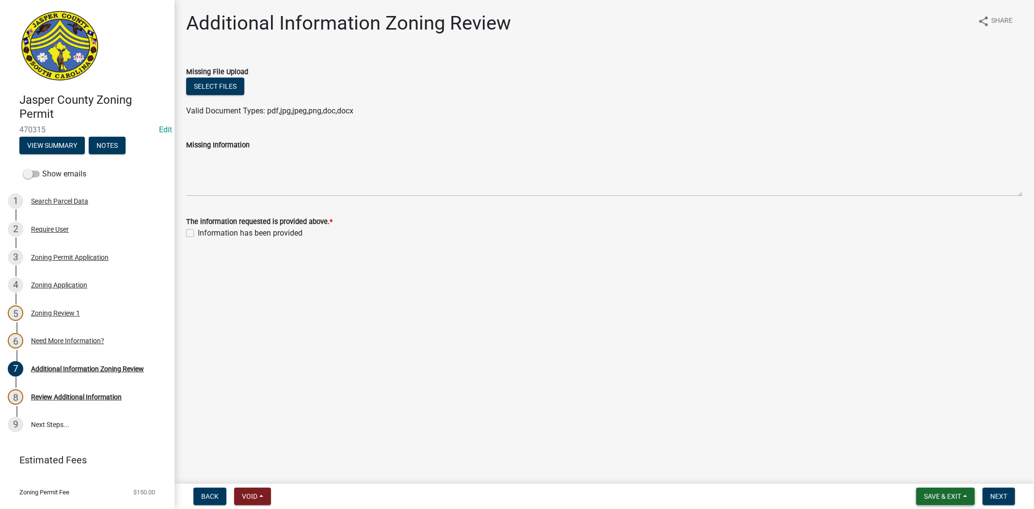
click at [938, 497] on span "Save & Exit" at bounding box center [942, 497] width 37 height 8
click at [937, 470] on button "Save & Exit" at bounding box center [937, 471] width 78 height 23
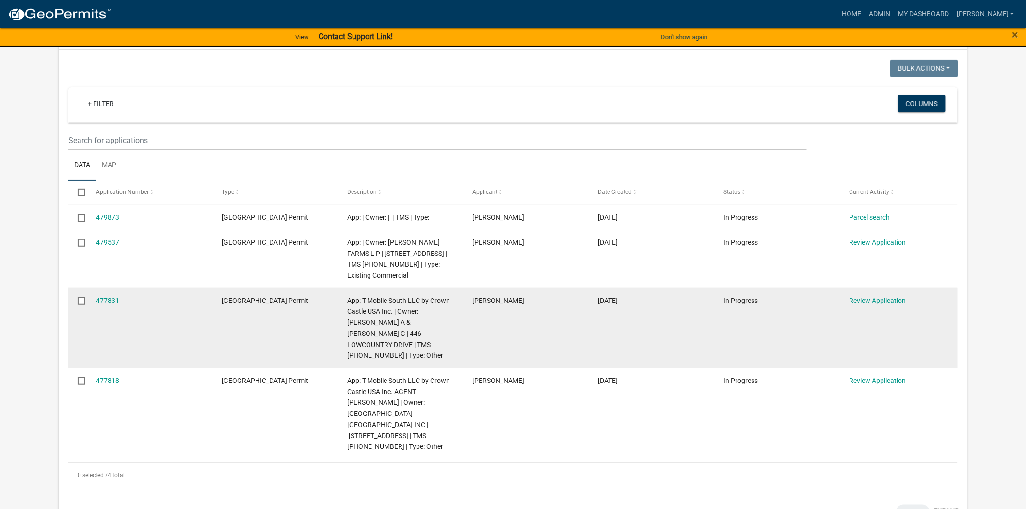
scroll to position [108, 0]
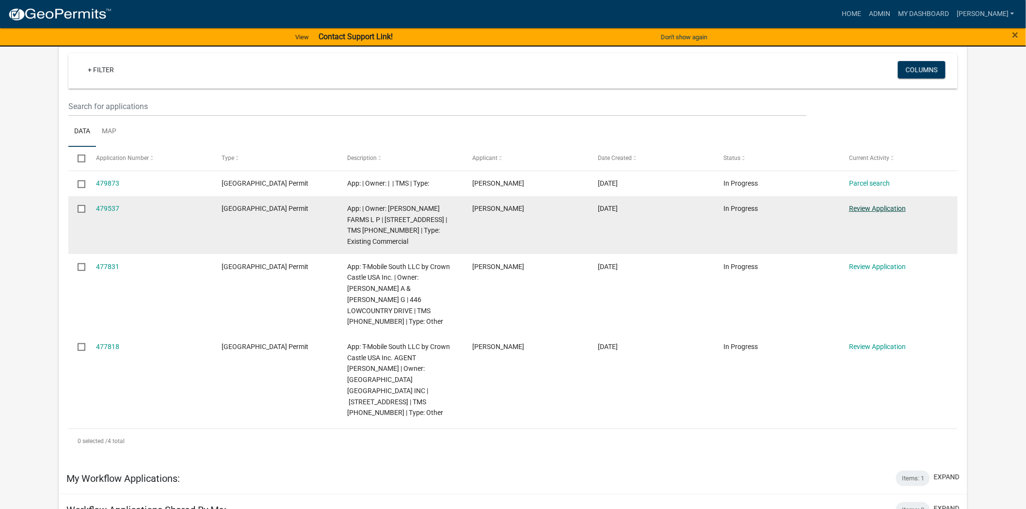
drag, startPoint x: 876, startPoint y: 211, endPoint x: 865, endPoint y: 212, distance: 11.2
click at [865, 212] on link "Review Application" at bounding box center [877, 209] width 57 height 8
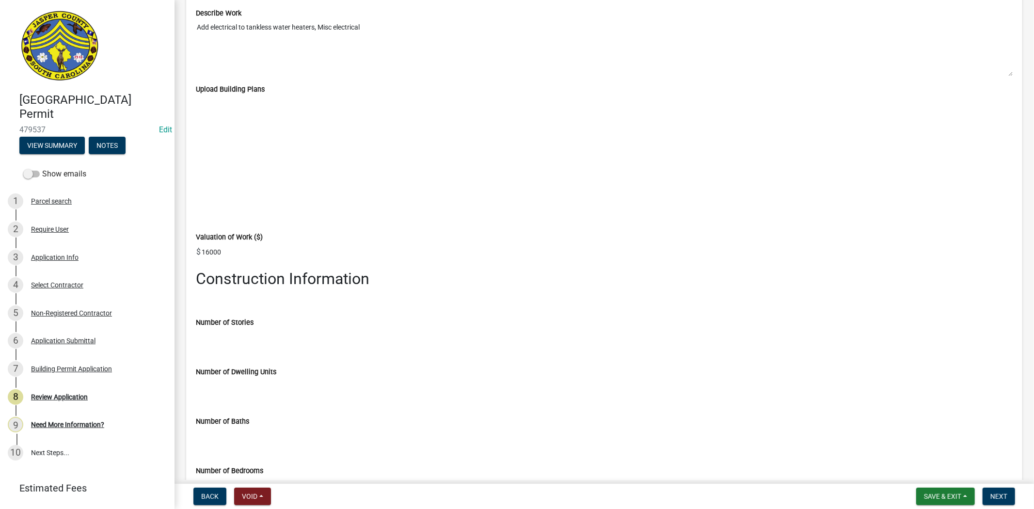
scroll to position [1508, 0]
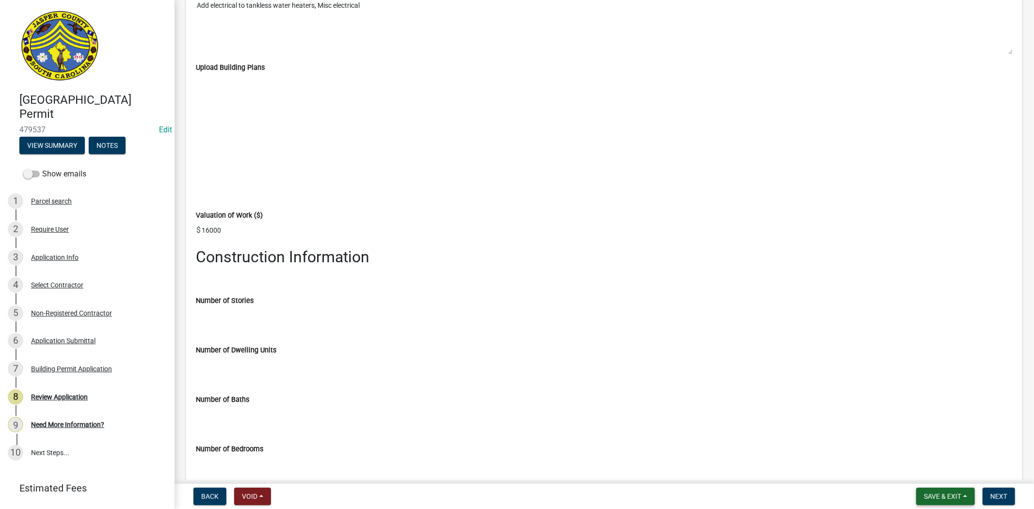
click at [961, 497] on span "Save & Exit" at bounding box center [942, 497] width 37 height 8
click at [949, 475] on button "Save & Exit" at bounding box center [937, 471] width 78 height 23
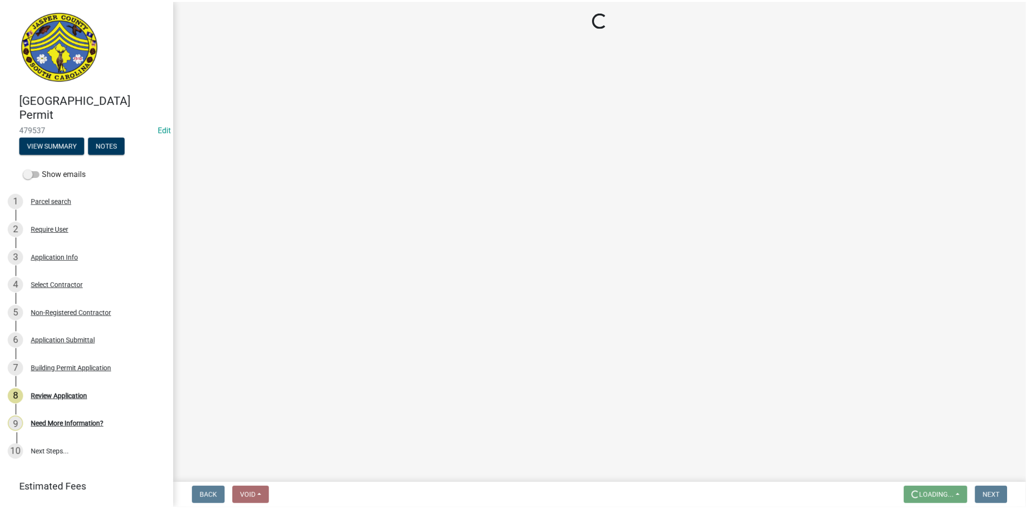
scroll to position [0, 0]
